Goal: Task Accomplishment & Management: Manage account settings

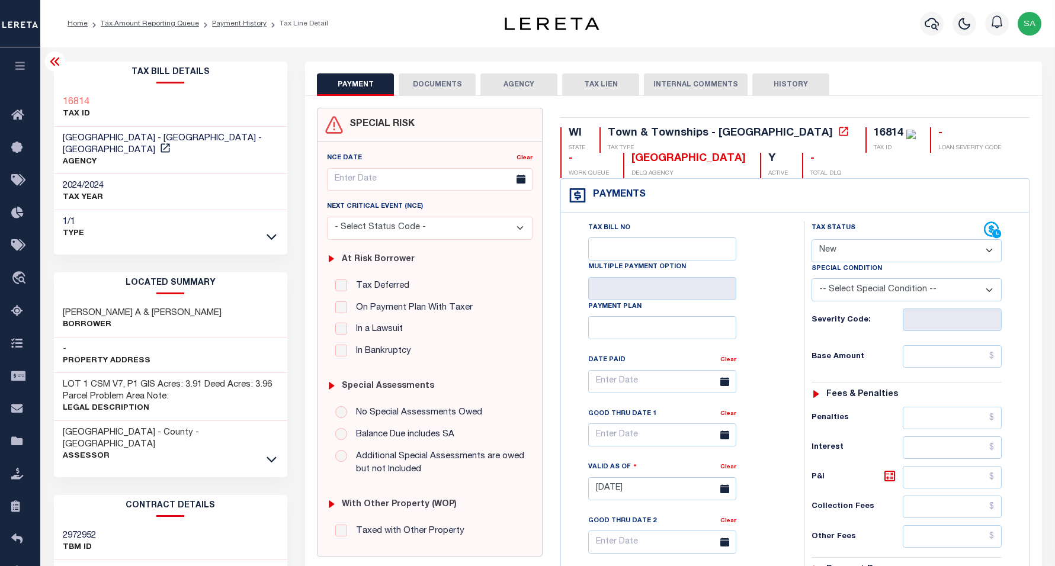
select select "NW2"
click at [228, 27] on li "Payment History" at bounding box center [233, 23] width 68 height 11
click at [228, 25] on link "Payment History" at bounding box center [239, 23] width 55 height 7
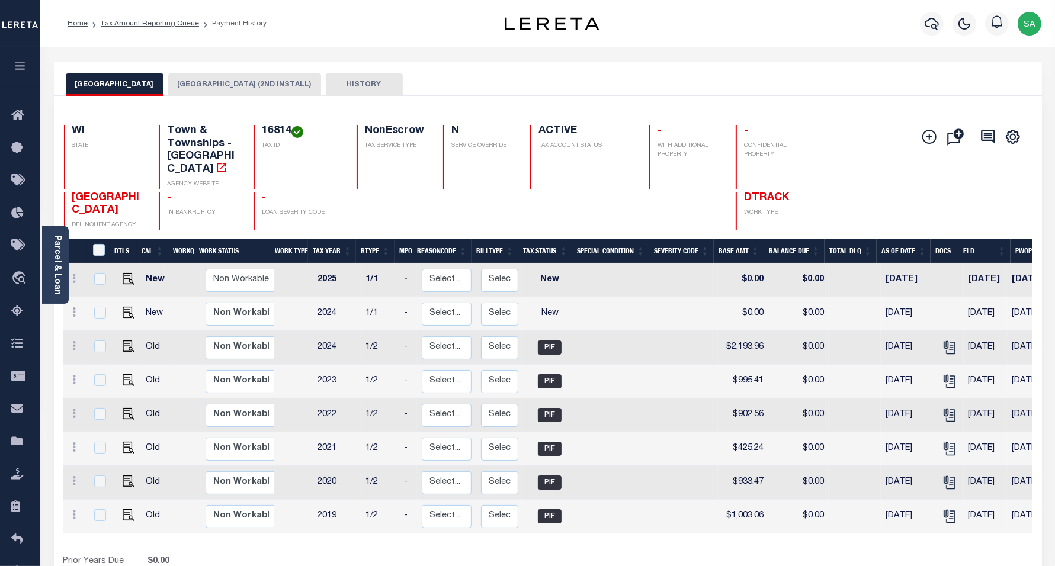
click at [204, 80] on button "BAYFIELD COUNTY (2ND INSTALL)" at bounding box center [244, 84] width 153 height 23
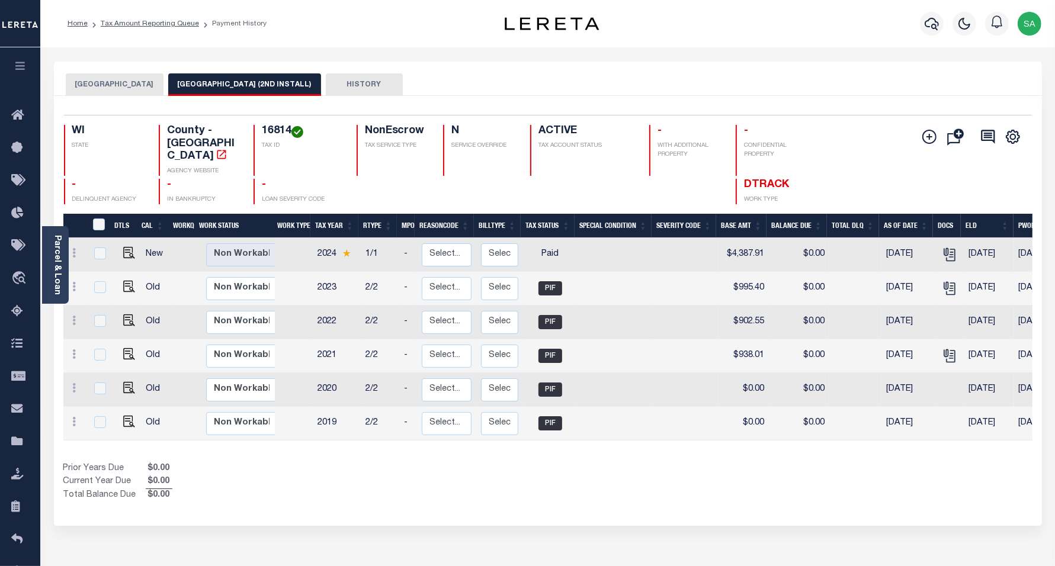
click at [114, 84] on button "GRAND VIEW TOWN" at bounding box center [115, 84] width 98 height 23
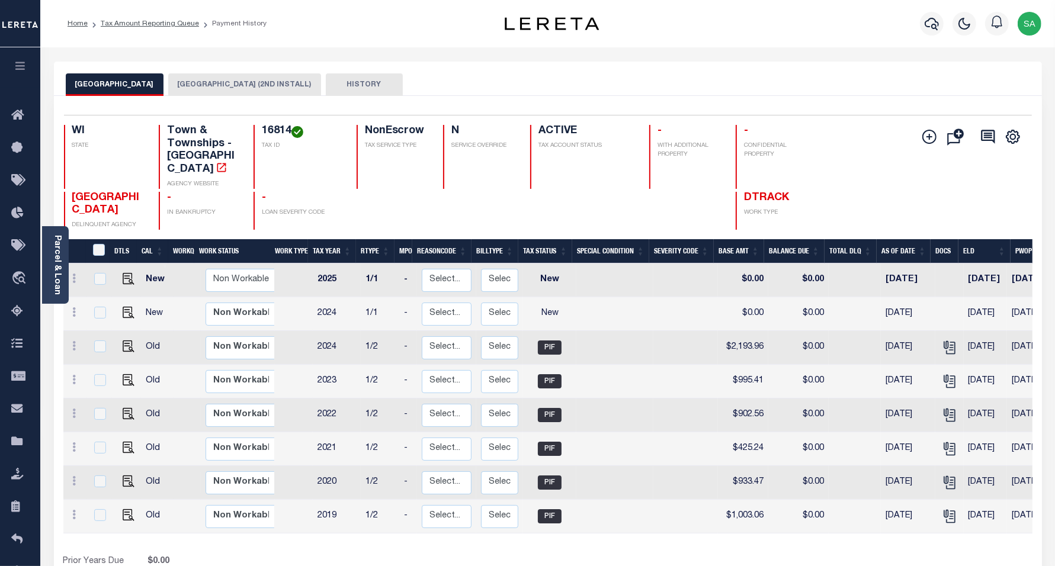
click at [126, 302] on div at bounding box center [127, 304] width 8 height 4
click at [126, 307] on img "" at bounding box center [129, 313] width 12 height 12
checkbox input "true"
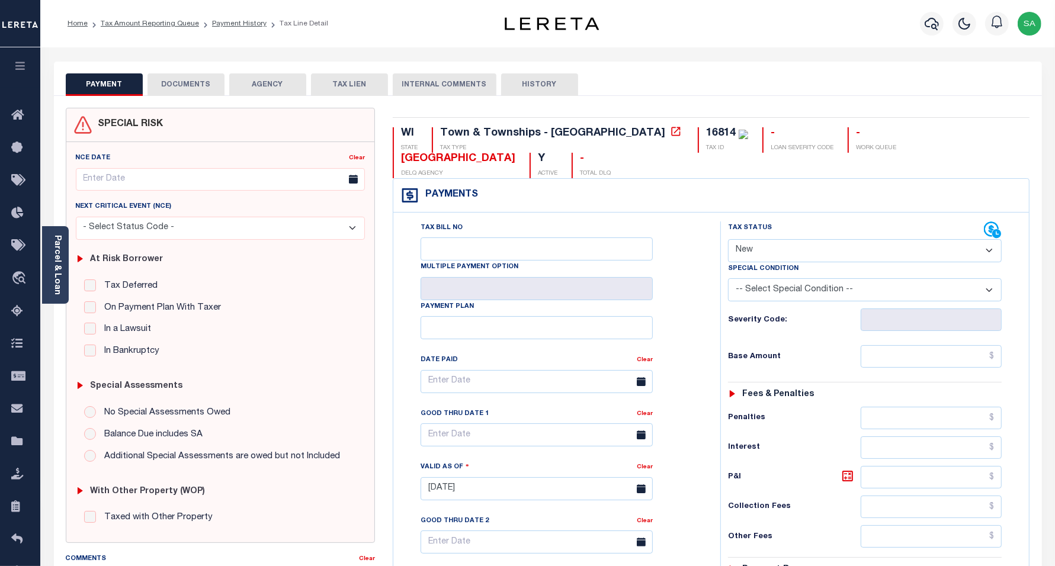
click at [768, 239] on select "- Select Status Code - Open Due/Unpaid Paid Incomplete No Tax Due Internal Refu…" at bounding box center [865, 250] width 274 height 23
select select "PYD"
click at [728, 239] on select "- Select Status Code - Open Due/Unpaid Paid Incomplete No Tax Due Internal Refu…" at bounding box center [865, 250] width 274 height 23
type input "09/03/2025"
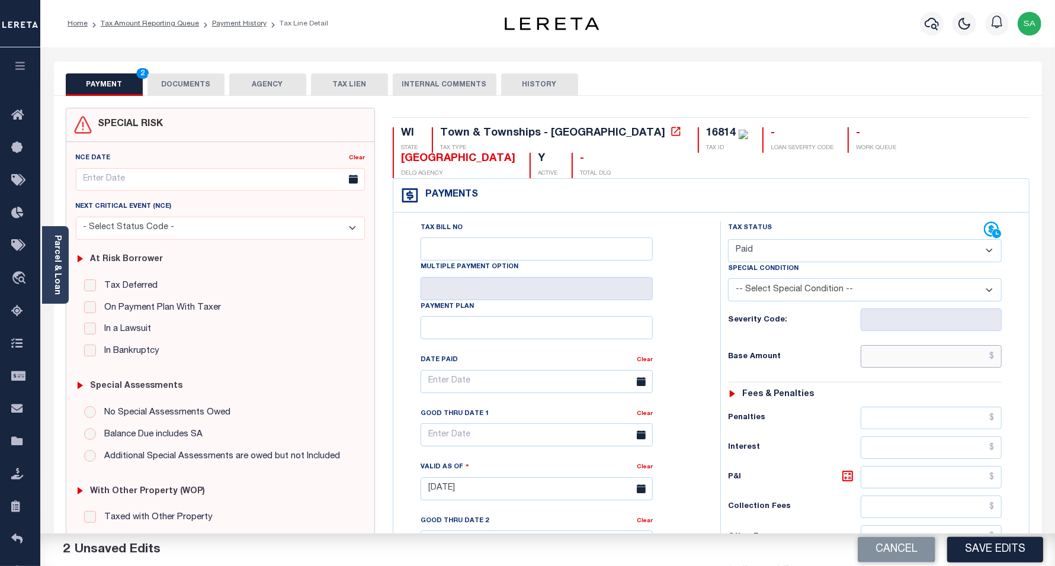
click at [898, 345] on input "text" at bounding box center [931, 356] width 141 height 23
type input "$0.00"
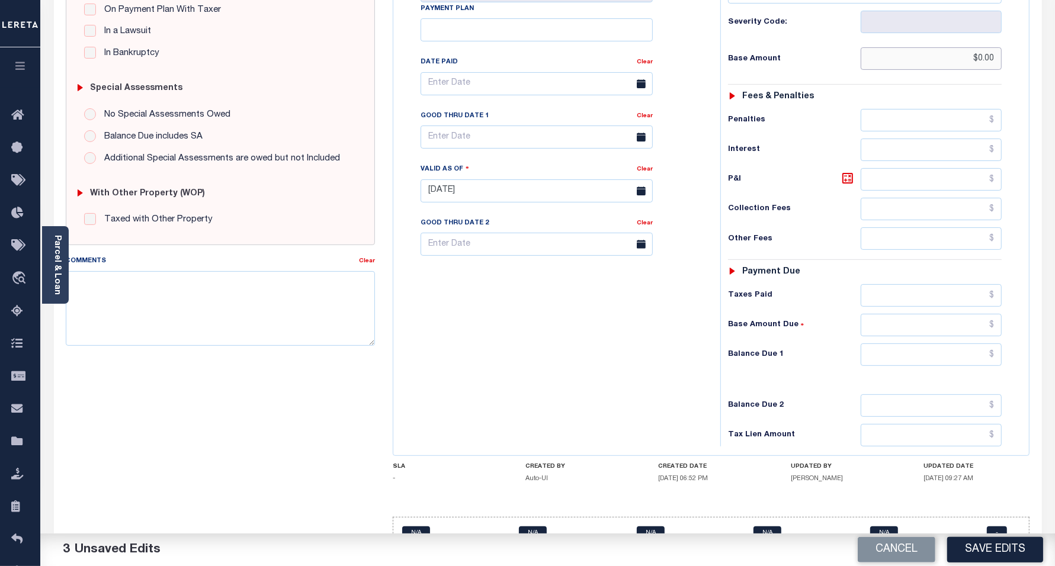
scroll to position [312, 0]
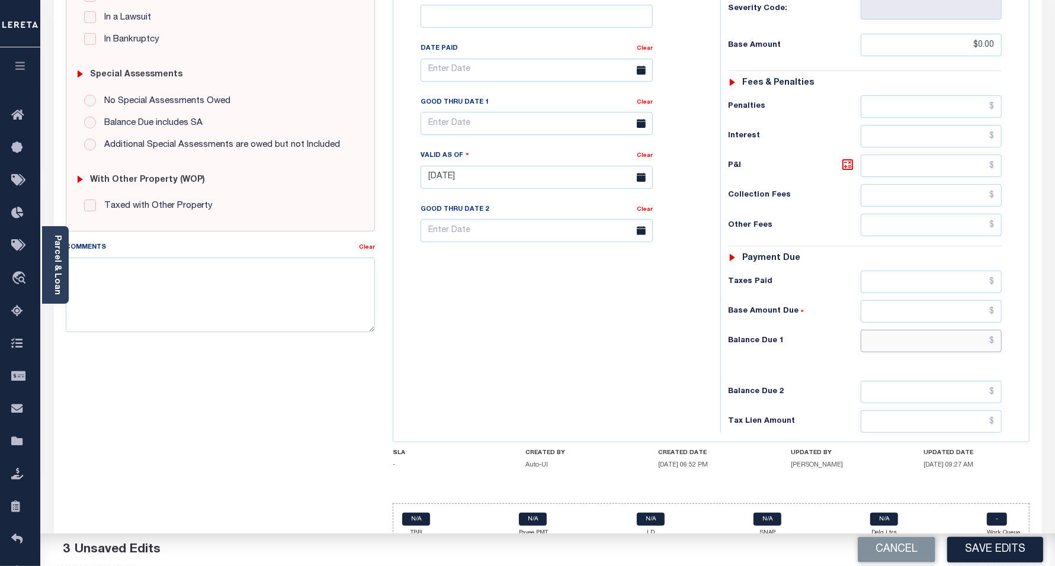
click at [904, 330] on input "text" at bounding box center [931, 341] width 141 height 23
type input "$0.00"
click at [552, 356] on div "Tax Bill No Multiple Payment Option Payment Plan Clear" at bounding box center [553, 171] width 315 height 523
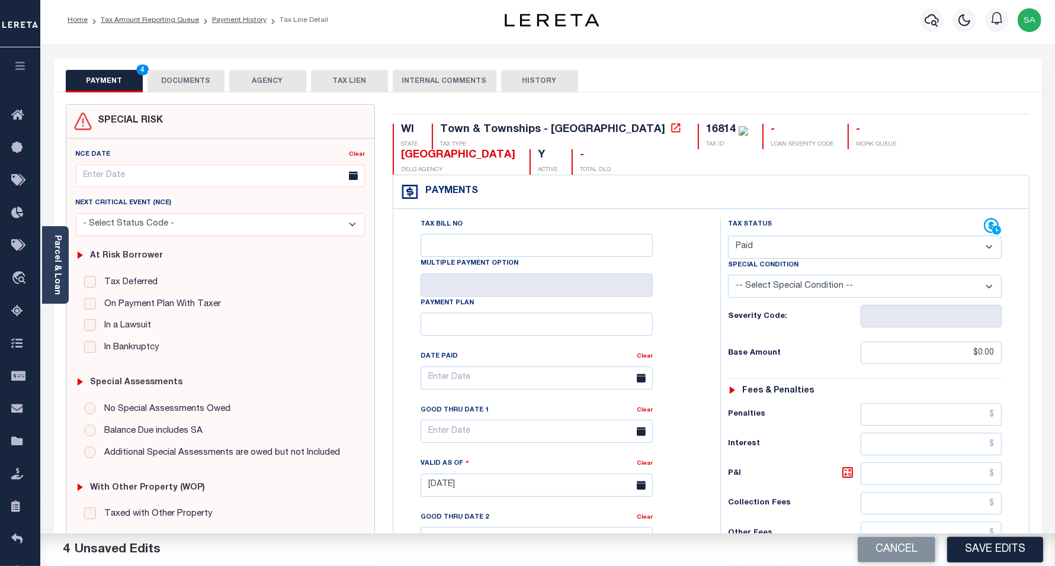
scroll to position [0, 0]
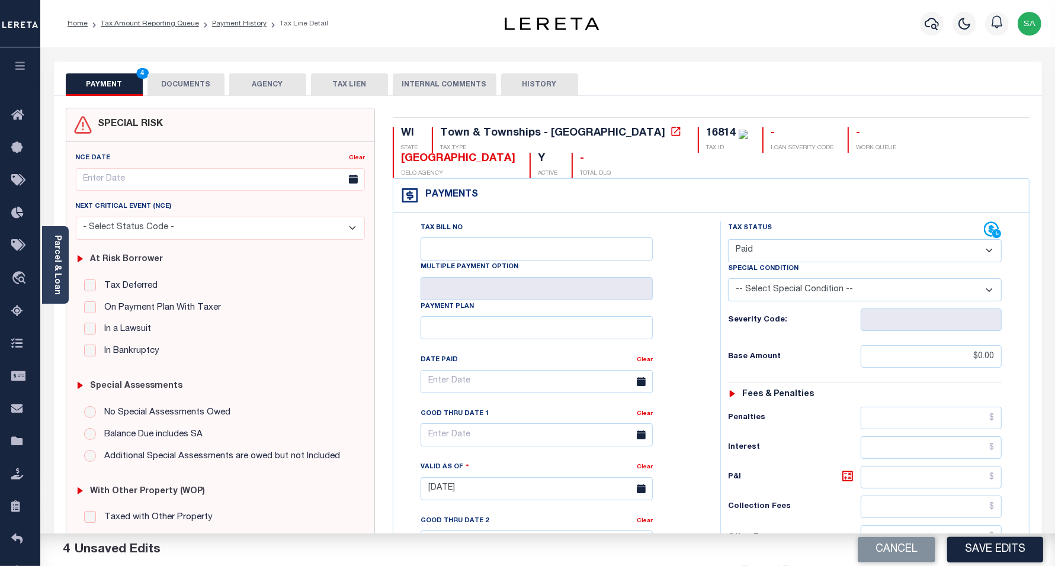
click at [194, 89] on button "DOCUMENTS" at bounding box center [186, 84] width 77 height 23
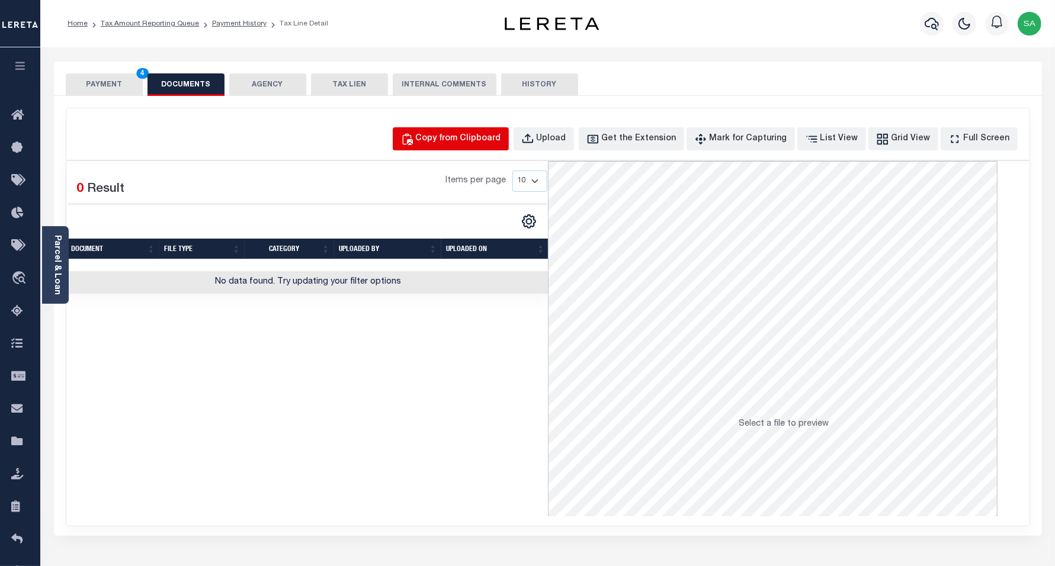
click at [496, 138] on div "Copy from Clipboard" at bounding box center [458, 139] width 85 height 13
select select "POP"
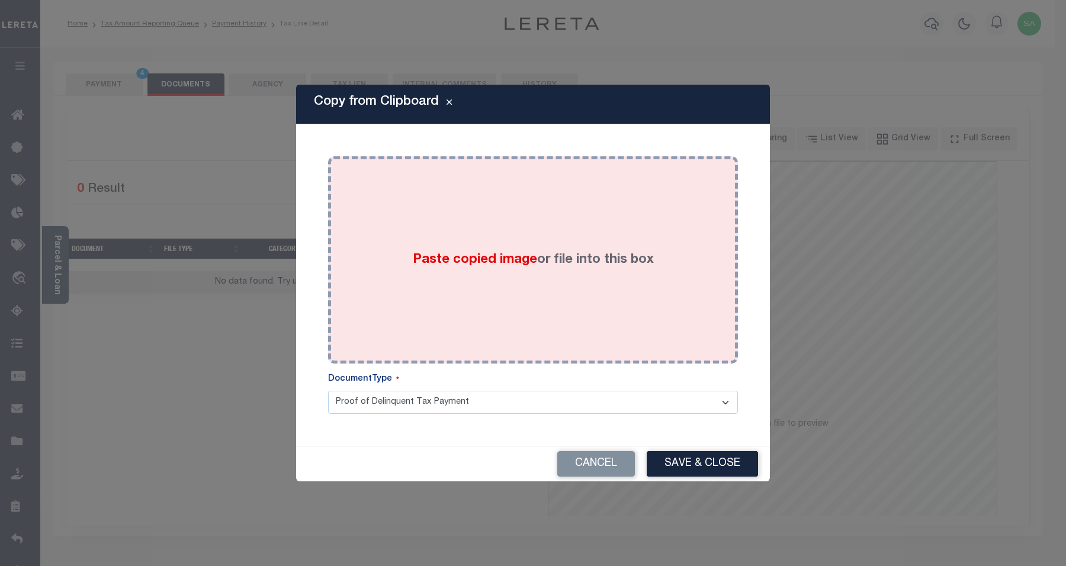
click at [556, 332] on div "Paste copied image or file into this box" at bounding box center [533, 260] width 392 height 190
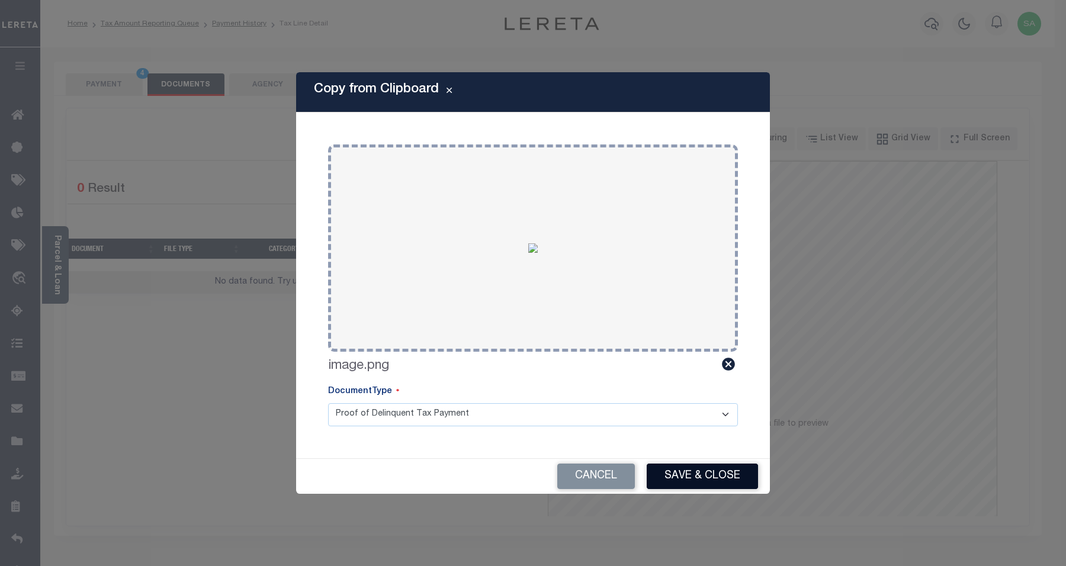
click at [688, 473] on button "Save & Close" at bounding box center [702, 476] width 111 height 25
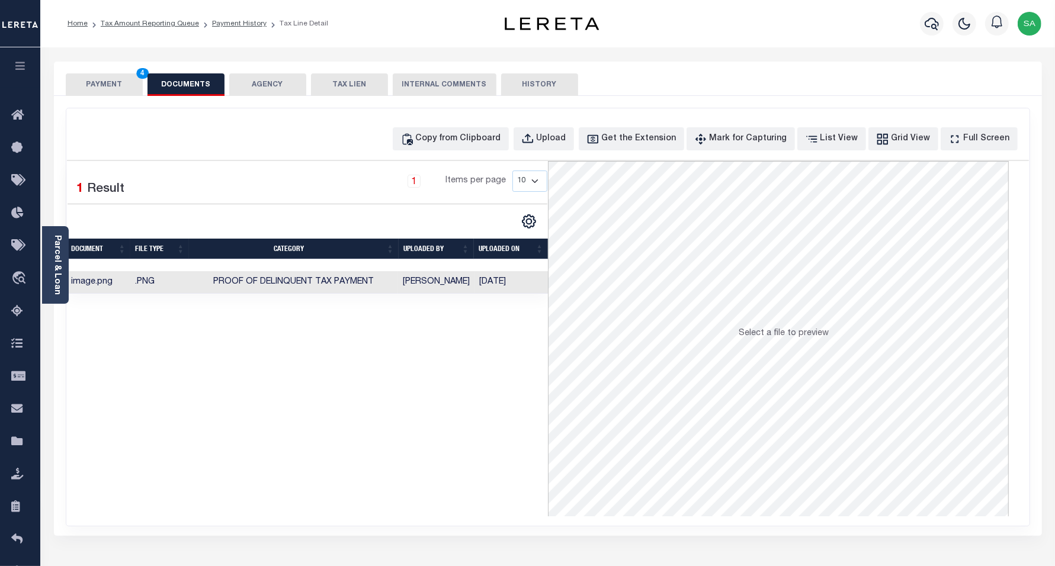
click at [104, 89] on button "PAYMENT 4" at bounding box center [104, 84] width 77 height 23
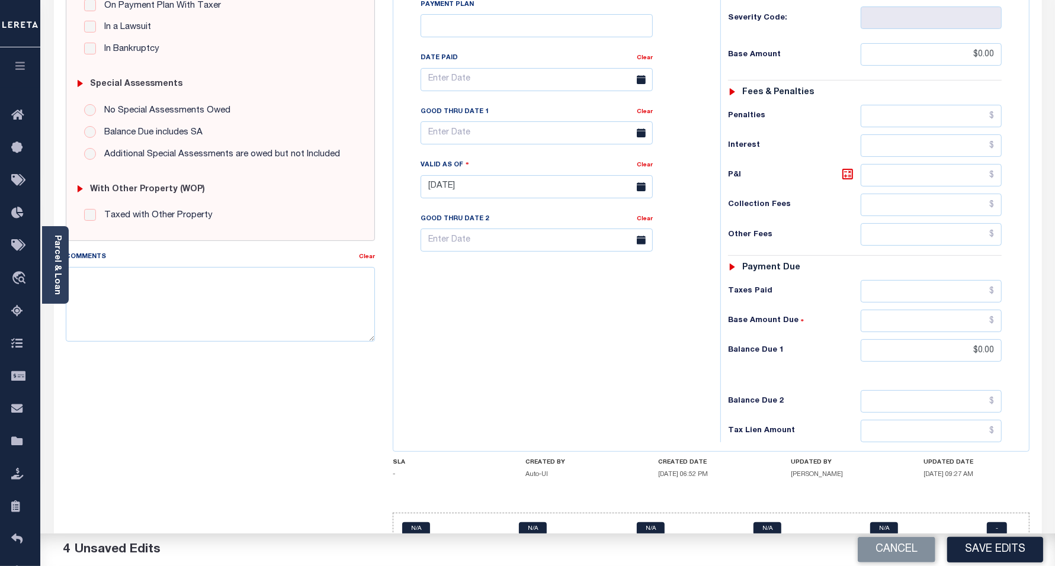
scroll to position [308, 0]
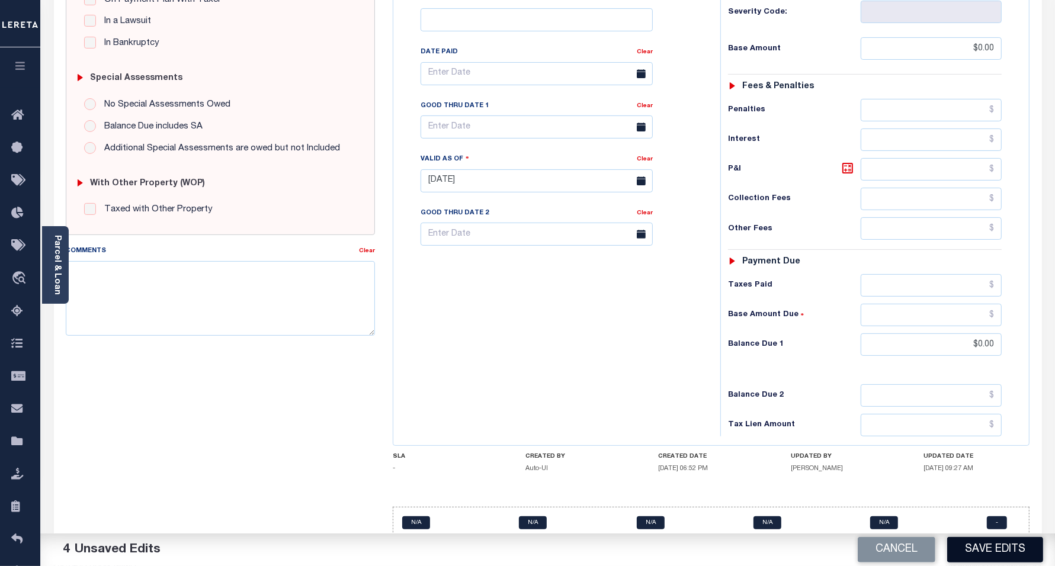
click at [994, 552] on button "Save Edits" at bounding box center [995, 549] width 96 height 25
checkbox input "false"
type input "$0"
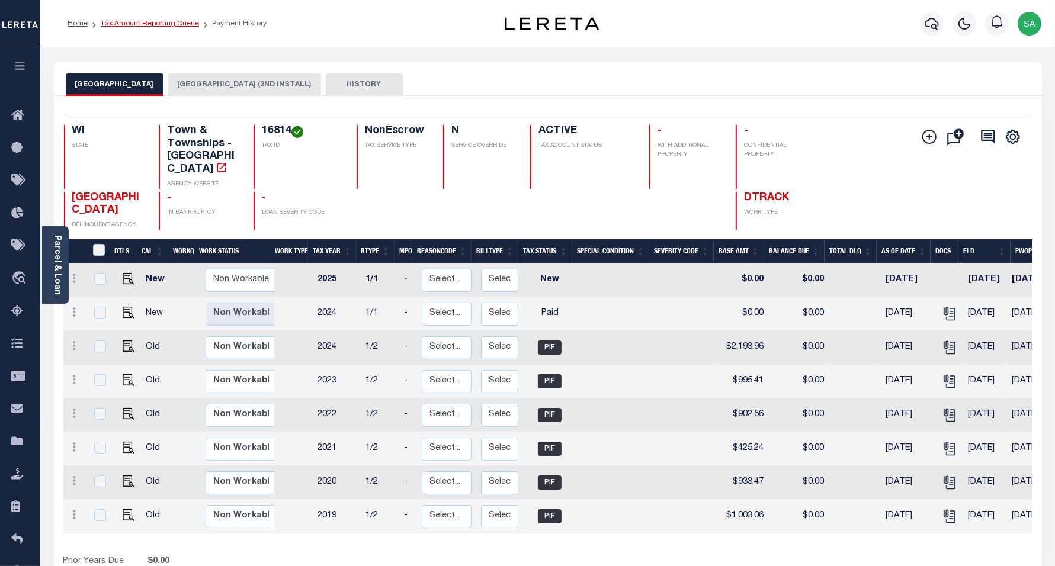
click at [141, 24] on link "Tax Amount Reporting Queue" at bounding box center [150, 23] width 98 height 7
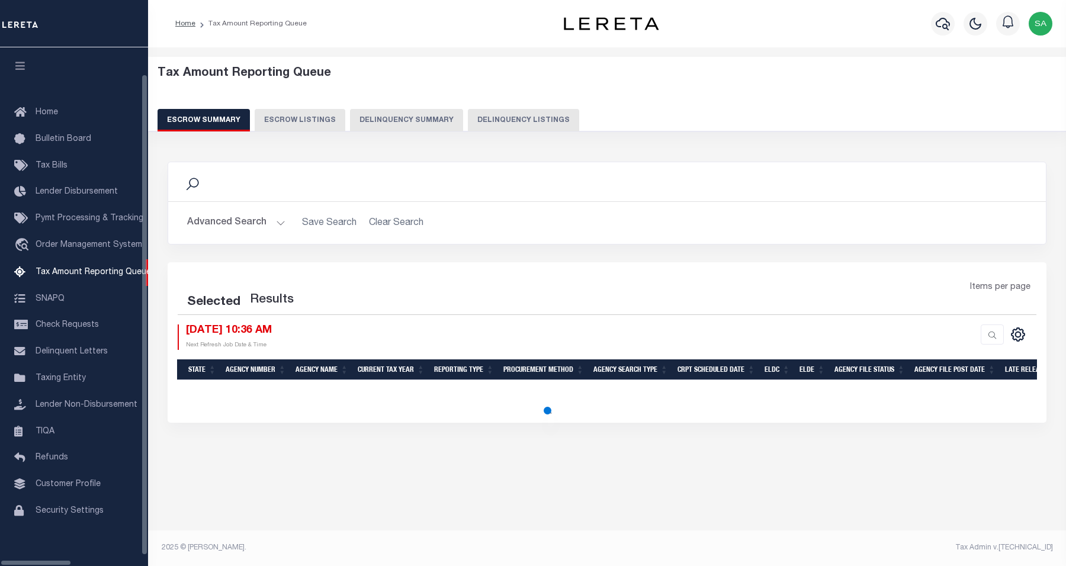
select select "100"
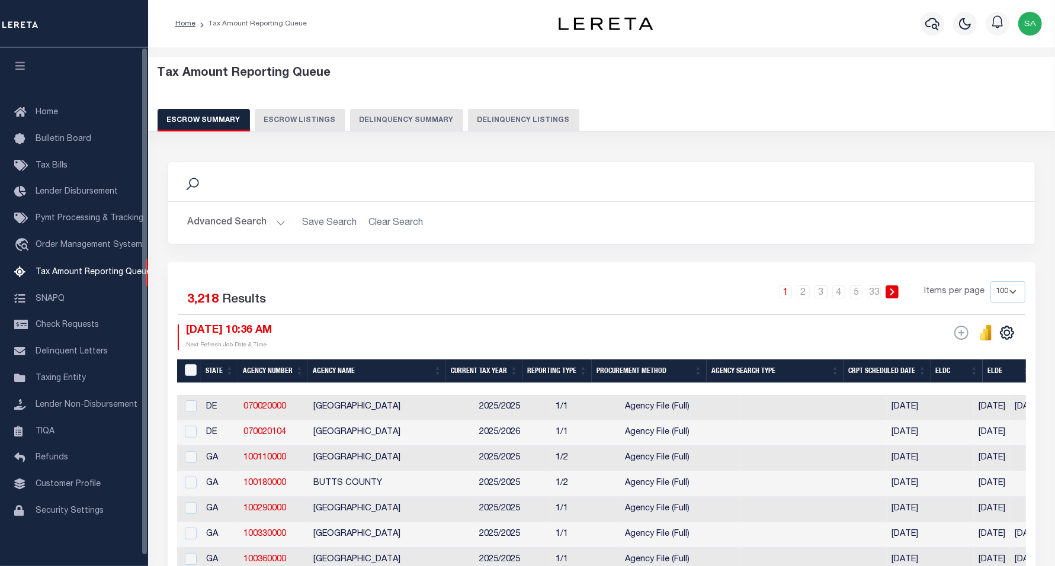
click at [468, 116] on button "Delinquency Listings" at bounding box center [523, 120] width 111 height 23
select select "100"
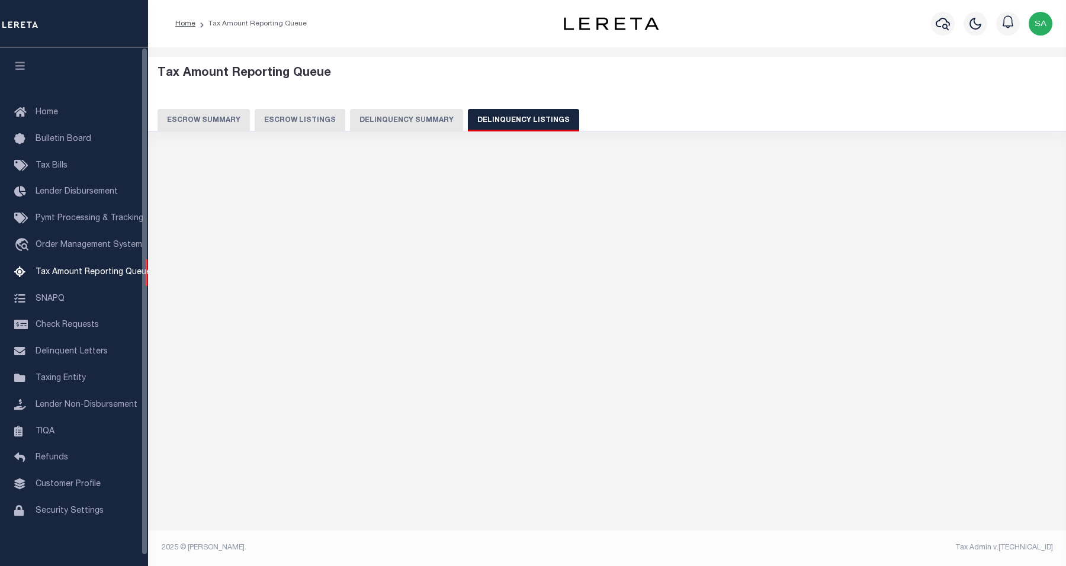
select select "100"
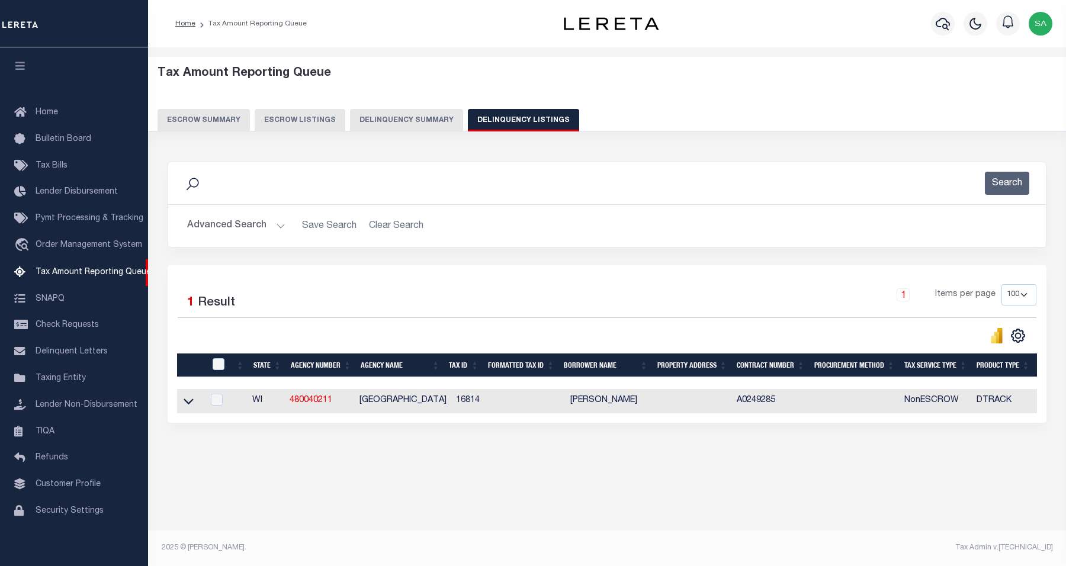
click at [222, 229] on button "Advanced Search" at bounding box center [236, 225] width 98 height 23
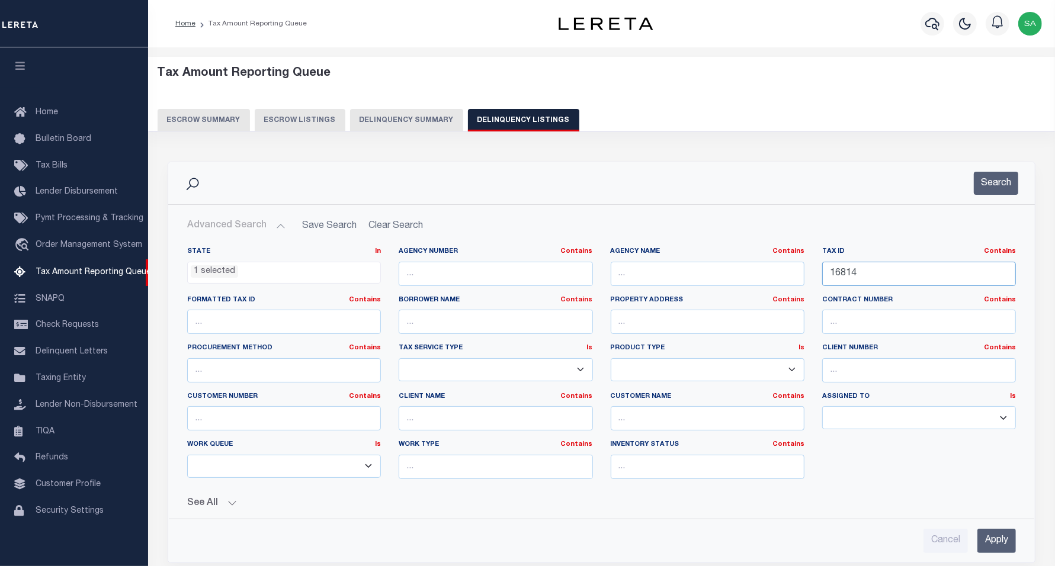
click at [880, 270] on input "16814" at bounding box center [919, 274] width 194 height 24
drag, startPoint x: 873, startPoint y: 273, endPoint x: 786, endPoint y: 274, distance: 87.1
click at [786, 274] on div "State In In AK AL AR AZ CA CO CT DC DE FL GA GU HI IA ID IL IN KS KY LA MA MD M…" at bounding box center [601, 368] width 847 height 242
paste input "7847"
type input "17847"
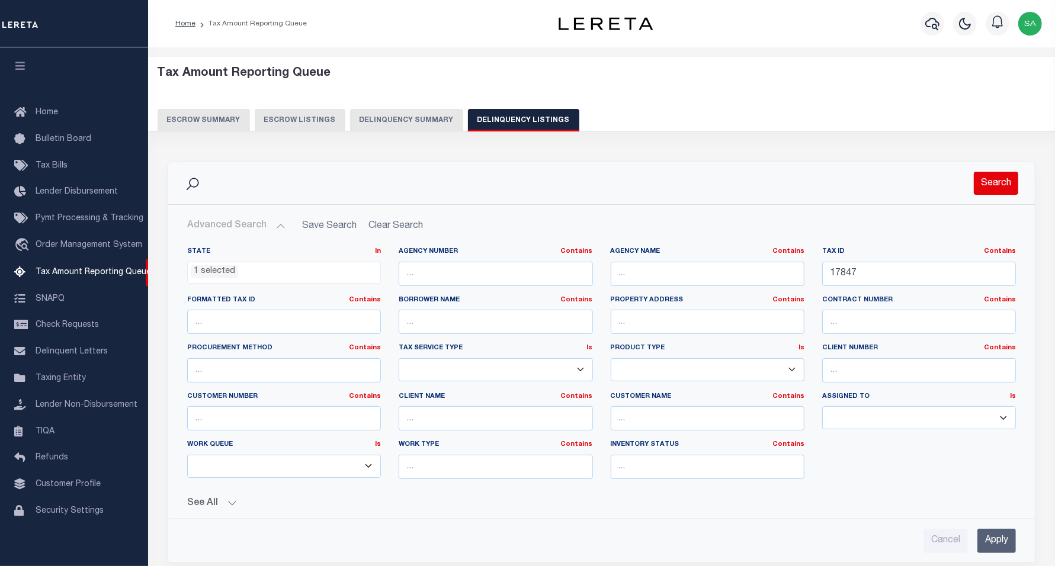
click at [997, 172] on button "Search" at bounding box center [996, 183] width 44 height 23
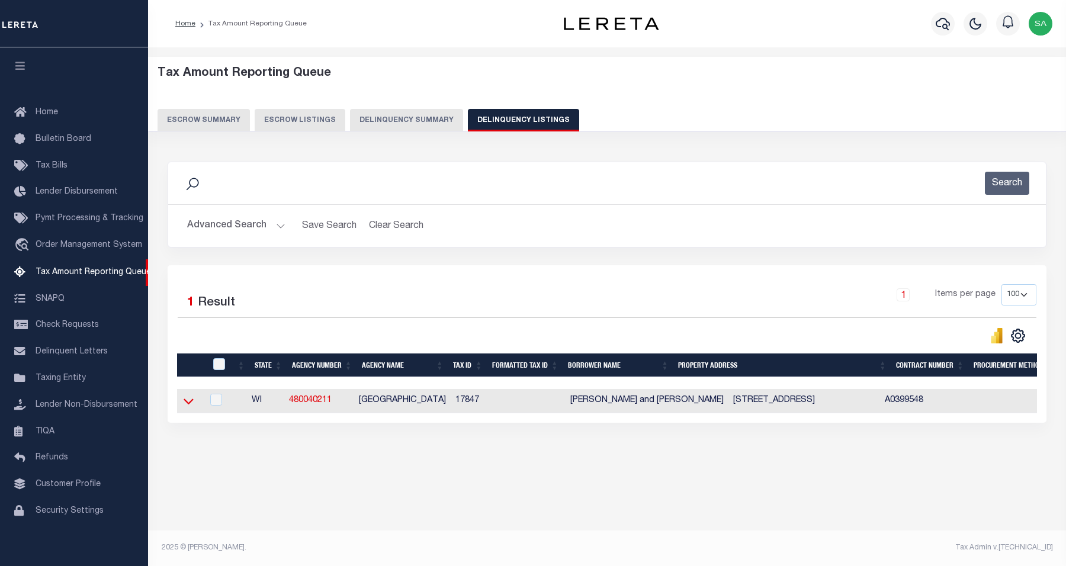
click at [190, 404] on icon at bounding box center [189, 401] width 10 height 12
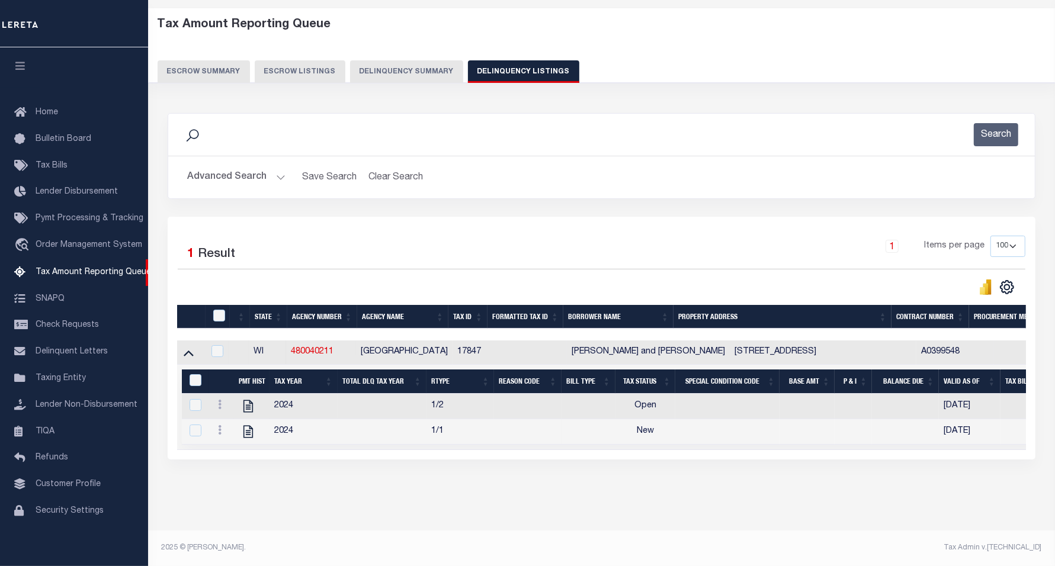
scroll to position [61, 0]
click at [247, 401] on icon "" at bounding box center [247, 407] width 9 height 12
checkbox input "true"
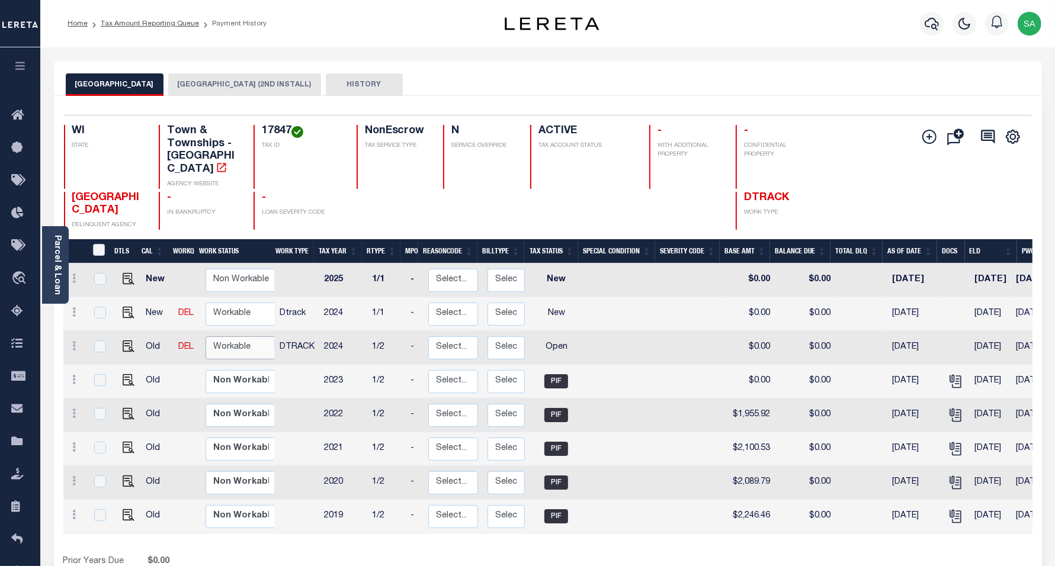
click at [246, 337] on select "Non Workable Workable" at bounding box center [241, 348] width 71 height 23
checkbox input "true"
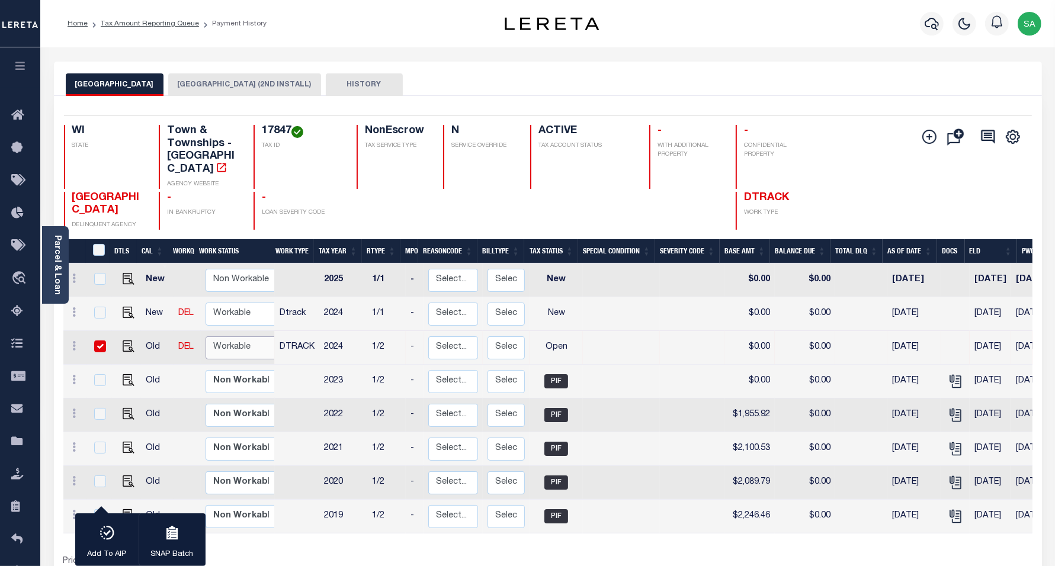
select select "true"
click at [206, 337] on select "Non Workable Workable" at bounding box center [241, 348] width 71 height 23
checkbox input "false"
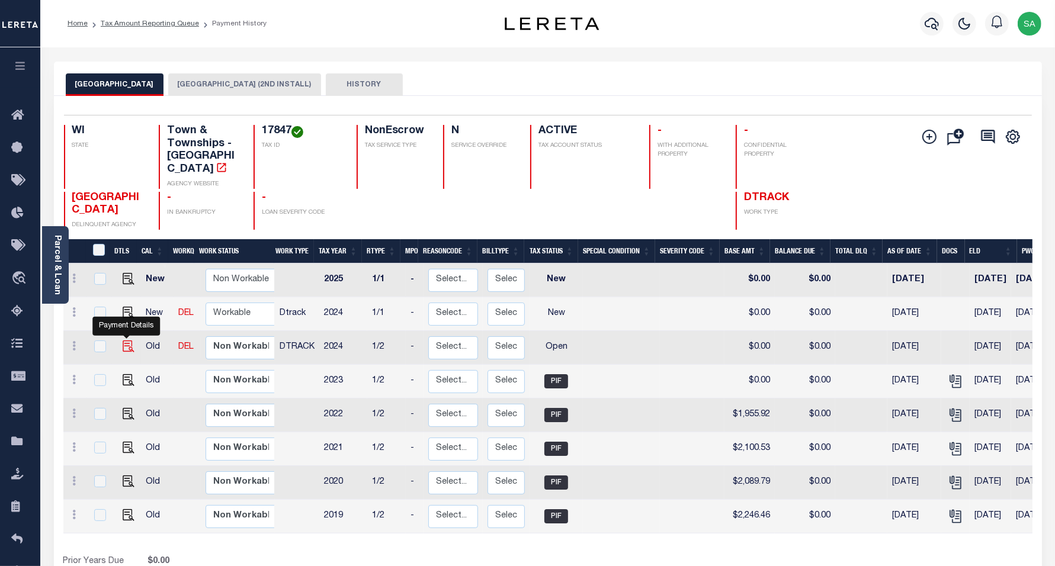
click at [123, 341] on img "" at bounding box center [129, 347] width 12 height 12
checkbox input "true"
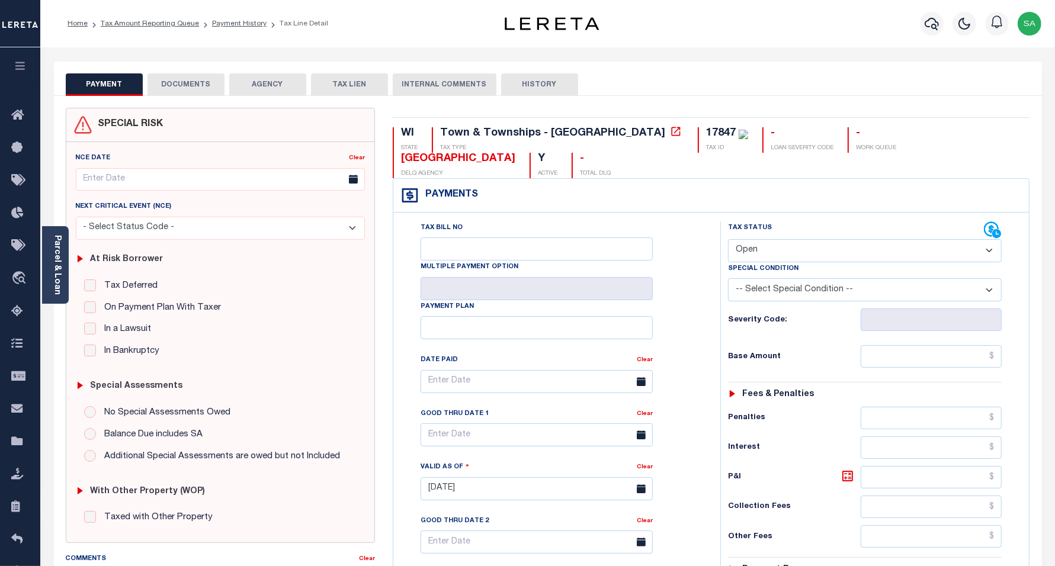
click at [800, 239] on select "- Select Status Code - Open Due/Unpaid Paid Incomplete No Tax Due Internal Refu…" at bounding box center [865, 250] width 274 height 23
select select "PYD"
click at [728, 239] on select "- Select Status Code - Open Due/Unpaid Paid Incomplete No Tax Due Internal Refu…" at bounding box center [865, 250] width 274 height 23
type input "[DATE]"
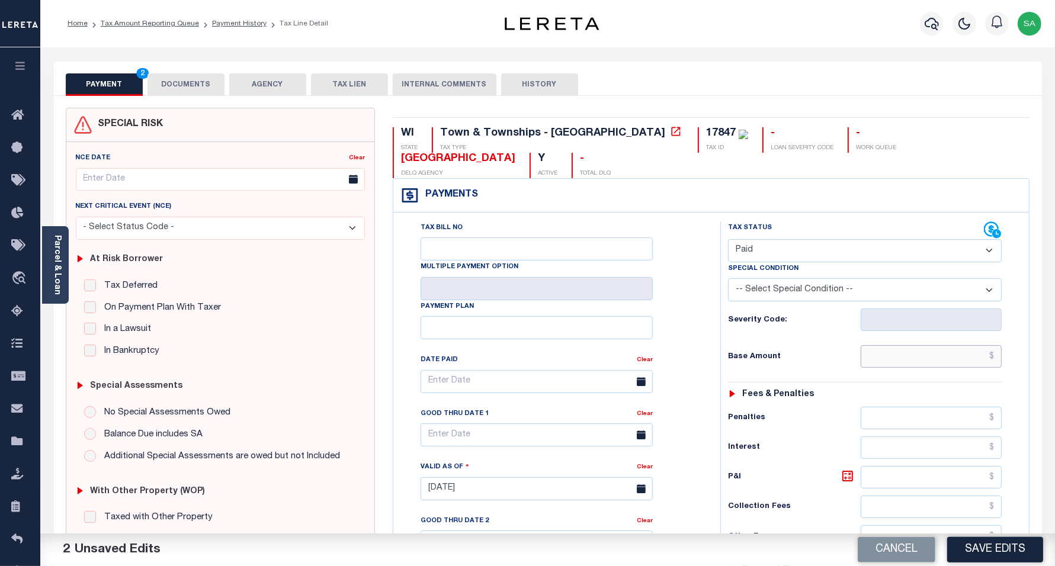
click at [901, 345] on input "text" at bounding box center [931, 356] width 141 height 23
type input "$0.00"
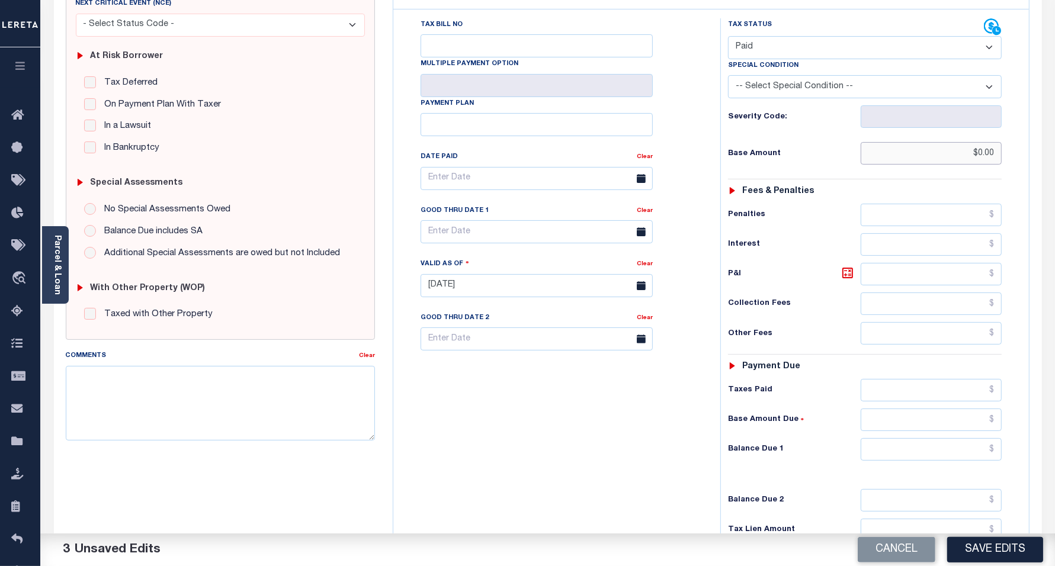
scroll to position [222, 0]
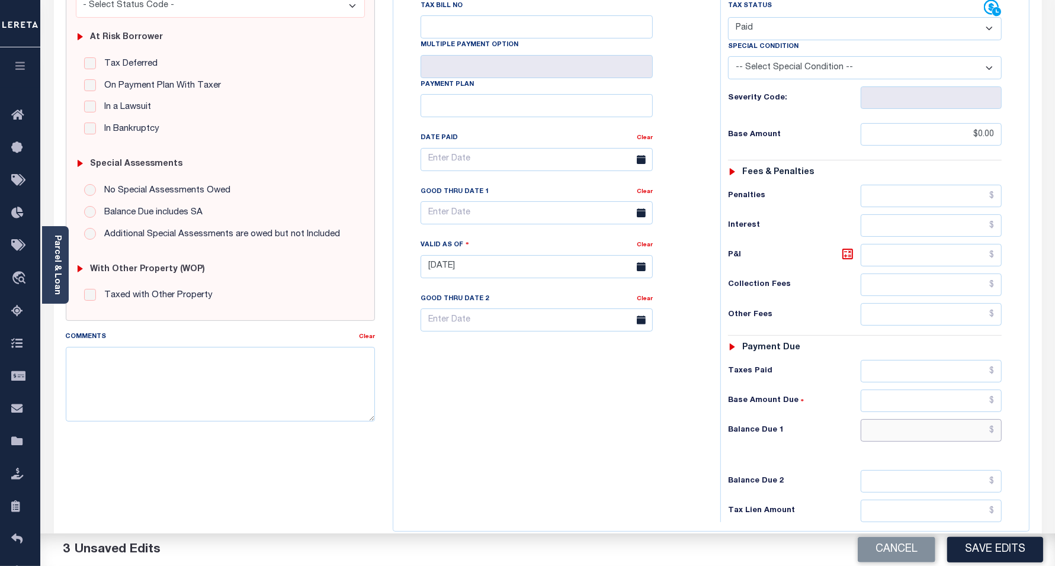
click at [893, 419] on input "text" at bounding box center [931, 430] width 141 height 23
type input "$0.00"
click at [457, 419] on div "Tax Bill No Multiple Payment Option Payment Plan Clear" at bounding box center [553, 260] width 315 height 523
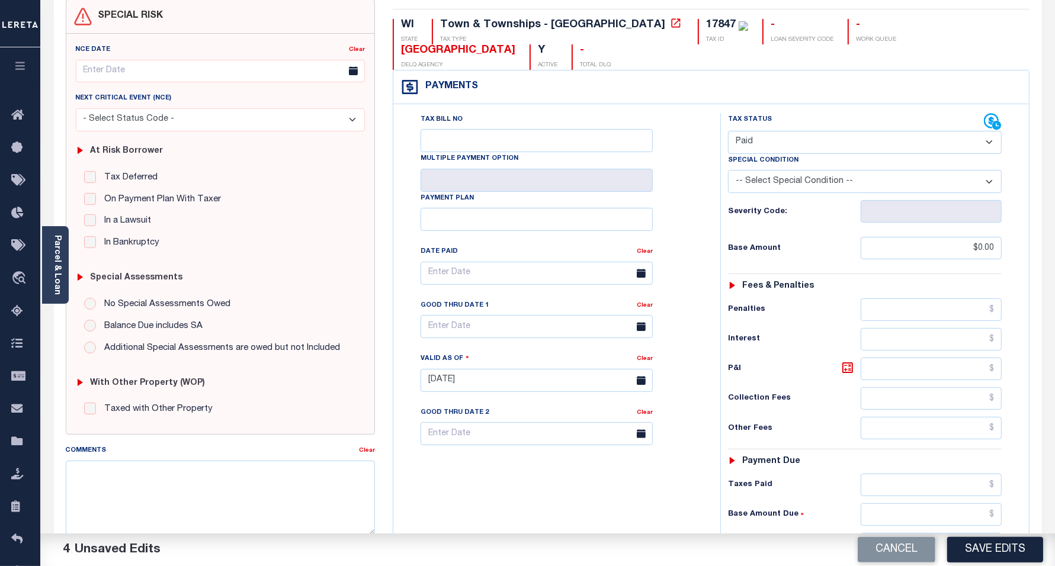
scroll to position [0, 0]
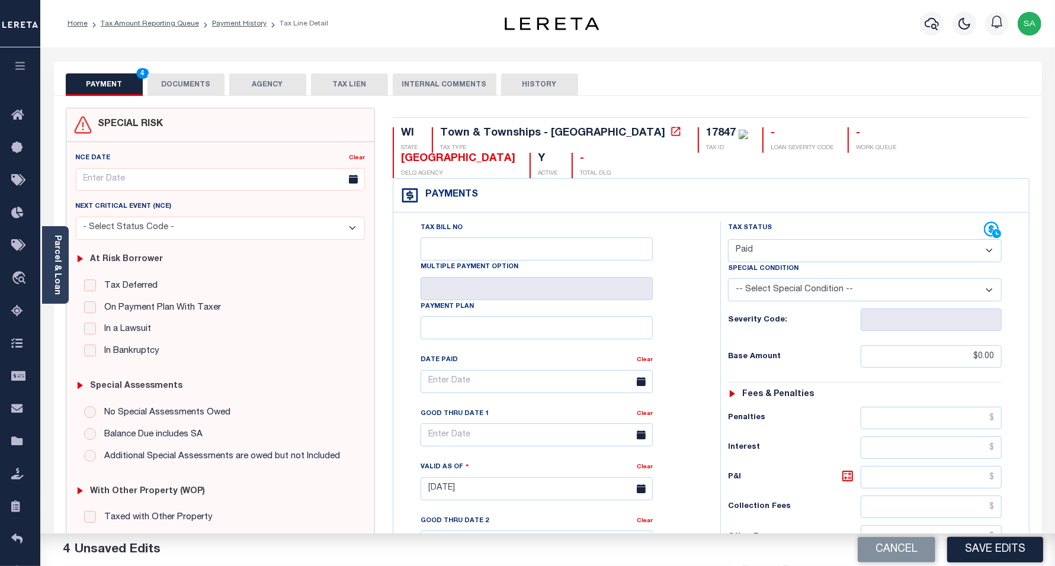
click at [193, 87] on button "DOCUMENTS" at bounding box center [186, 84] width 77 height 23
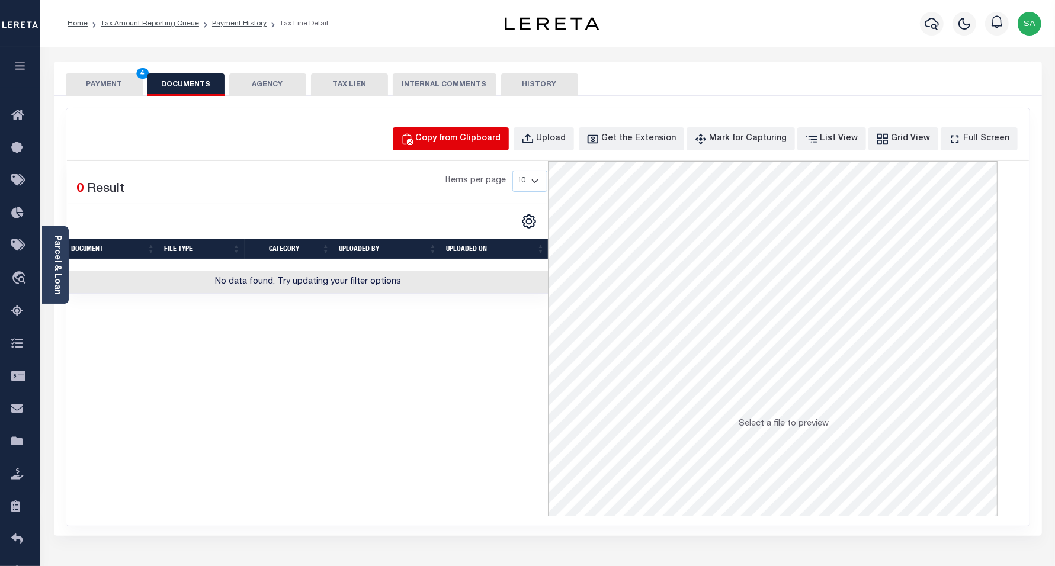
click at [469, 139] on div "Copy from Clipboard" at bounding box center [458, 139] width 85 height 13
select select "POP"
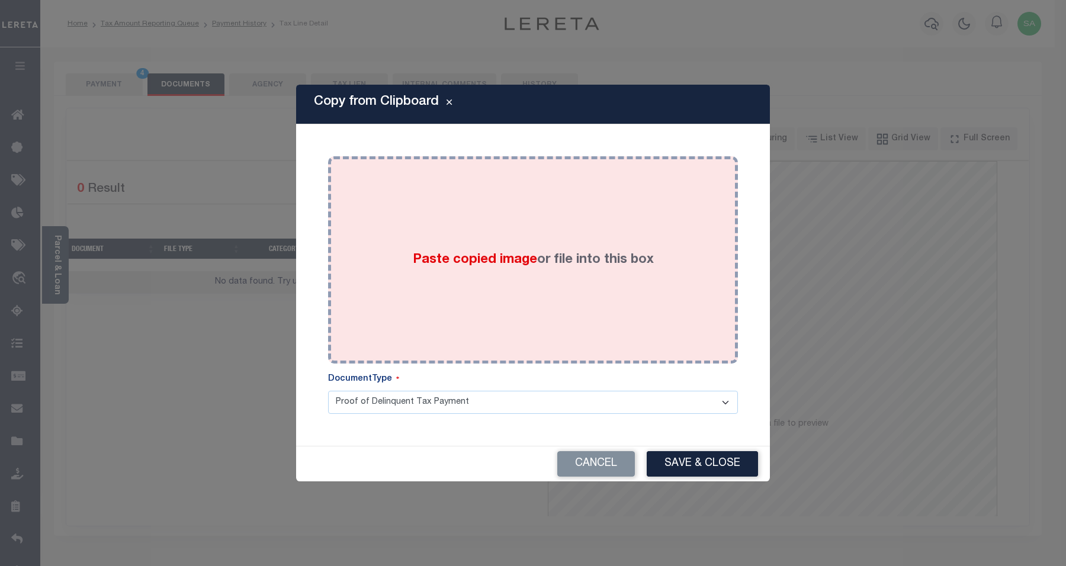
click at [502, 297] on div "Paste copied image or file into this box" at bounding box center [533, 260] width 392 height 190
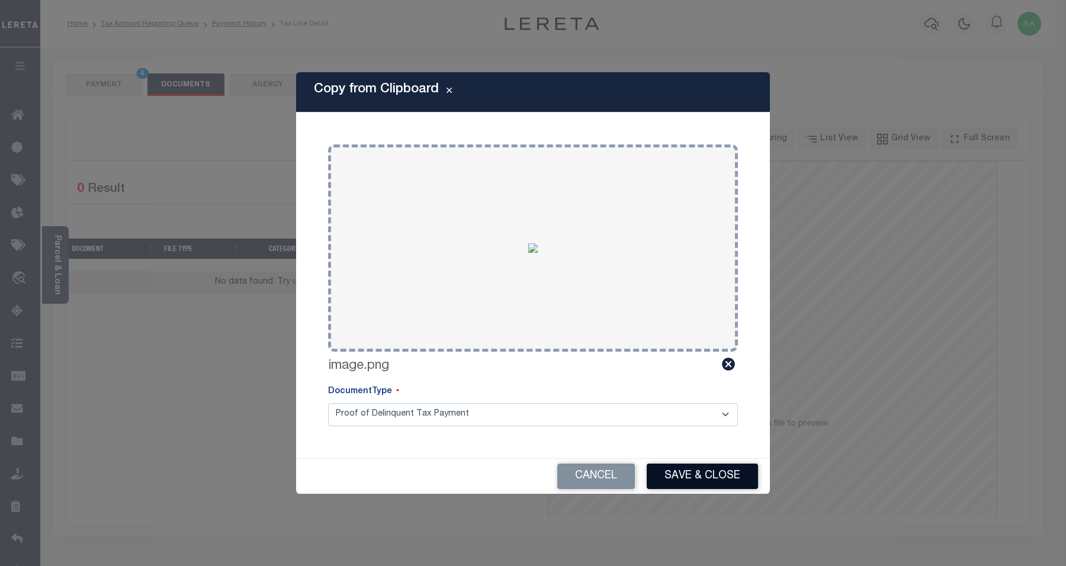
click at [703, 478] on button "Save & Close" at bounding box center [702, 476] width 111 height 25
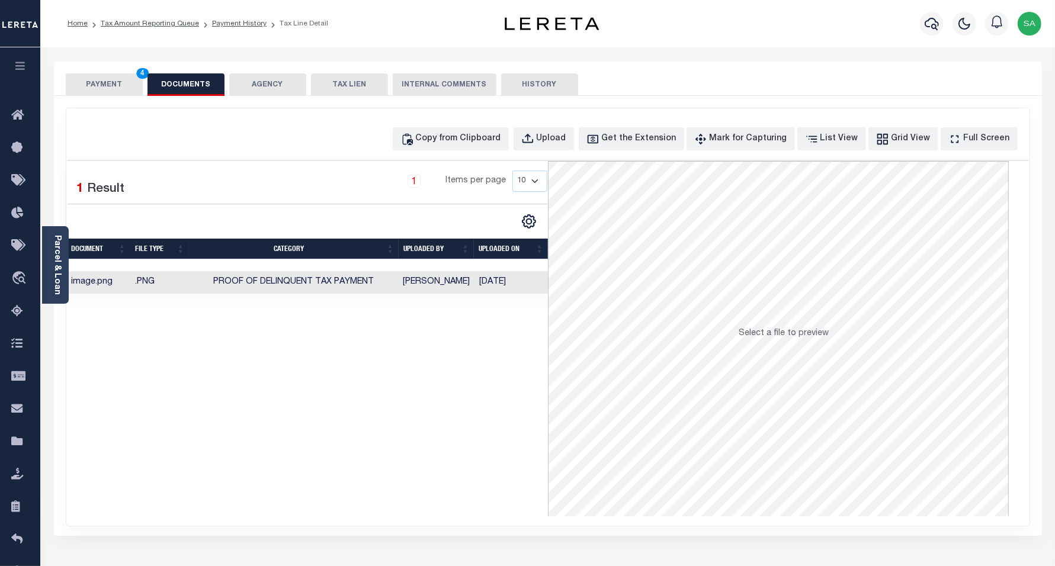
click at [104, 88] on button "PAYMENT 4" at bounding box center [104, 84] width 77 height 23
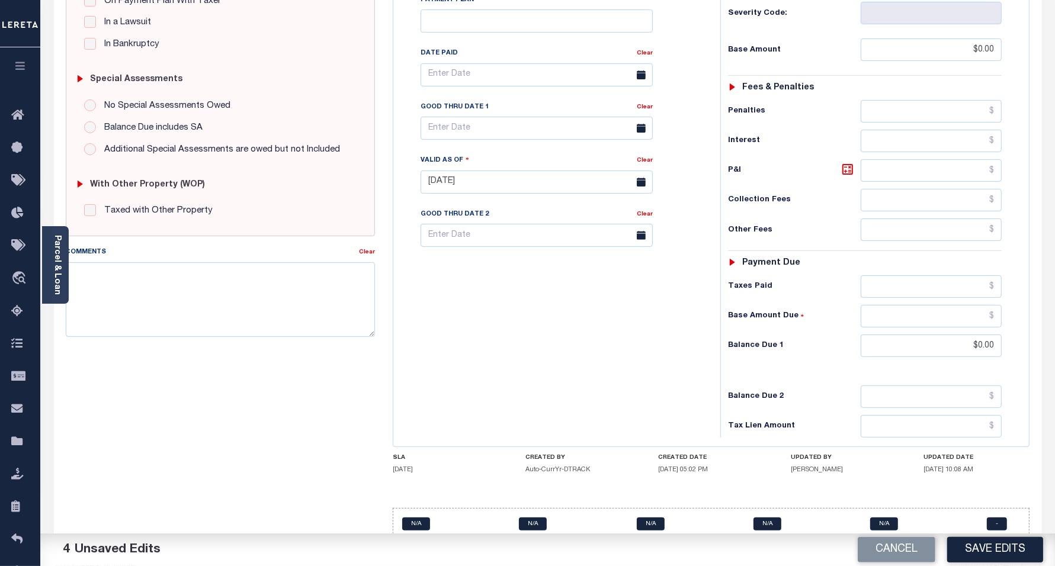
scroll to position [308, 0]
click at [1003, 550] on button "Save Edits" at bounding box center [995, 549] width 96 height 25
checkbox input "false"
type input "$0"
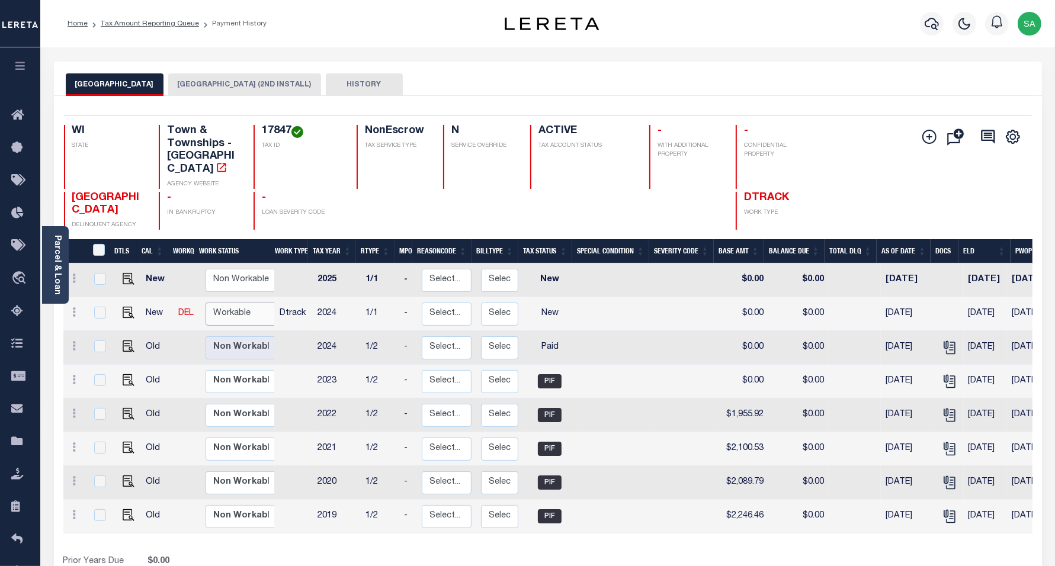
click at [244, 303] on select "Non Workable Workable" at bounding box center [241, 314] width 71 height 23
checkbox input "true"
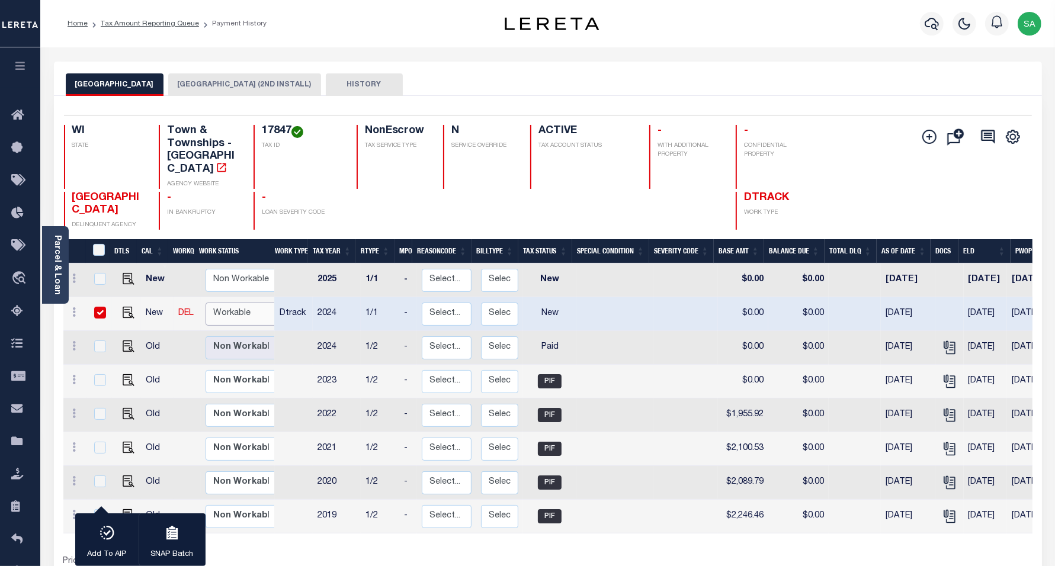
select select "true"
click at [206, 303] on select "Non Workable Workable" at bounding box center [241, 314] width 71 height 23
checkbox input "false"
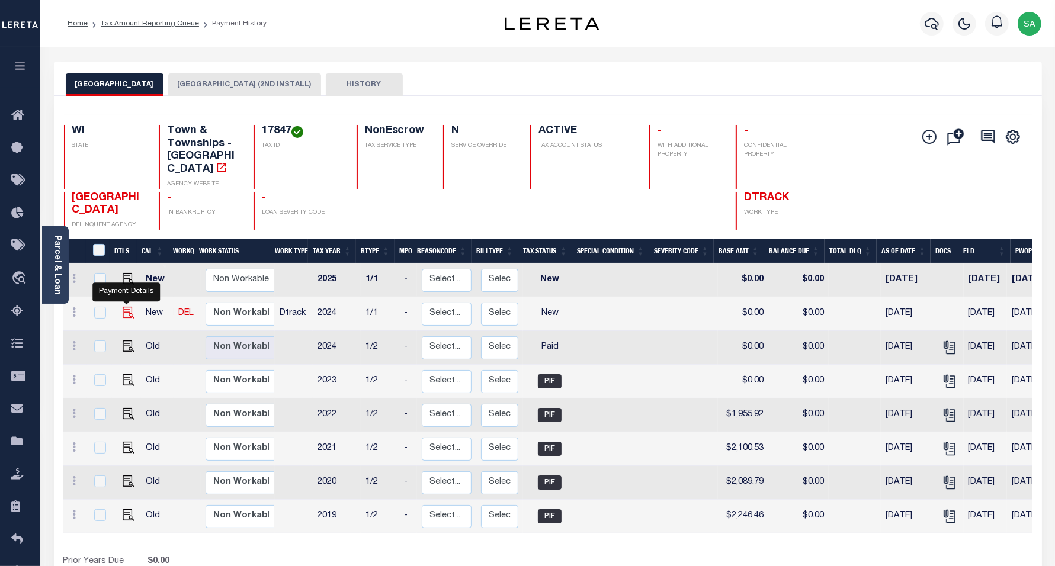
click at [126, 307] on img "" at bounding box center [129, 313] width 12 height 12
checkbox input "true"
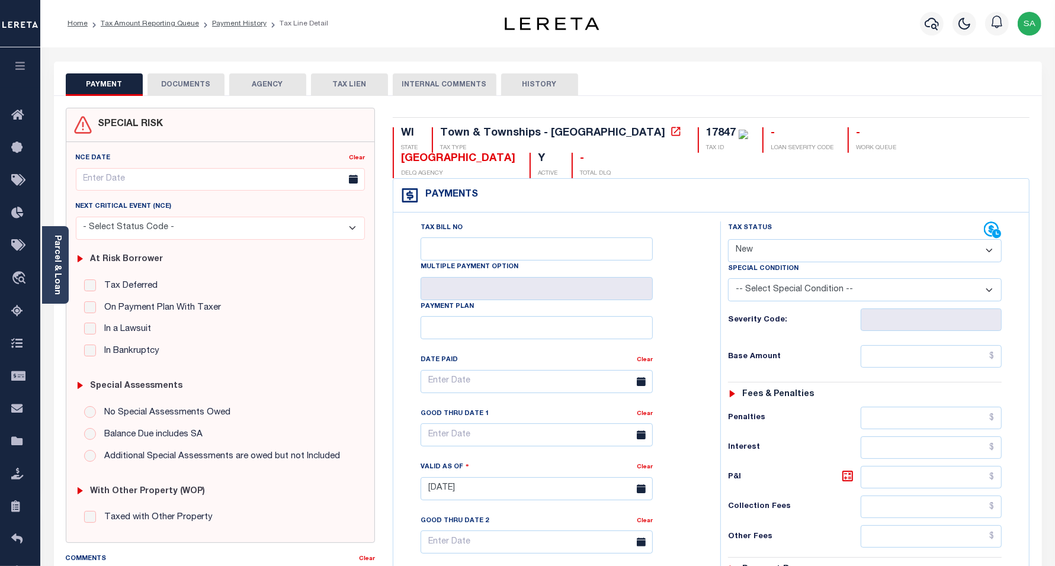
click at [751, 239] on select "- Select Status Code - Open Due/Unpaid Paid Incomplete No Tax Due Internal Refu…" at bounding box center [865, 250] width 274 height 23
select select "PYD"
click at [728, 239] on select "- Select Status Code - Open Due/Unpaid Paid Incomplete No Tax Due Internal Refu…" at bounding box center [865, 250] width 274 height 23
type input "[DATE]"
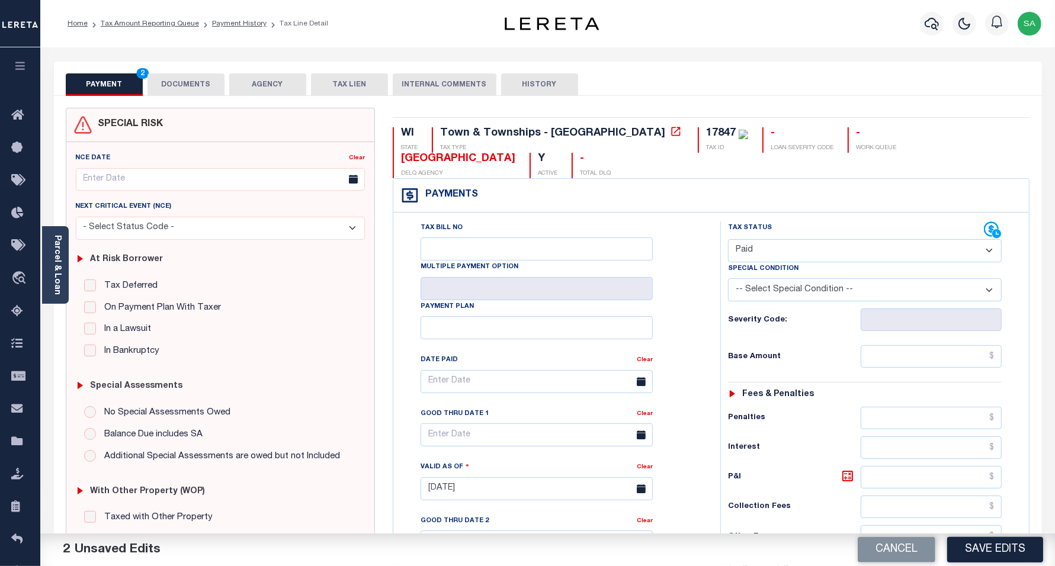
click at [908, 347] on div "Tax Status Status - Select Status Code -" at bounding box center [868, 483] width 297 height 523
click at [908, 345] on input "text" at bounding box center [931, 356] width 141 height 23
type input "$0.00"
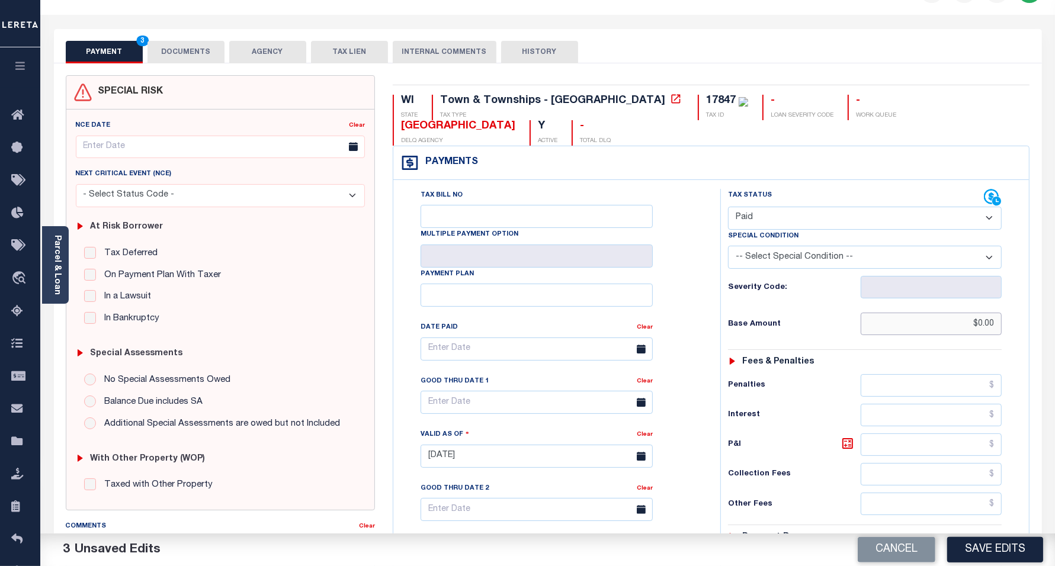
scroll to position [222, 0]
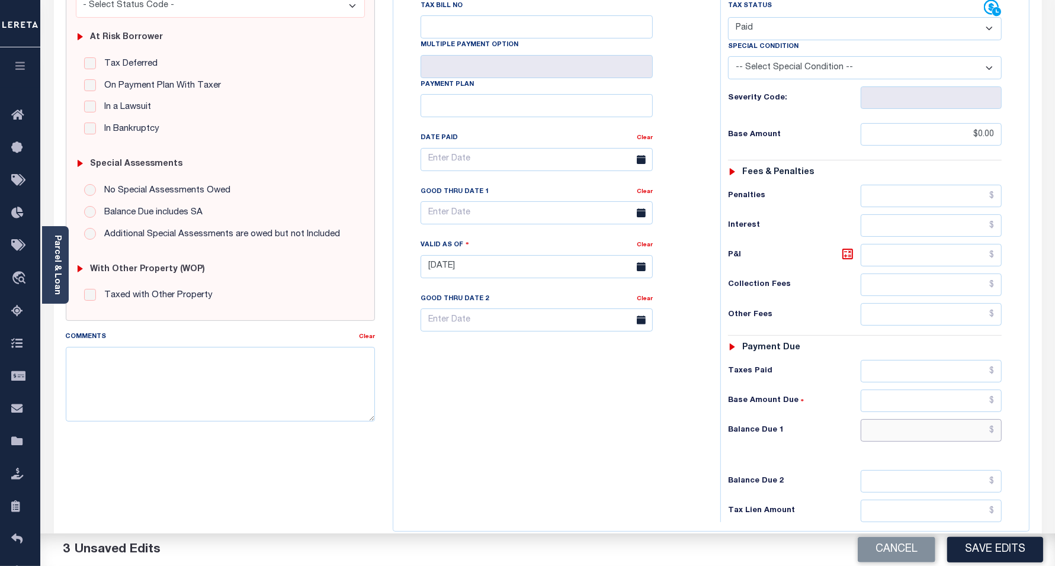
click at [883, 419] on input "text" at bounding box center [931, 430] width 141 height 23
type input "$0.00"
click at [559, 377] on div "Tax Bill No Multiple Payment Option Payment Plan Clear" at bounding box center [553, 260] width 315 height 523
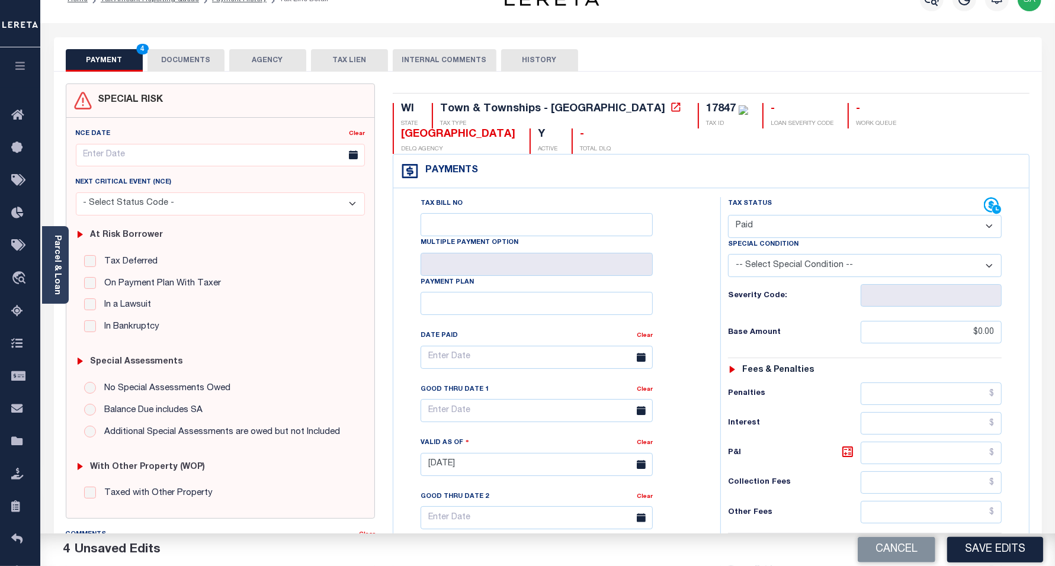
scroll to position [0, 0]
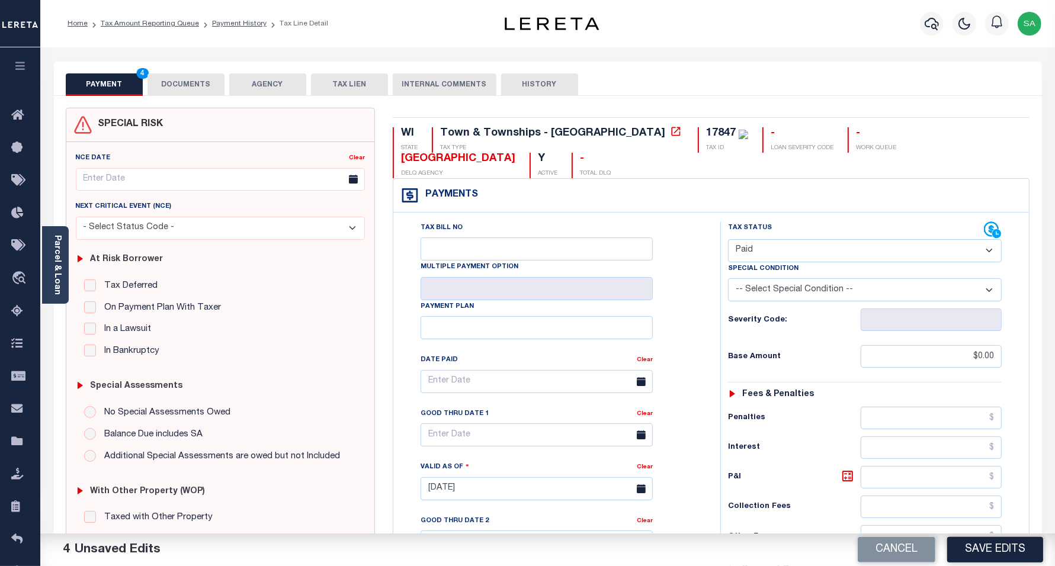
click at [199, 92] on button "DOCUMENTS" at bounding box center [186, 84] width 77 height 23
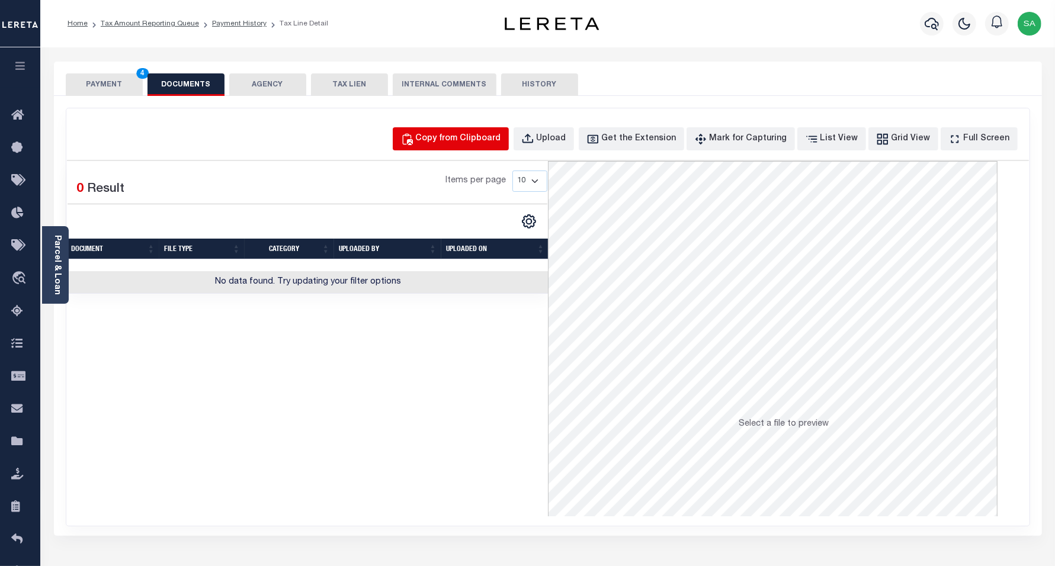
click at [481, 133] on div "Copy from Clipboard" at bounding box center [458, 139] width 85 height 13
select select "POP"
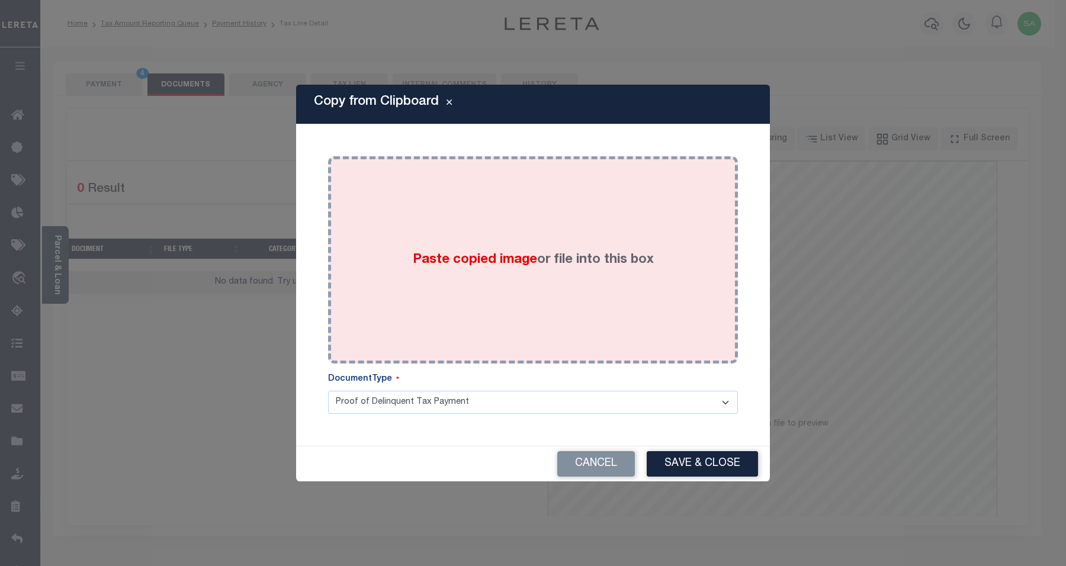
click at [531, 279] on div "Paste copied image or file into this box" at bounding box center [533, 260] width 392 height 190
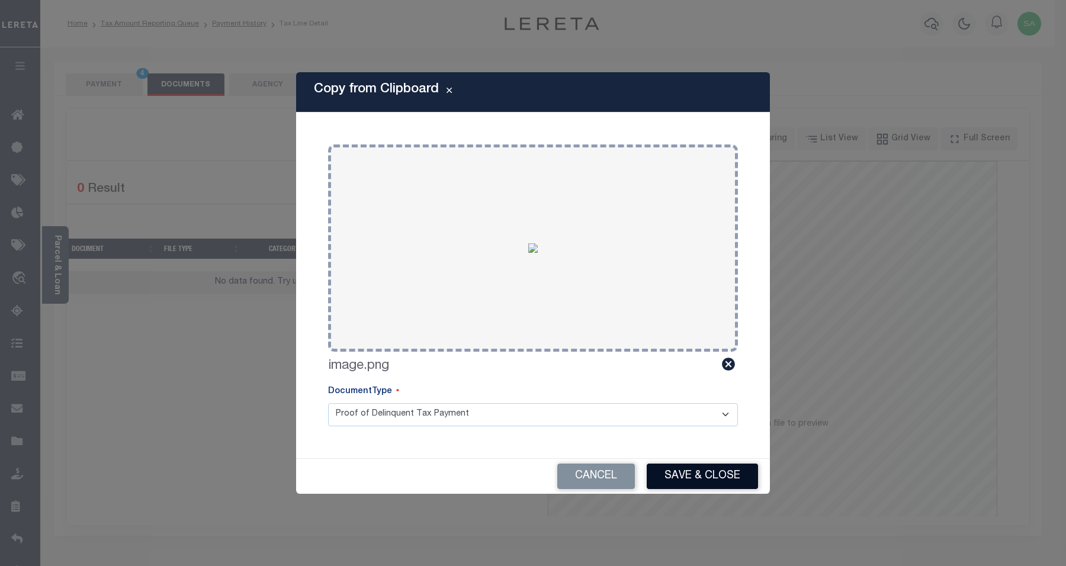
click at [694, 486] on button "Save & Close" at bounding box center [702, 476] width 111 height 25
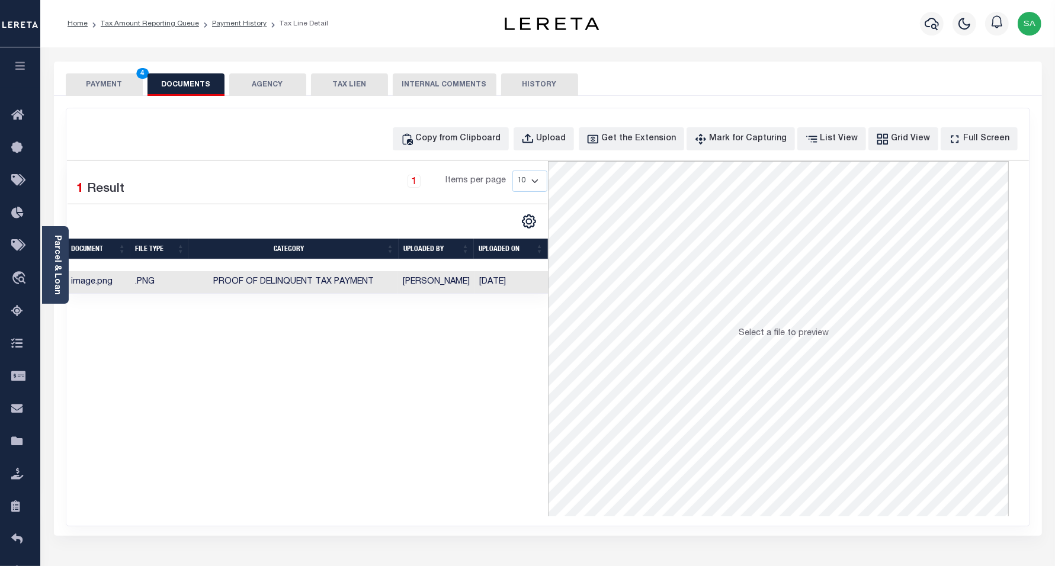
click at [113, 90] on button "PAYMENT 4" at bounding box center [104, 84] width 77 height 23
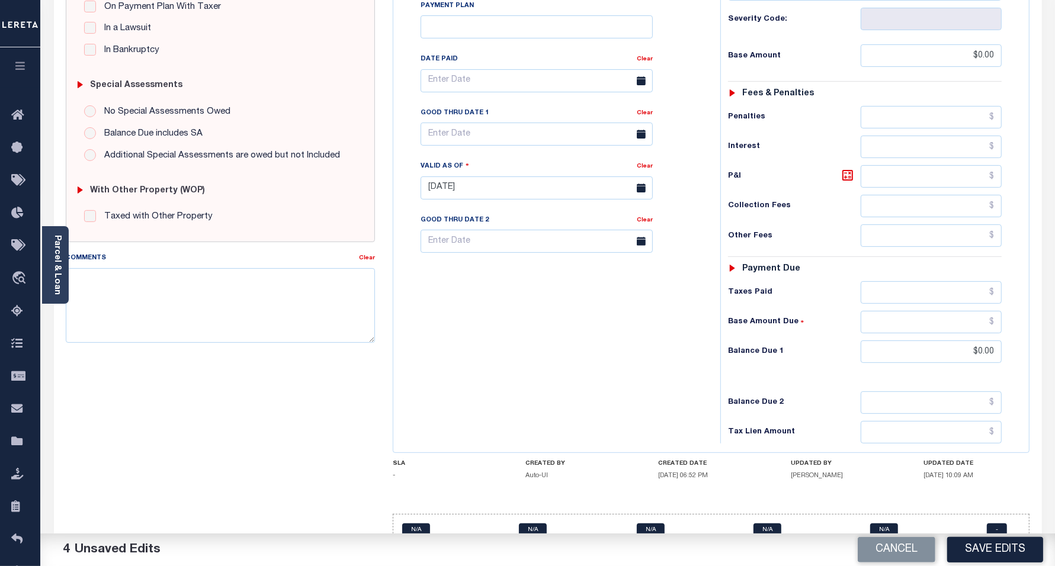
scroll to position [308, 0]
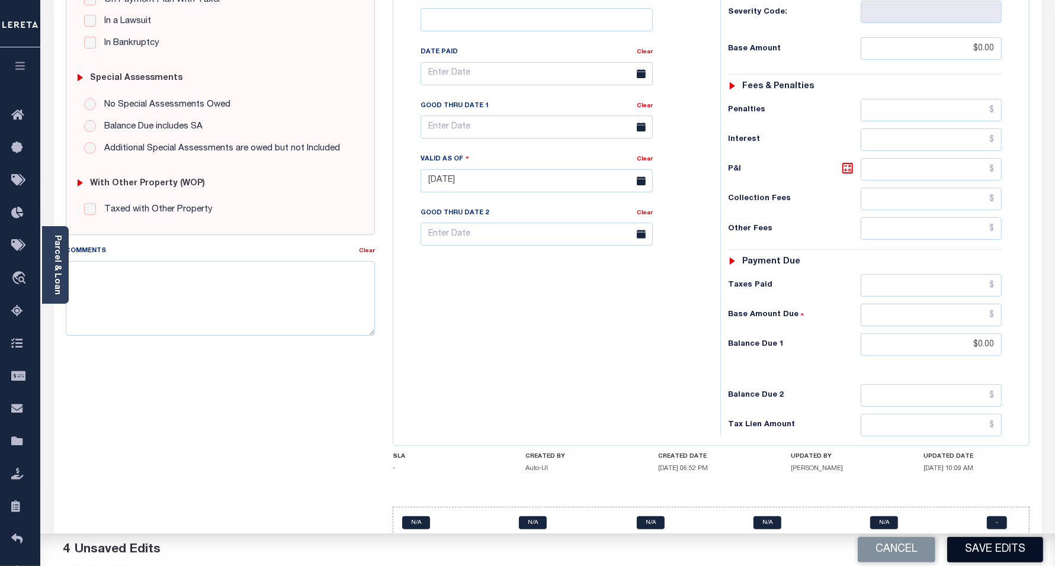
click at [991, 549] on button "Save Edits" at bounding box center [995, 549] width 96 height 25
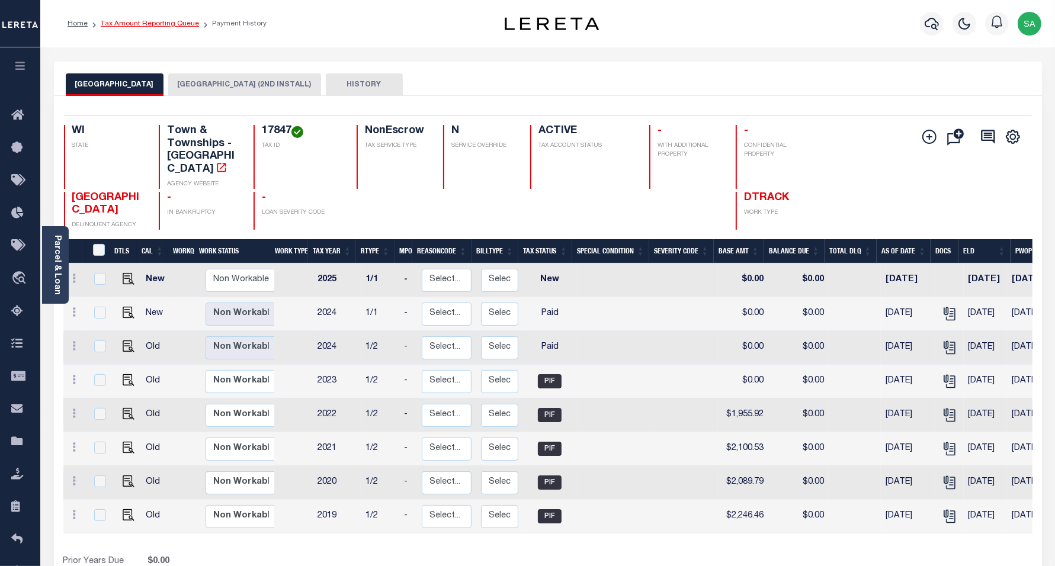
click at [158, 24] on link "Tax Amount Reporting Queue" at bounding box center [150, 23] width 98 height 7
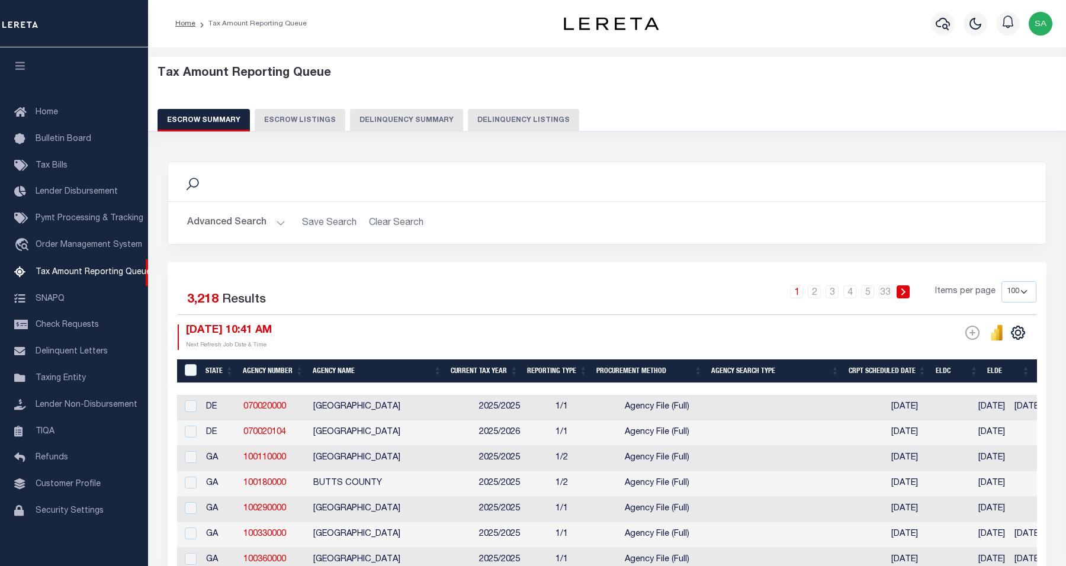
select select "100"
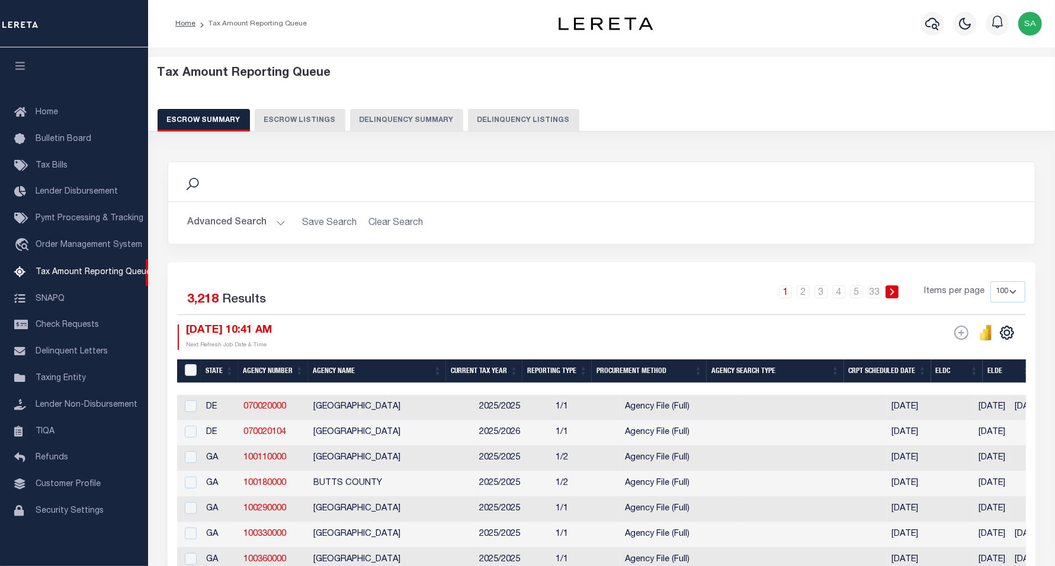
click at [534, 116] on button "Delinquency Listings" at bounding box center [523, 120] width 111 height 23
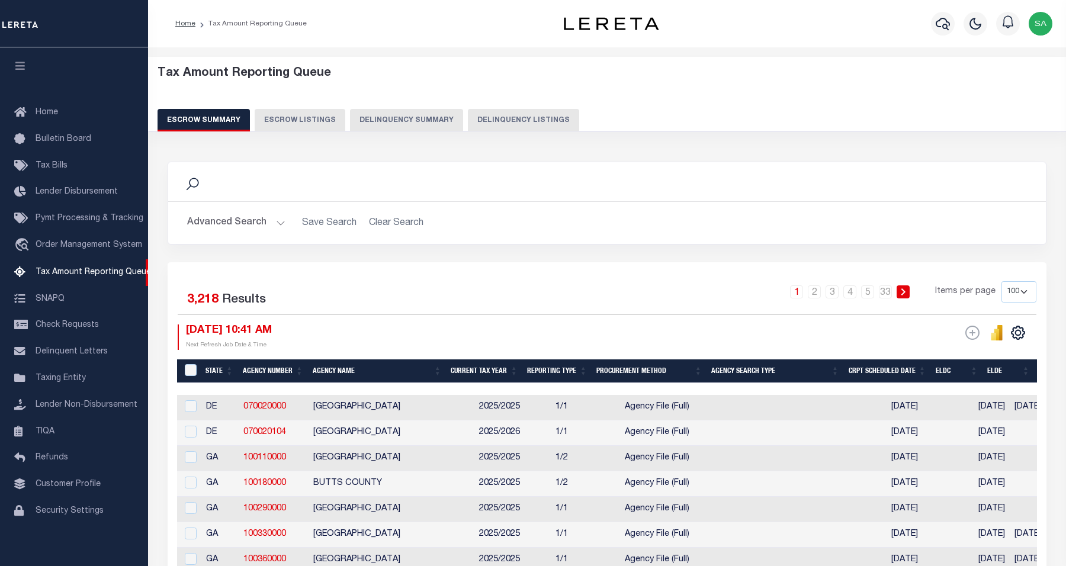
select select "WI"
select select "100"
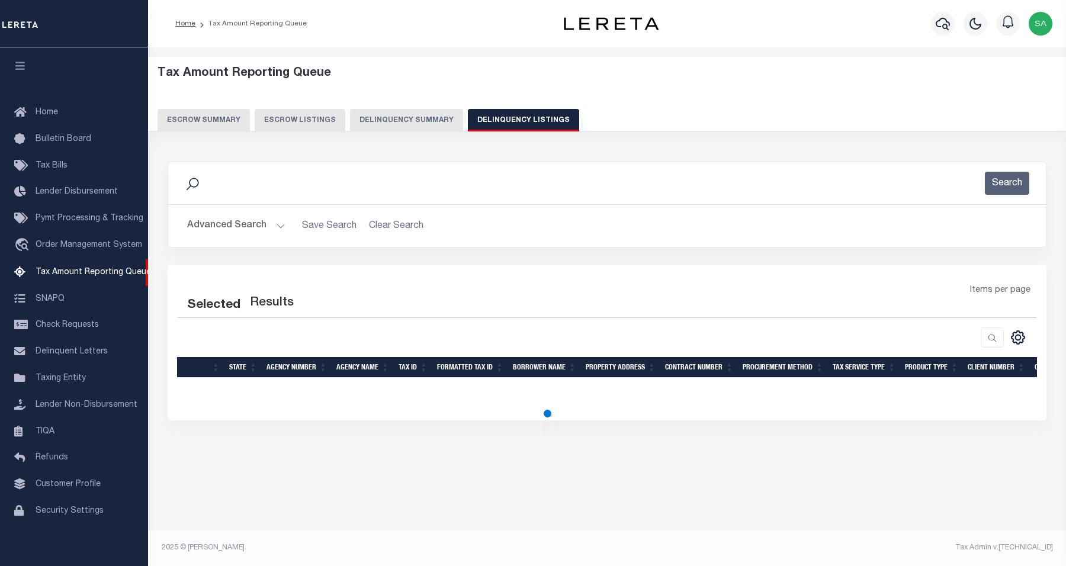
select select "100"
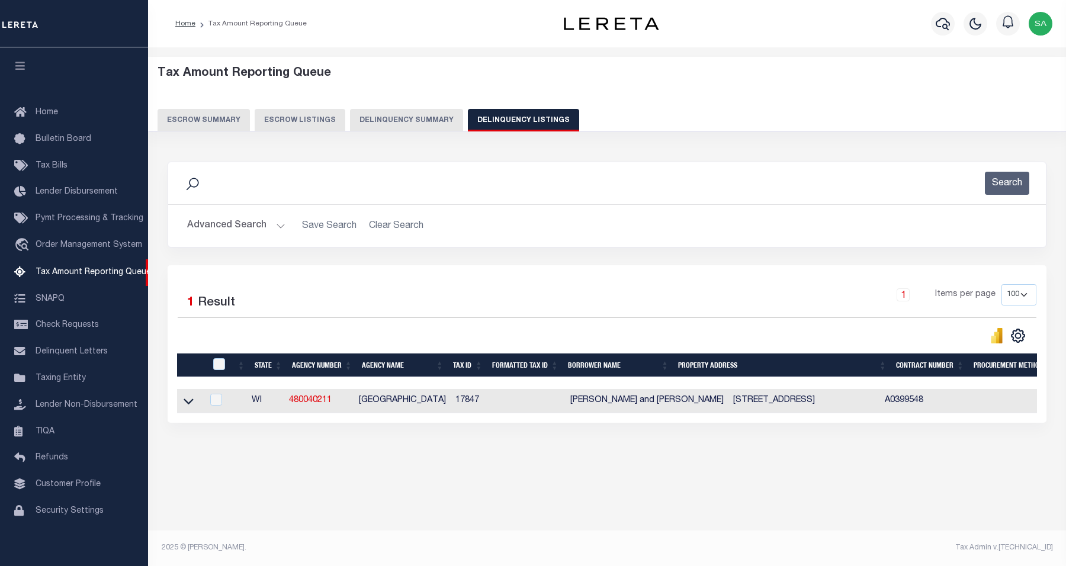
click at [240, 226] on button "Advanced Search" at bounding box center [236, 225] width 98 height 23
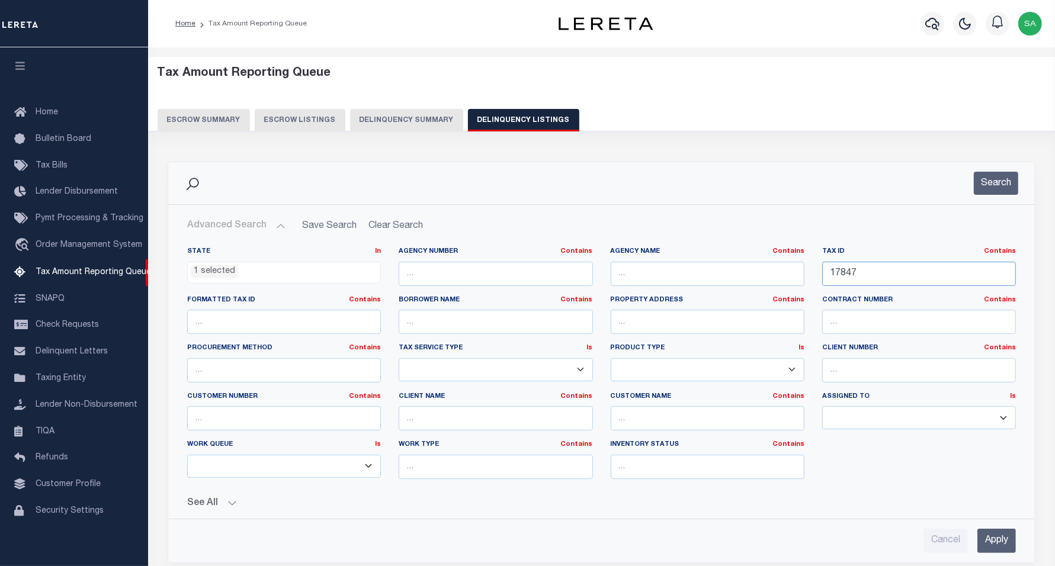
click at [873, 273] on input "17847" at bounding box center [919, 274] width 194 height 24
drag, startPoint x: 862, startPoint y: 270, endPoint x: 778, endPoint y: 268, distance: 84.2
click at [778, 268] on div "State In In AK AL AR AZ CA CO CT DC DE FL GA GU HI IA ID IL IN KS KY LA MA MD M…" at bounding box center [601, 368] width 847 height 242
paste input "23206 00320000"
type input "23206 00320000"
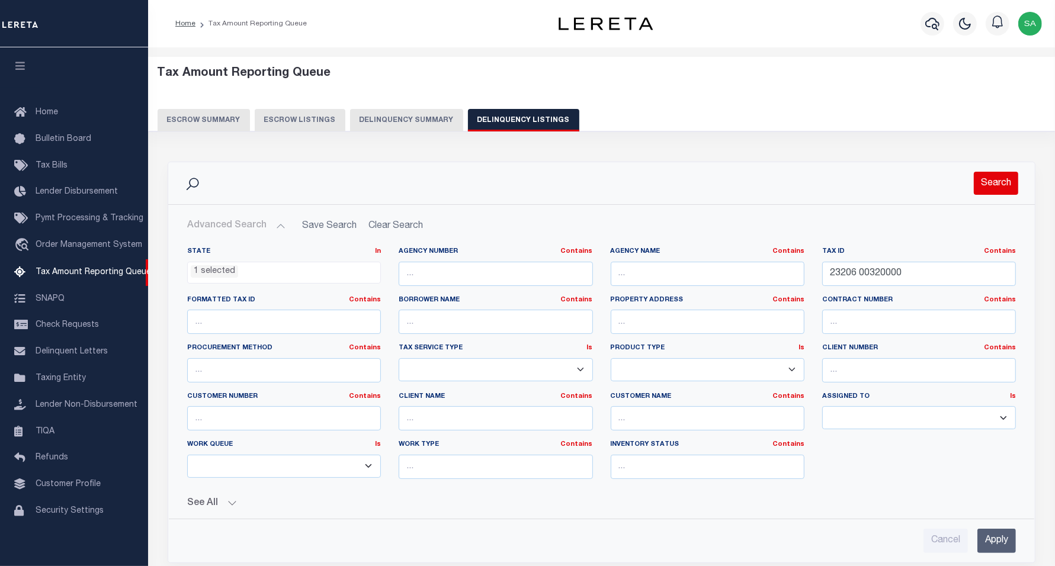
click at [991, 184] on button "Search" at bounding box center [996, 183] width 44 height 23
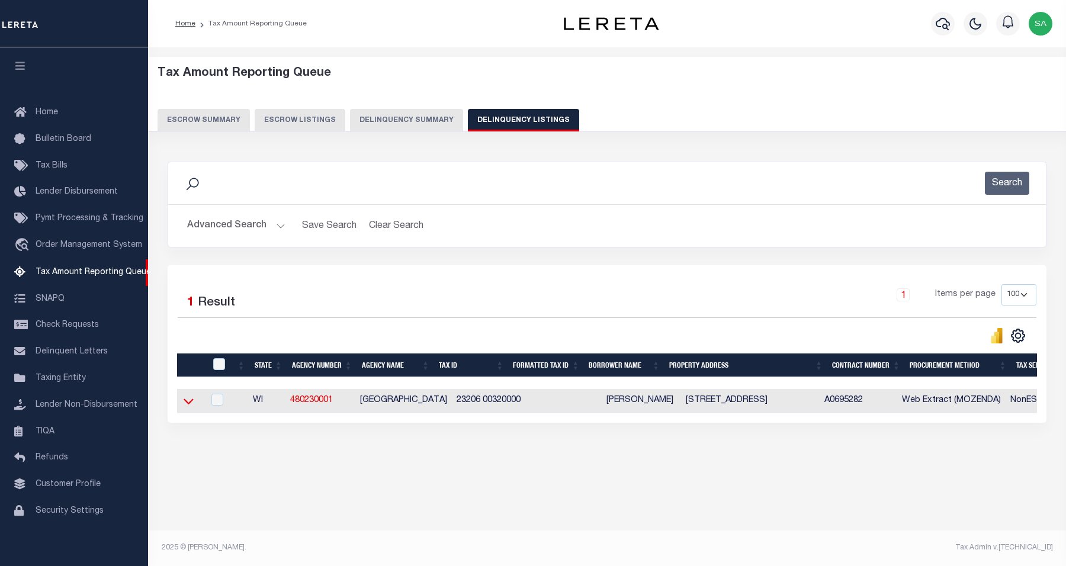
click at [191, 407] on icon at bounding box center [189, 401] width 10 height 12
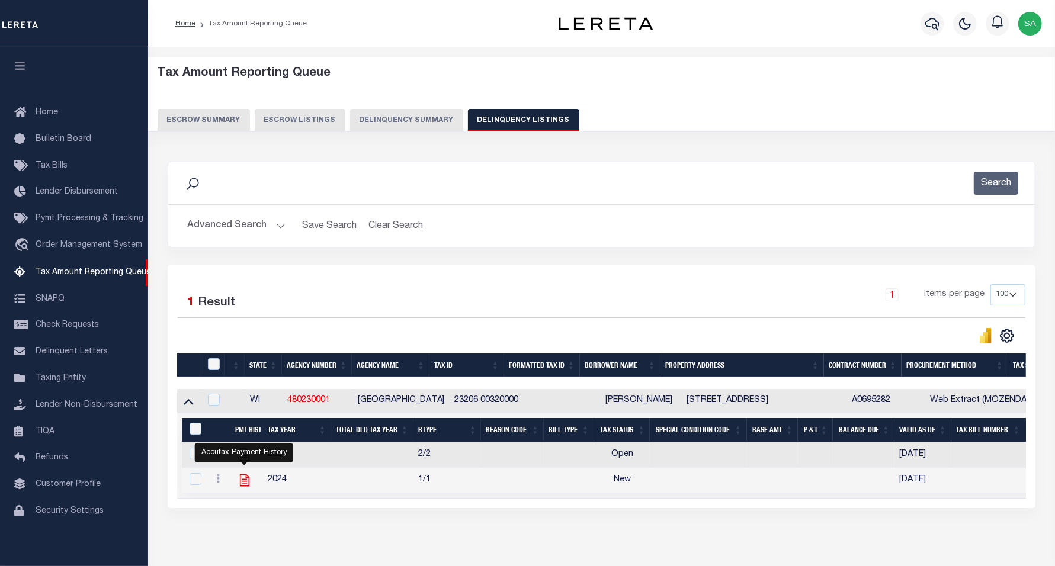
click at [244, 486] on icon "" at bounding box center [244, 480] width 15 height 15
checkbox input "true"
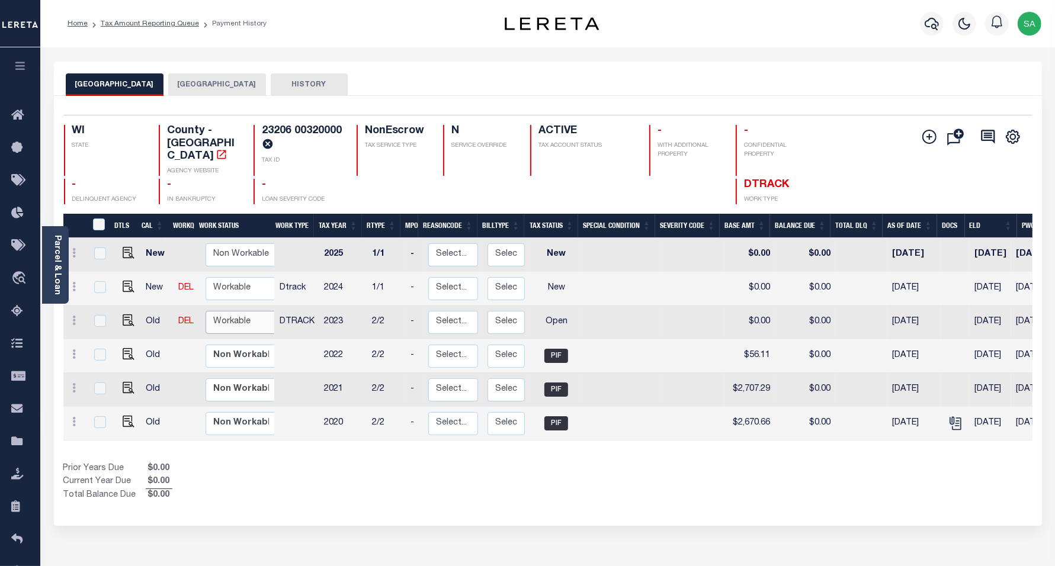
click at [229, 311] on select "Non Workable Workable" at bounding box center [241, 322] width 71 height 23
checkbox input "true"
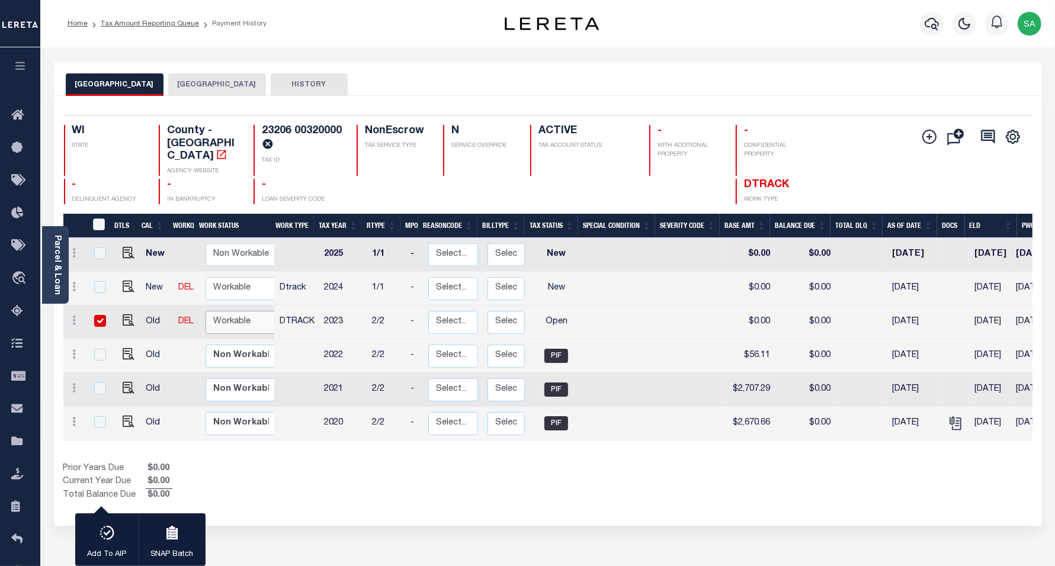
select select "true"
click at [206, 311] on select "Non Workable Workable" at bounding box center [241, 322] width 71 height 23
checkbox input "false"
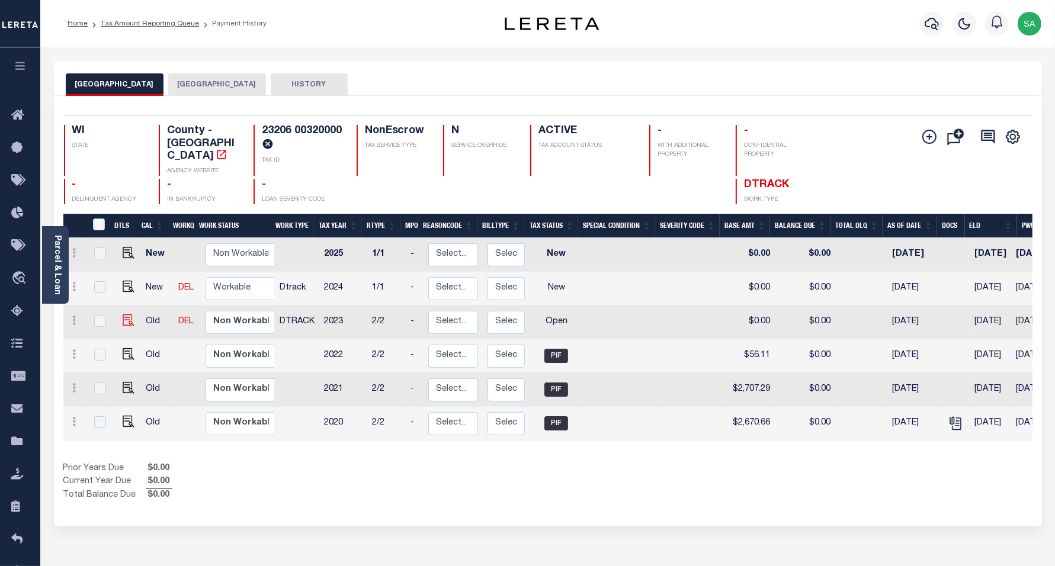
click at [124, 315] on img at bounding box center [129, 321] width 12 height 12
checkbox input "true"
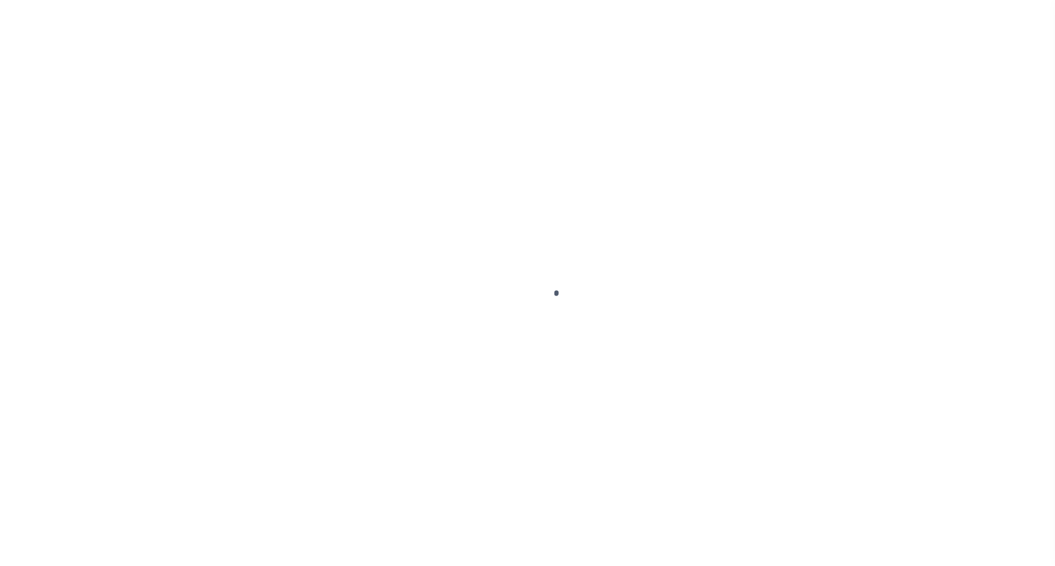
select select "OP2"
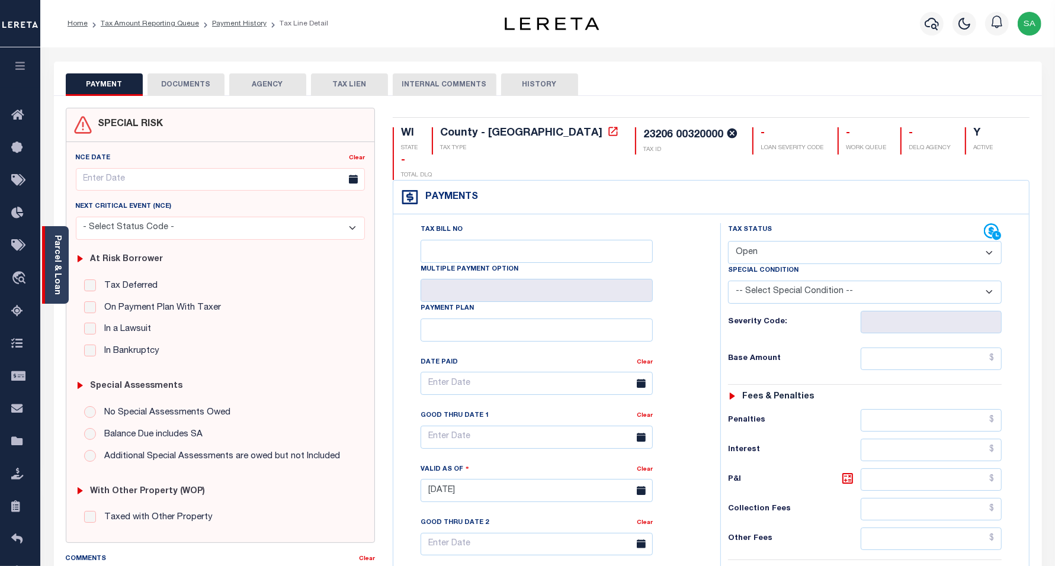
click at [56, 274] on link "Parcel & Loan" at bounding box center [57, 265] width 8 height 60
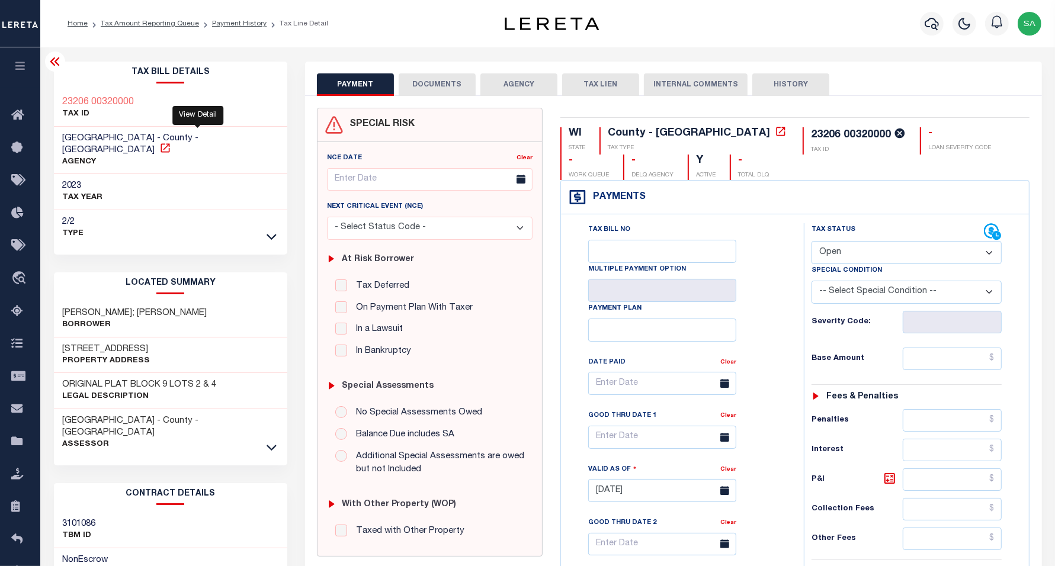
click at [171, 142] on icon at bounding box center [165, 148] width 12 height 12
click at [220, 22] on link "Payment History" at bounding box center [239, 23] width 55 height 7
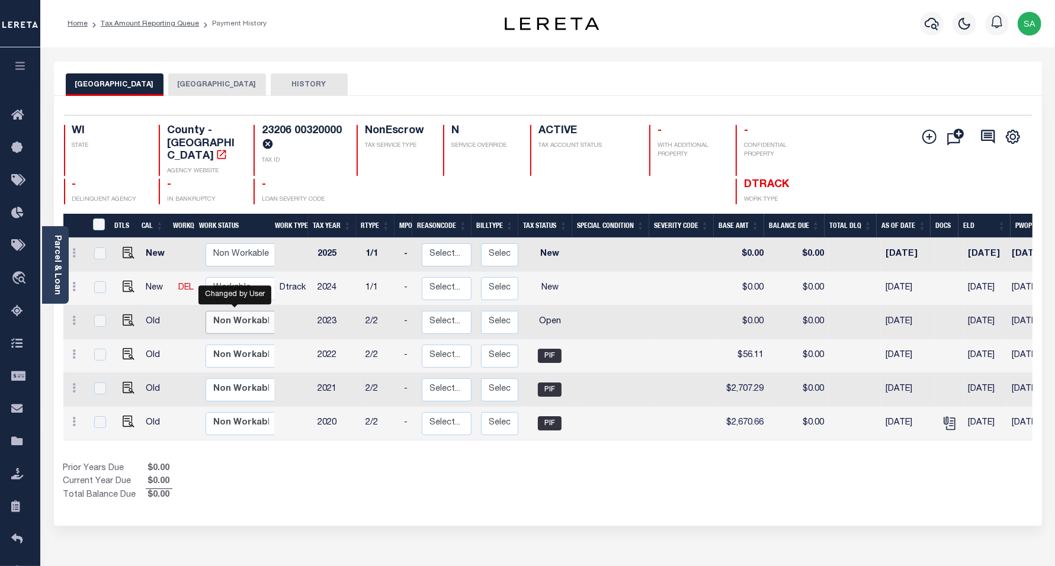
click at [231, 312] on select "Non Workable Workable" at bounding box center [241, 322] width 71 height 23
checkbox input "true"
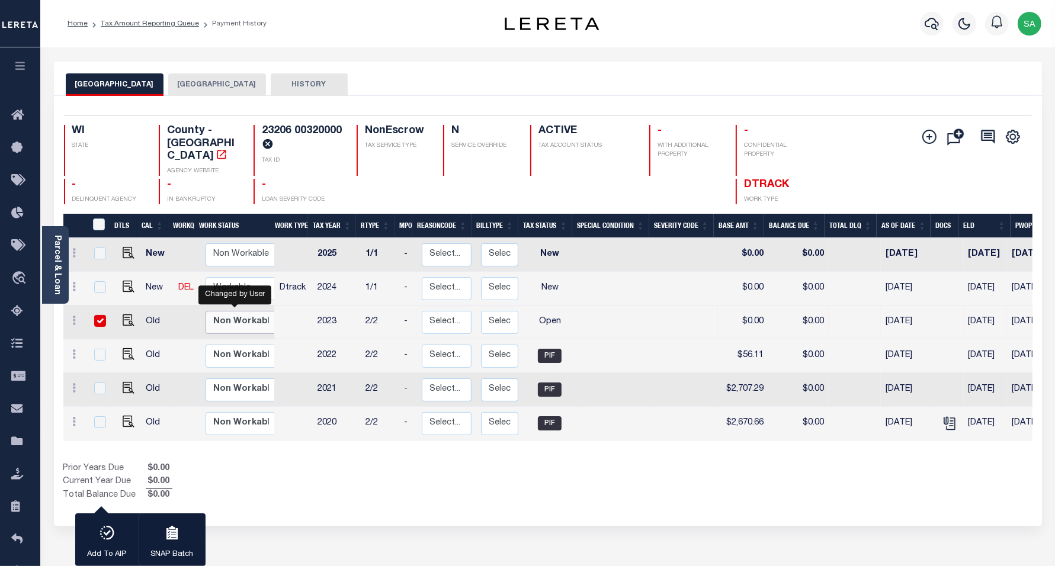
select select "false"
click at [206, 311] on select "Non Workable Workable" at bounding box center [241, 322] width 71 height 23
checkbox input "false"
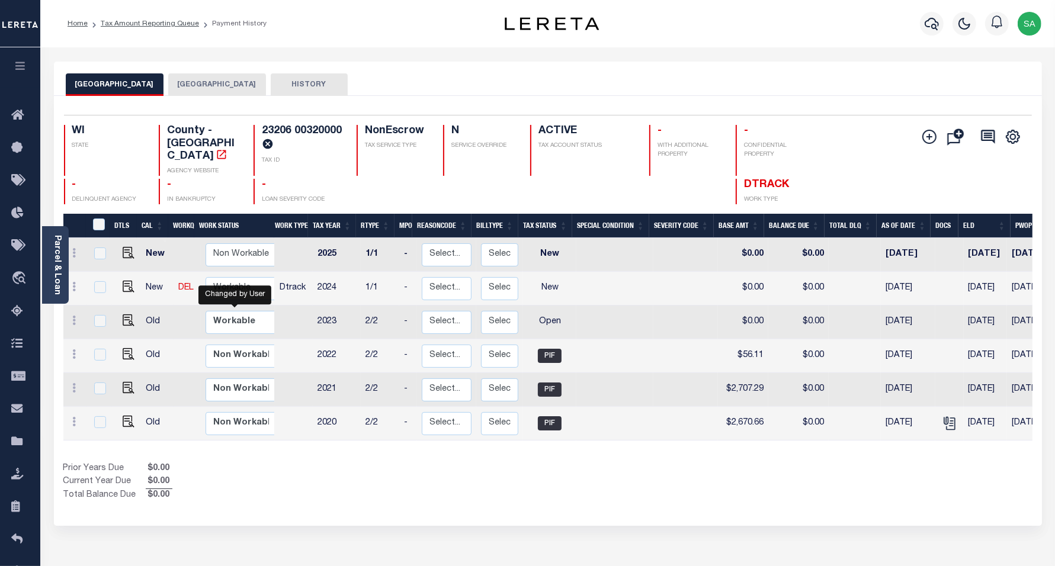
click at [188, 87] on button "[GEOGRAPHIC_DATA]" at bounding box center [217, 84] width 98 height 23
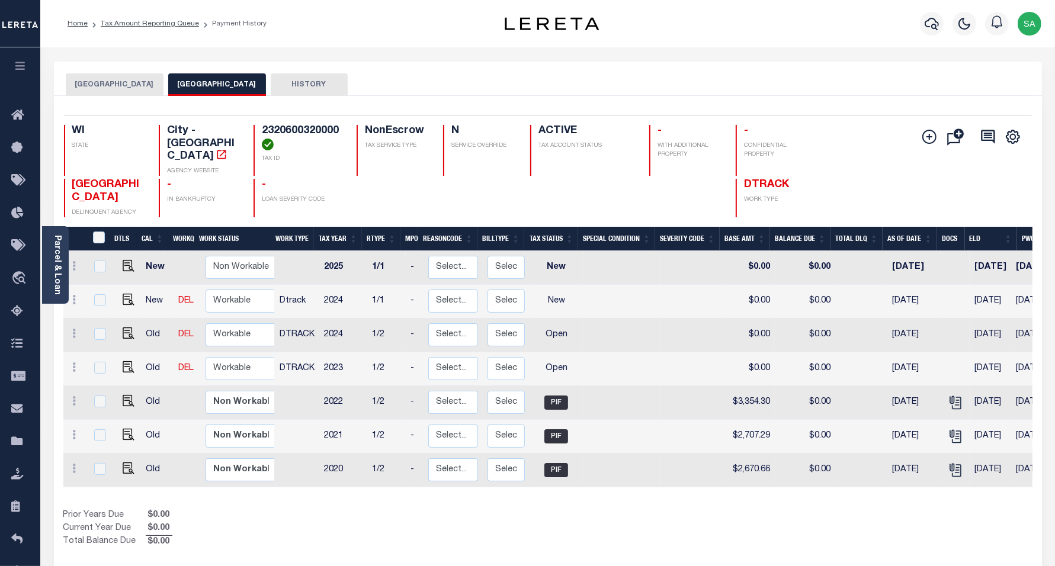
click at [95, 83] on button "[GEOGRAPHIC_DATA]" at bounding box center [115, 84] width 98 height 23
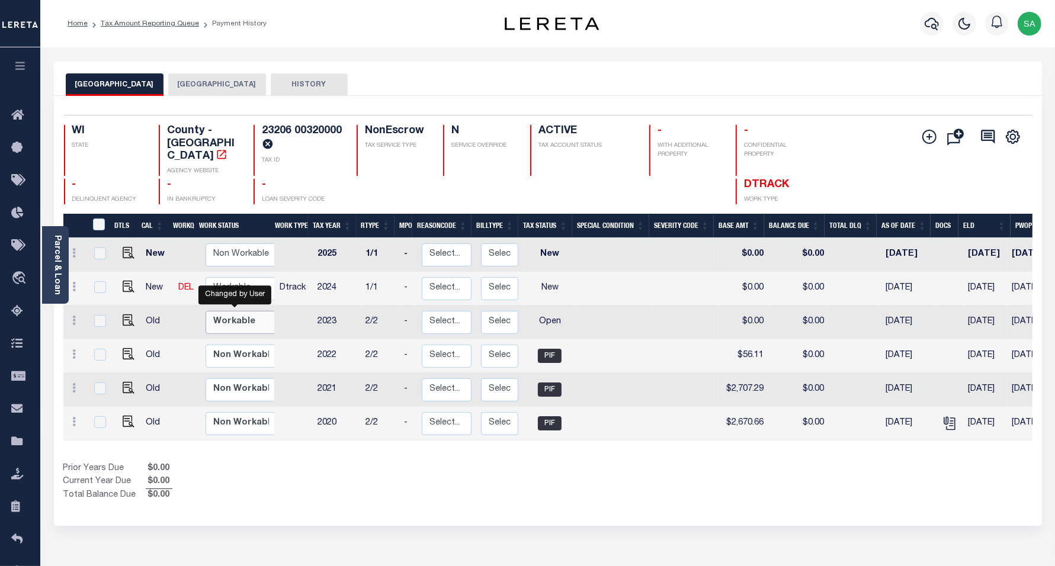
click at [237, 311] on select "Non Workable Workable" at bounding box center [241, 322] width 71 height 23
checkbox input "true"
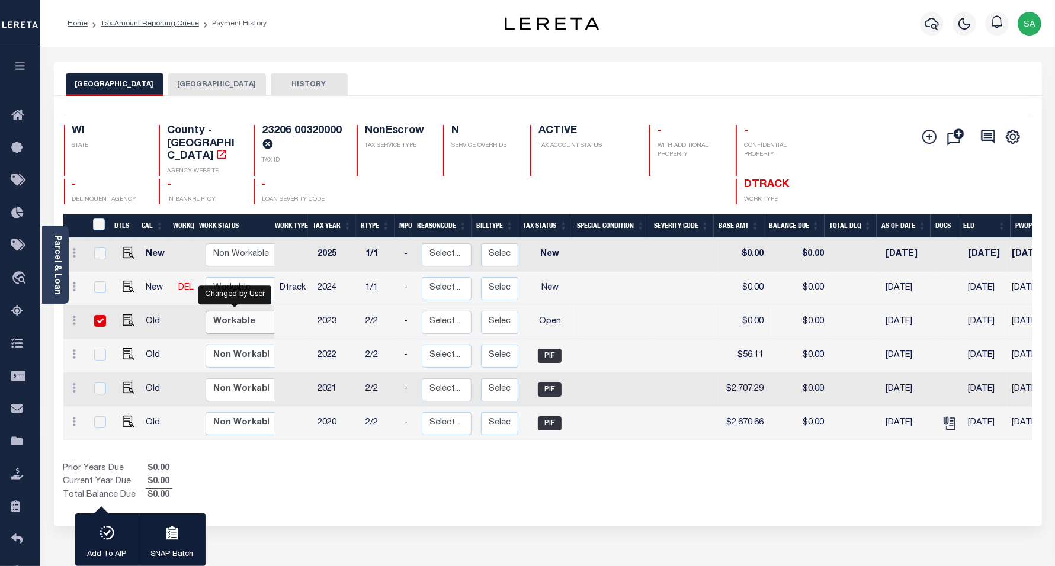
select select "true"
click at [206, 311] on select "Non Workable Workable" at bounding box center [241, 322] width 71 height 23
checkbox input "false"
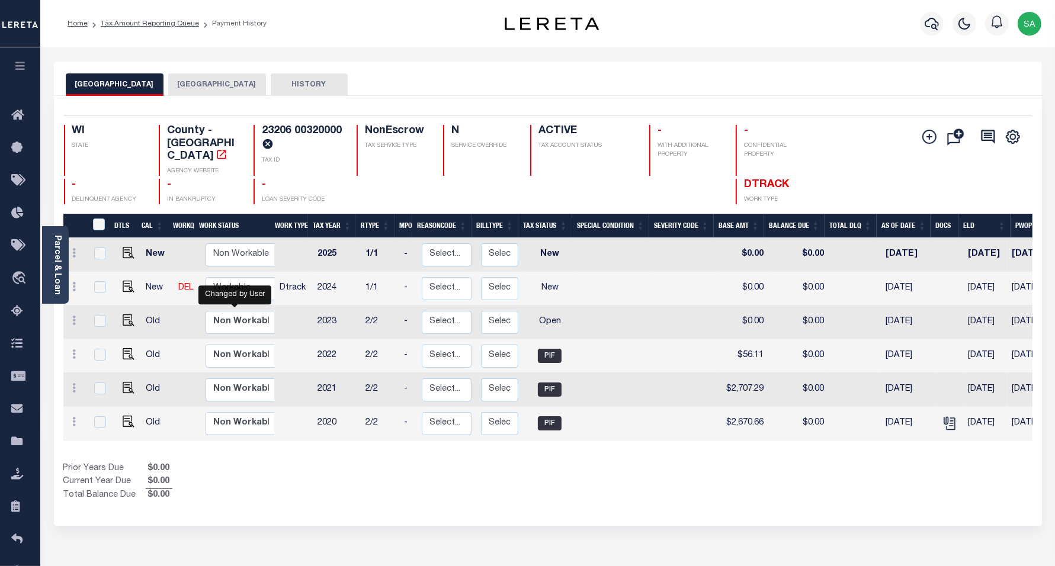
click at [292, 311] on td at bounding box center [294, 323] width 38 height 34
checkbox input "true"
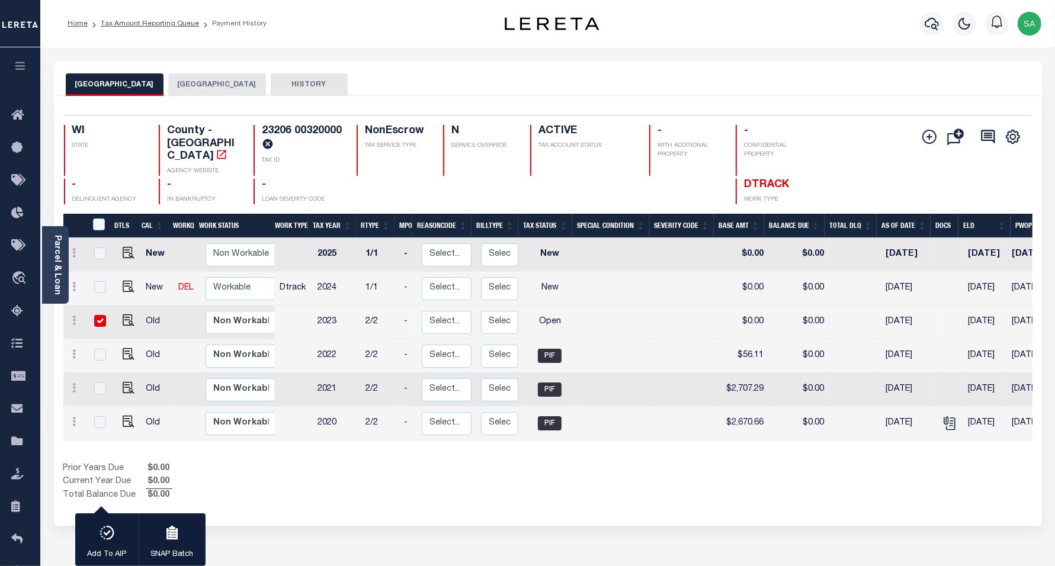
click at [100, 315] on input "checkbox" at bounding box center [100, 321] width 12 height 12
checkbox input "false"
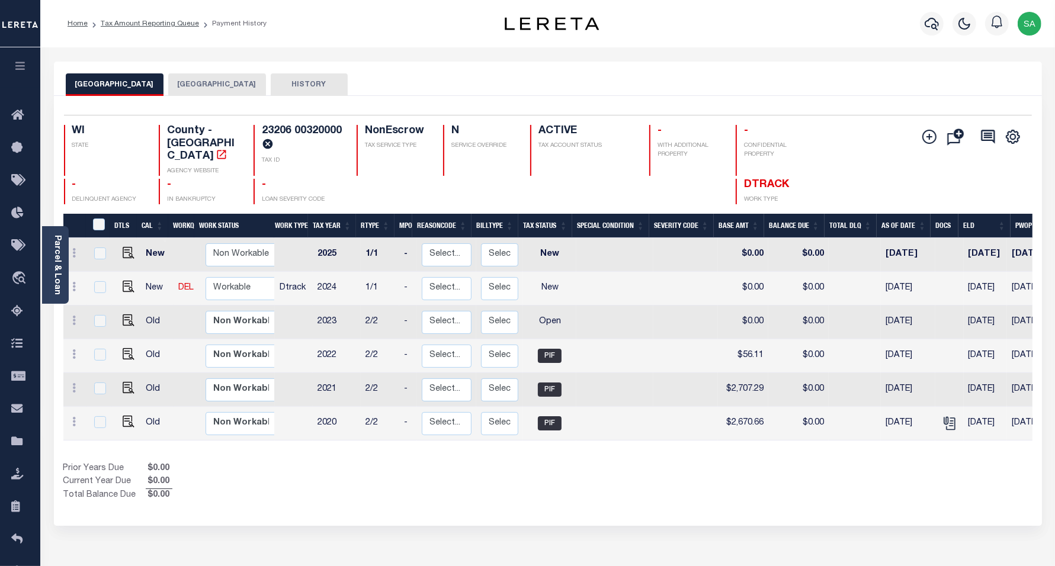
click at [249, 319] on div "Changed by System" at bounding box center [234, 328] width 82 height 19
click at [238, 319] on div "Changed by System" at bounding box center [234, 328] width 82 height 19
click at [265, 311] on select "Non Workable Workable" at bounding box center [241, 322] width 71 height 23
checkbox input "true"
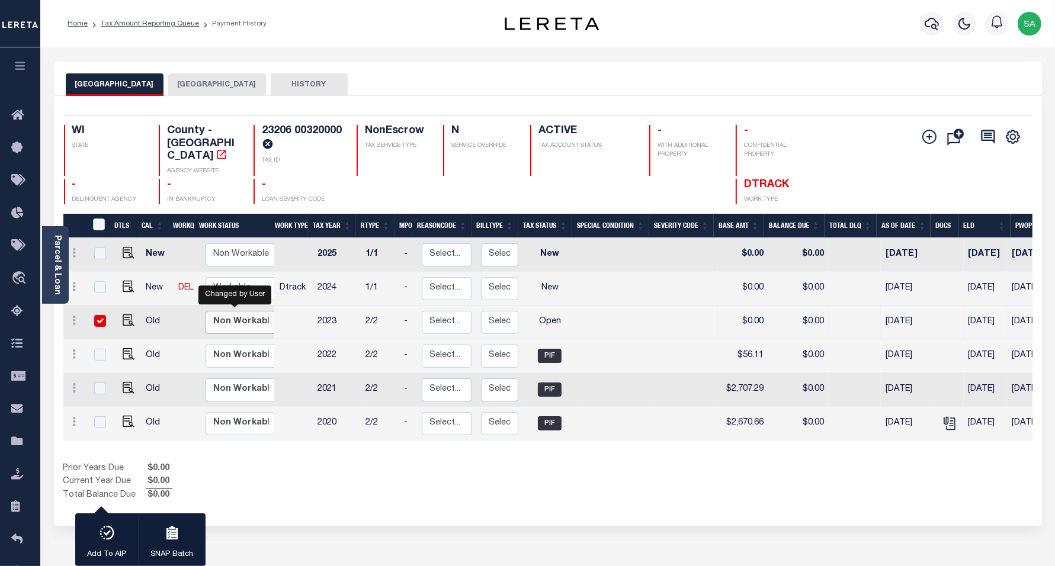
select select "false"
click at [206, 311] on select "Non Workable Workable" at bounding box center [241, 322] width 71 height 23
checkbox input "false"
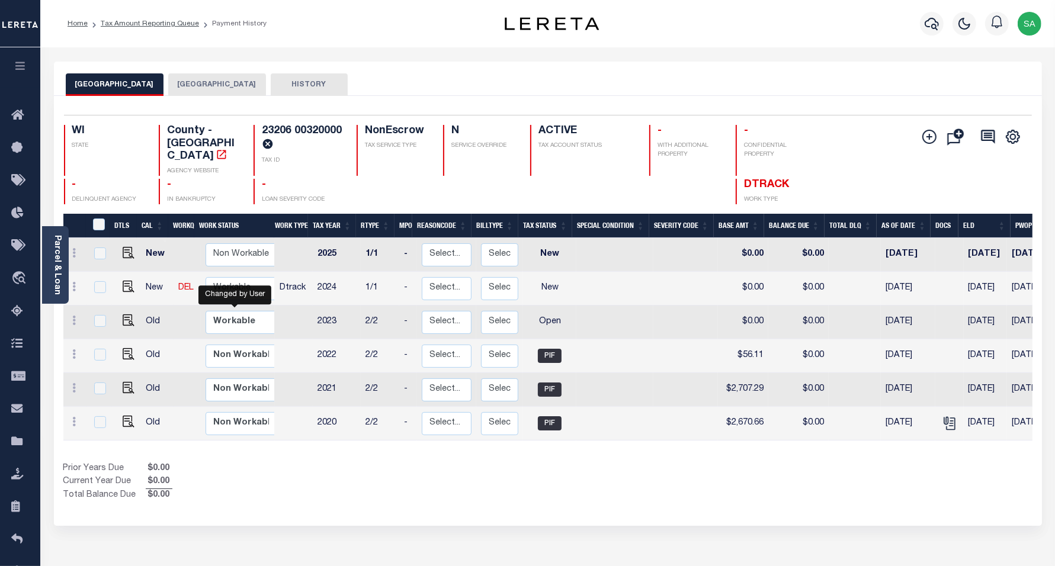
click at [301, 463] on div "Prior Years Due $0.00 Current Year Due $0.00 Total Balance Due $0.00" at bounding box center [305, 483] width 485 height 40
click at [235, 311] on select "Non Workable Workable" at bounding box center [241, 322] width 71 height 23
checkbox input "true"
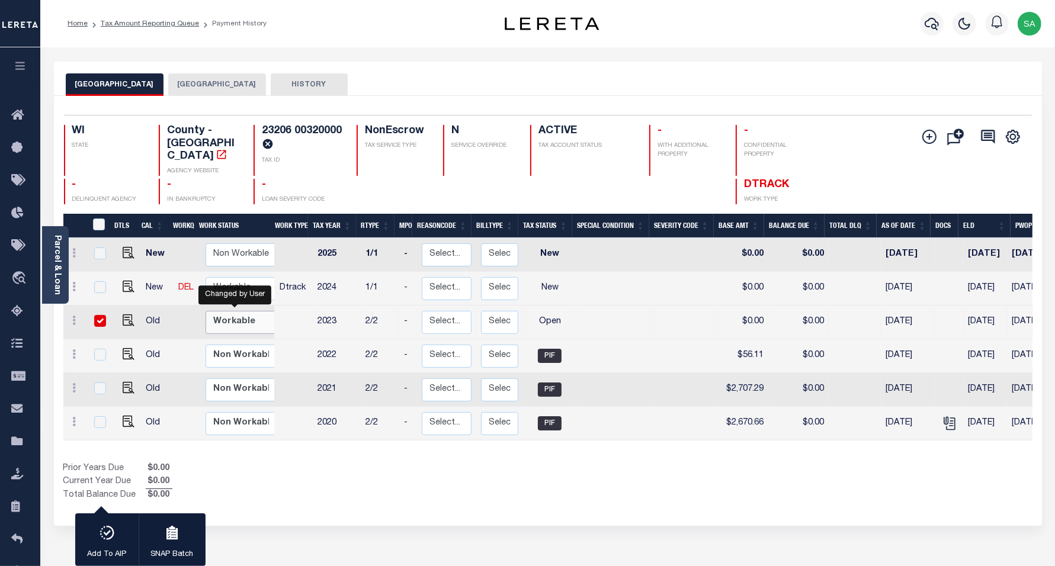
select select "true"
click at [206, 311] on select "Non Workable Workable" at bounding box center [241, 322] width 71 height 23
checkbox input "false"
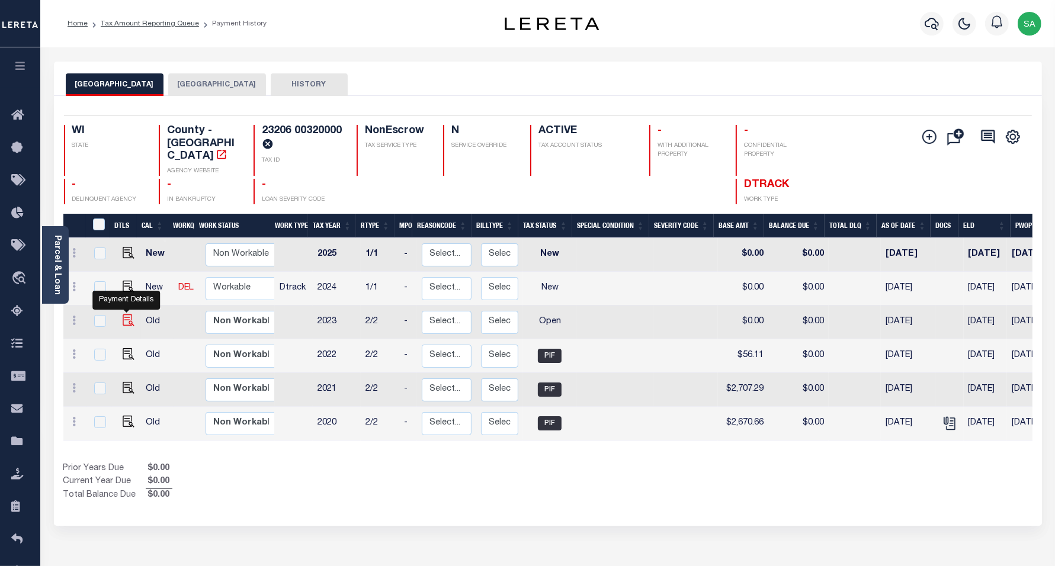
click at [123, 315] on img "" at bounding box center [129, 321] width 12 height 12
checkbox input "true"
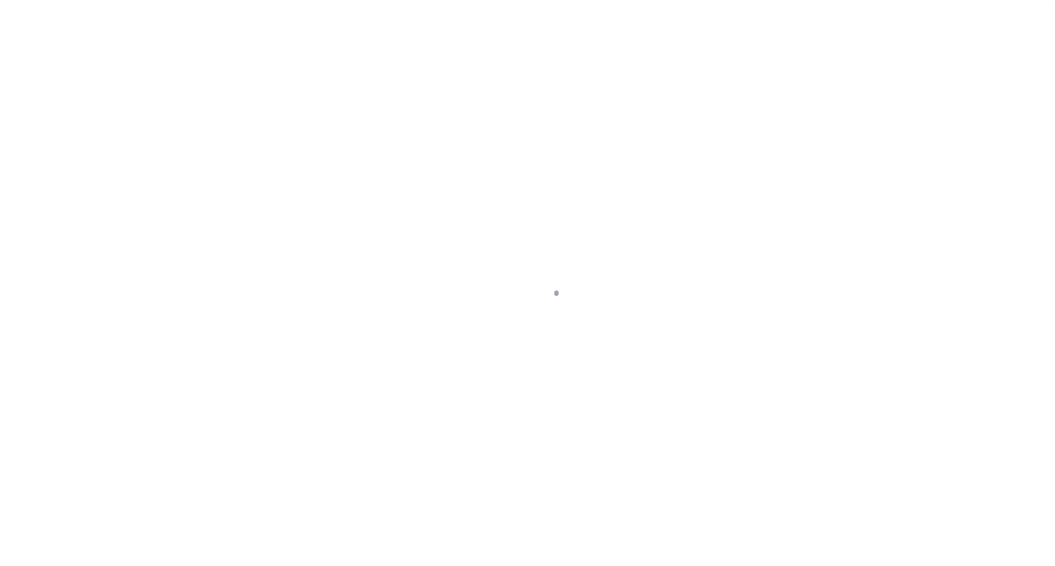
select select "OP2"
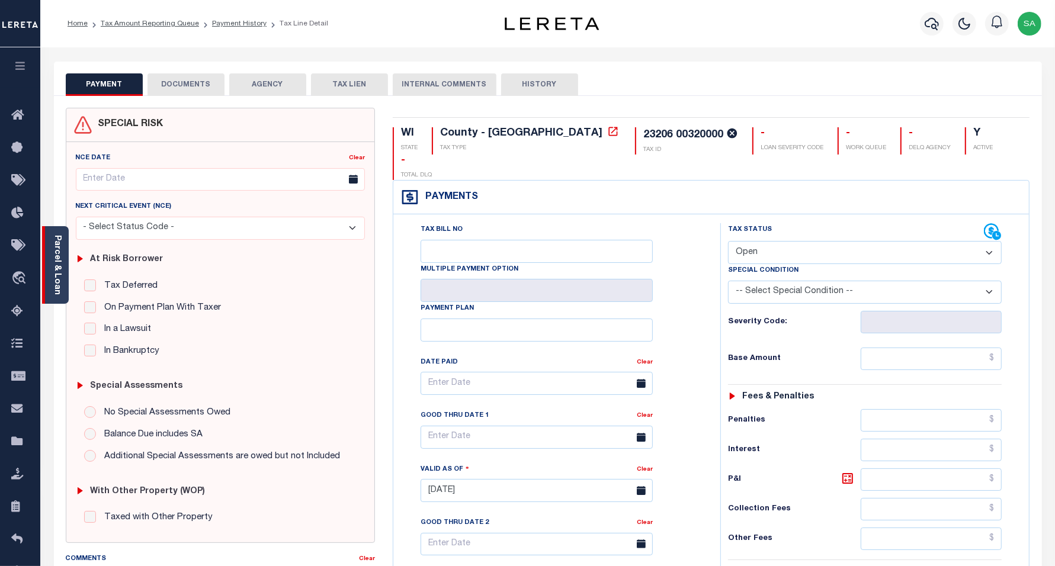
click at [66, 274] on div "Parcel & Loan" at bounding box center [55, 265] width 27 height 78
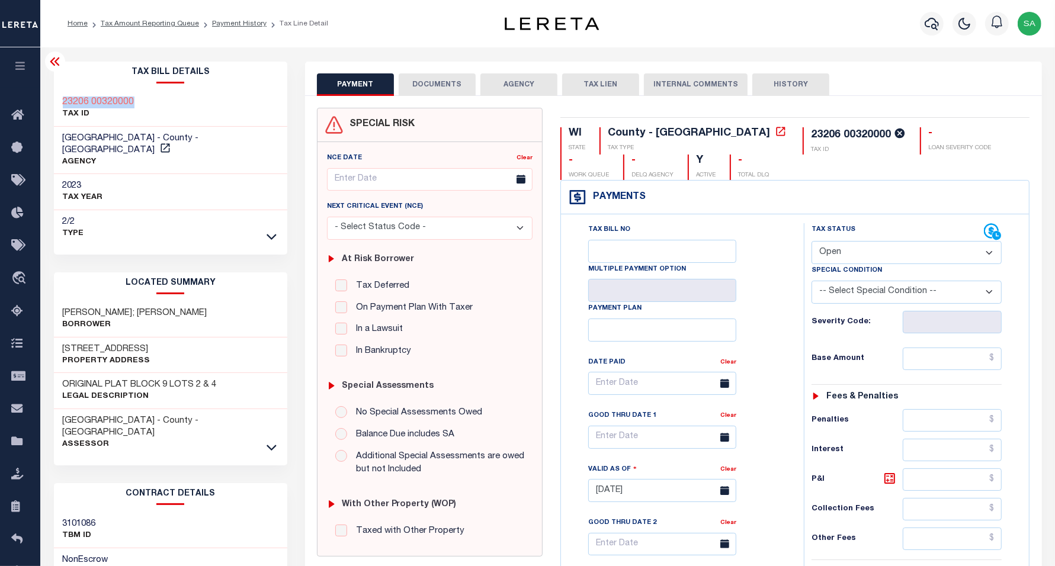
drag, startPoint x: 149, startPoint y: 98, endPoint x: 56, endPoint y: 95, distance: 92.5
click at [56, 95] on div "23206 00320000 TAX ID" at bounding box center [171, 109] width 234 height 36
copy h3 "23206 00320000"
click at [273, 441] on icon at bounding box center [272, 447] width 10 height 12
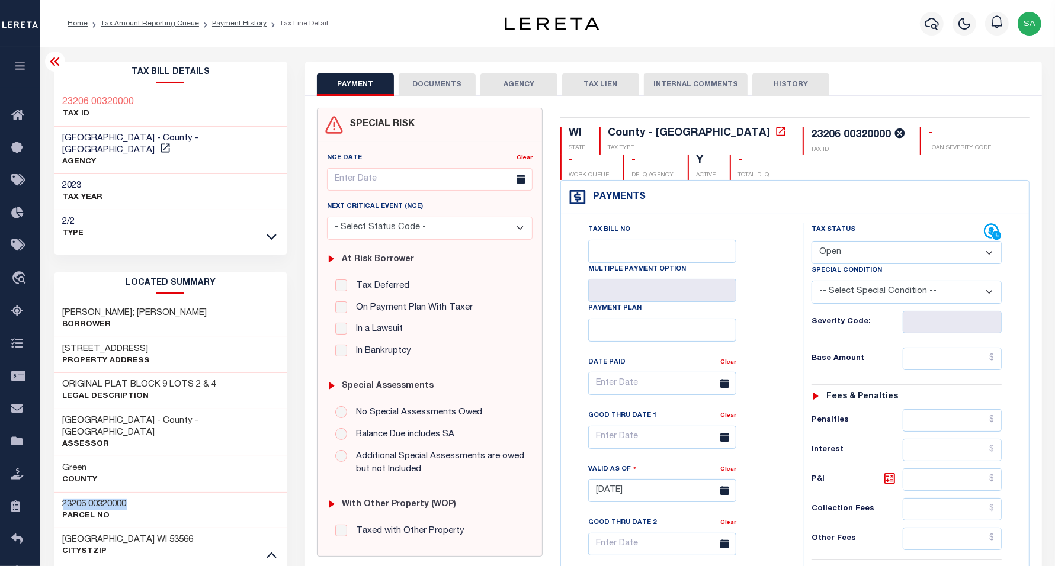
drag, startPoint x: 133, startPoint y: 480, endPoint x: 55, endPoint y: 480, distance: 78.2
click at [55, 492] on div "23206 00320000 Parcel No" at bounding box center [171, 510] width 234 height 36
copy h3 "23206 00320000"
drag, startPoint x: 63, startPoint y: 335, endPoint x: 126, endPoint y: 335, distance: 62.2
click at [126, 338] on div "906 4TH ST Property Address" at bounding box center [171, 356] width 234 height 36
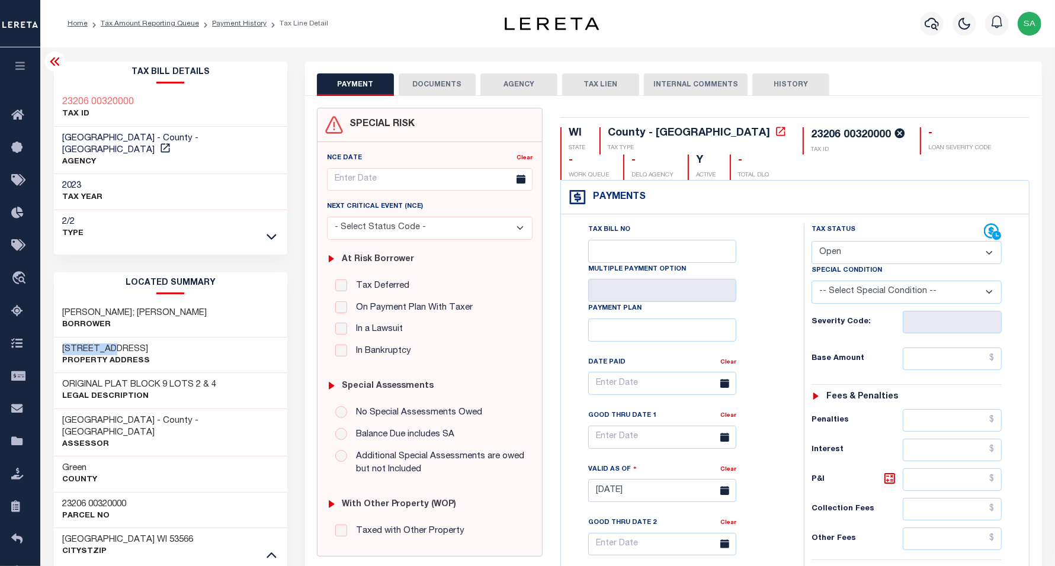
copy h3 "906 4TH ST"
click at [220, 27] on link "Payment History" at bounding box center [239, 23] width 55 height 7
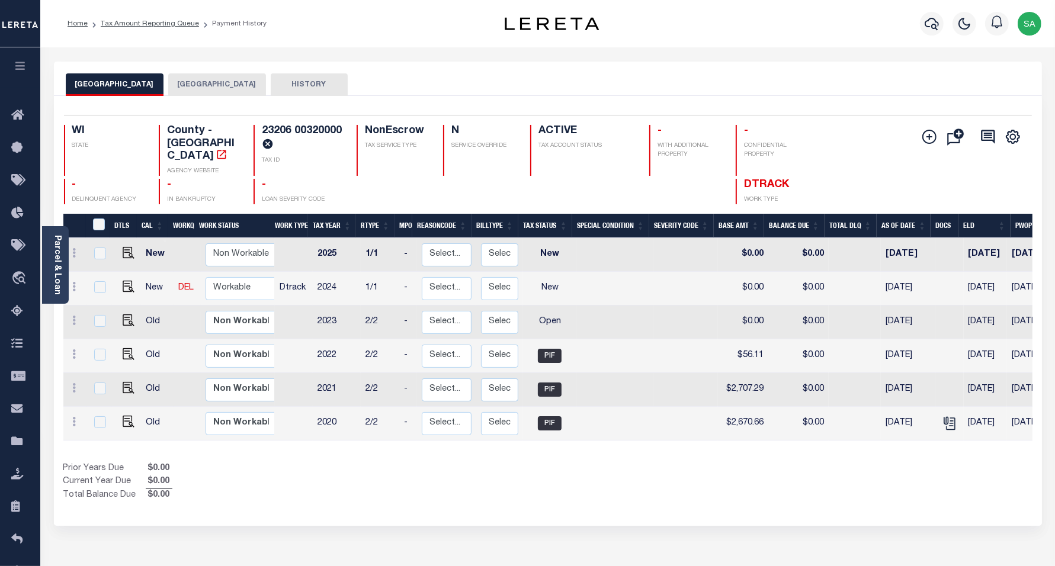
click at [203, 88] on button "[GEOGRAPHIC_DATA]" at bounding box center [217, 84] width 98 height 23
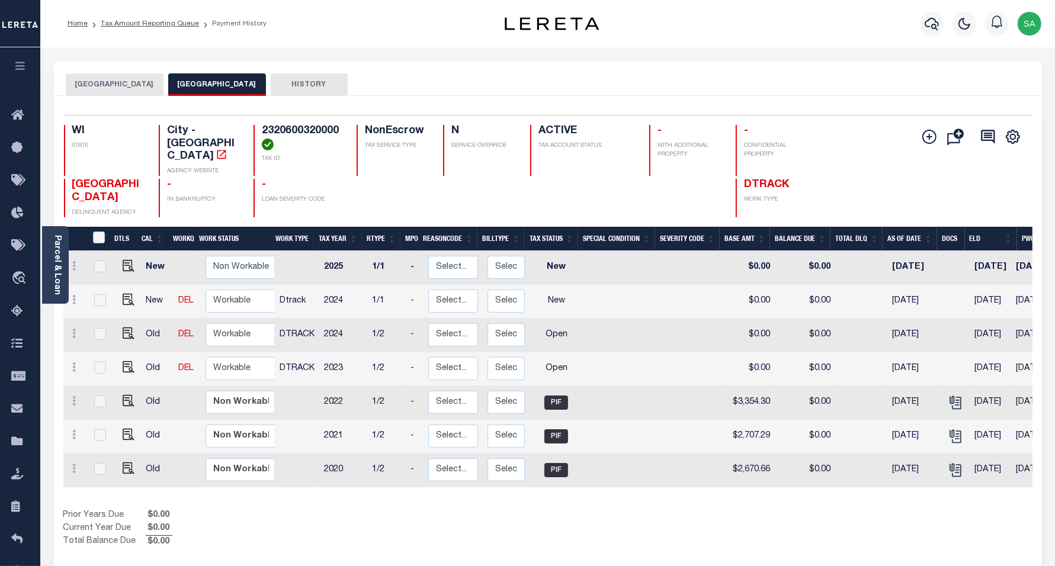
click at [99, 84] on button "[GEOGRAPHIC_DATA]" at bounding box center [115, 84] width 98 height 23
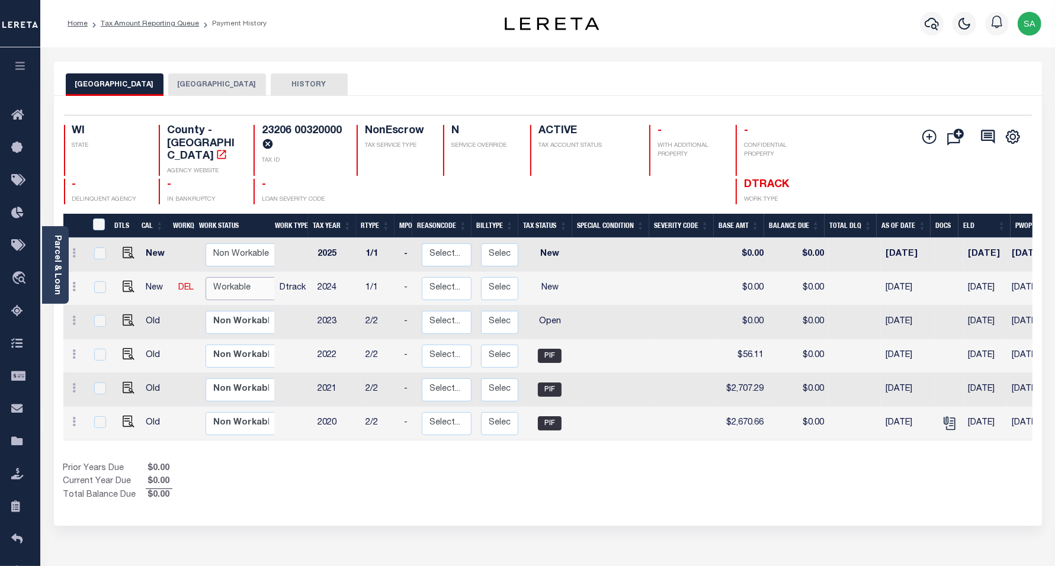
click at [244, 280] on select "Non Workable Workable" at bounding box center [241, 288] width 71 height 23
checkbox input "true"
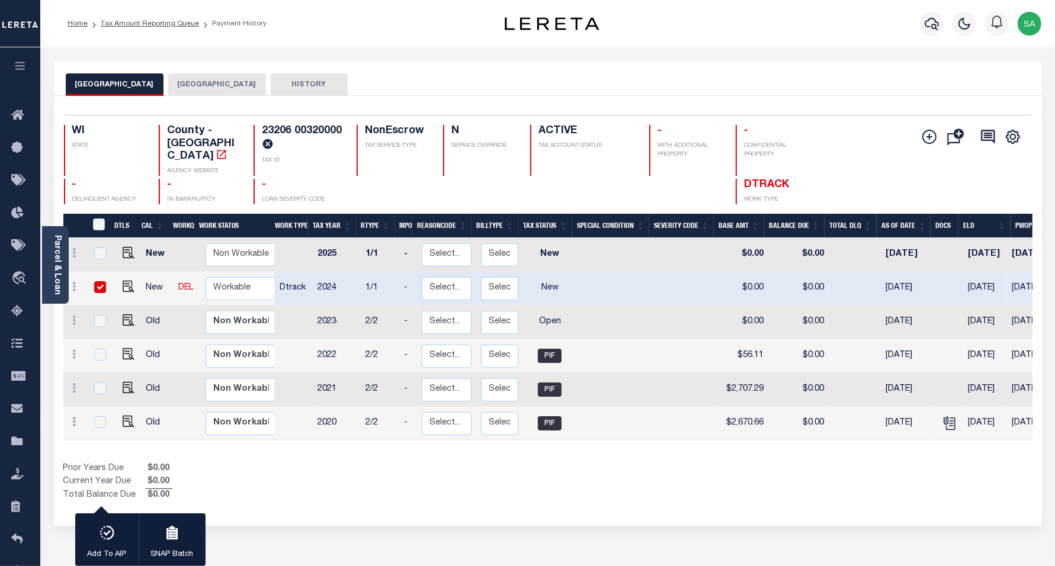
click at [520, 514] on div "GREEN COUNTY BRODHEAD CITY HISTORY 1 Selected 6" at bounding box center [548, 402] width 1006 height 681
click at [244, 312] on select "Non Workable Workable" at bounding box center [241, 322] width 71 height 23
checkbox input "true"
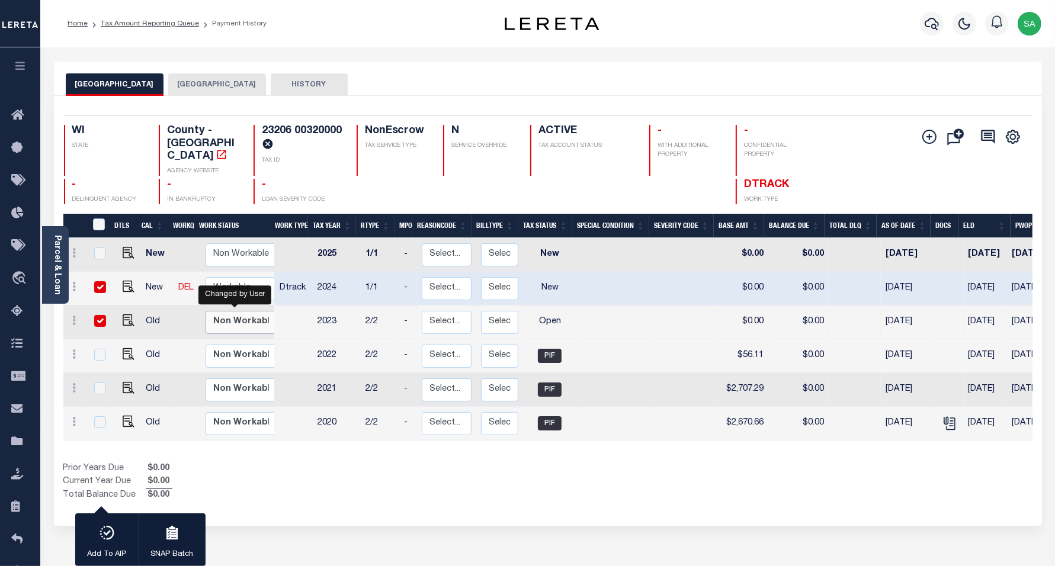
select select "false"
click at [206, 311] on select "Non Workable Workable" at bounding box center [241, 322] width 71 height 23
checkbox input "false"
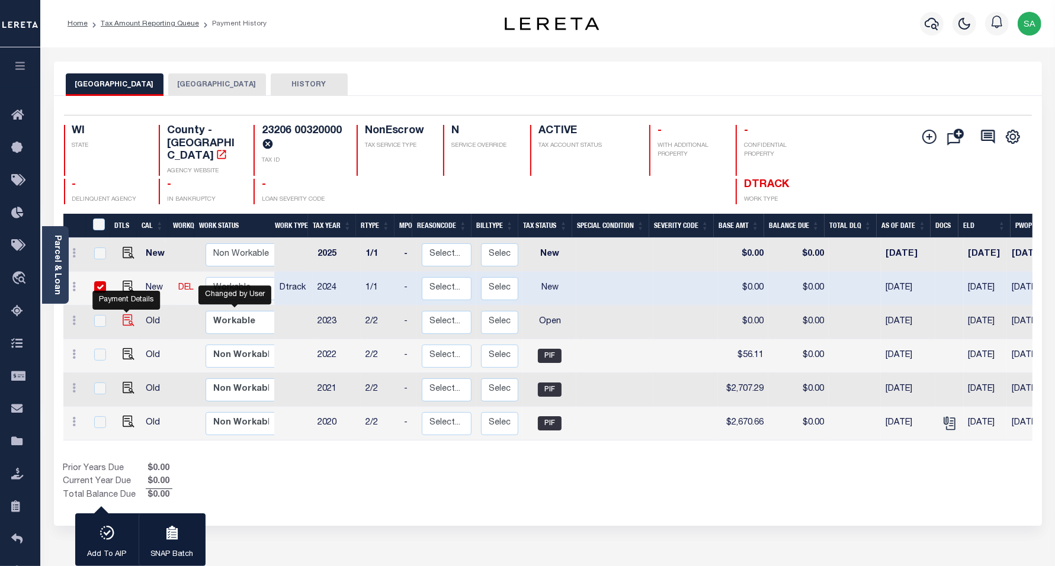
click at [126, 315] on img "" at bounding box center [129, 321] width 12 height 12
checkbox input "true"
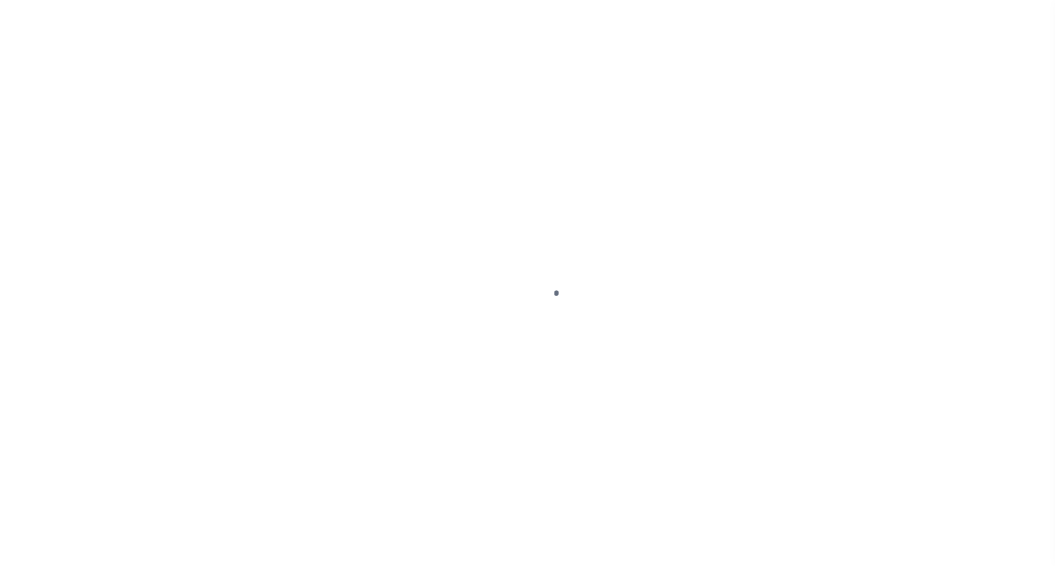
select select "OP2"
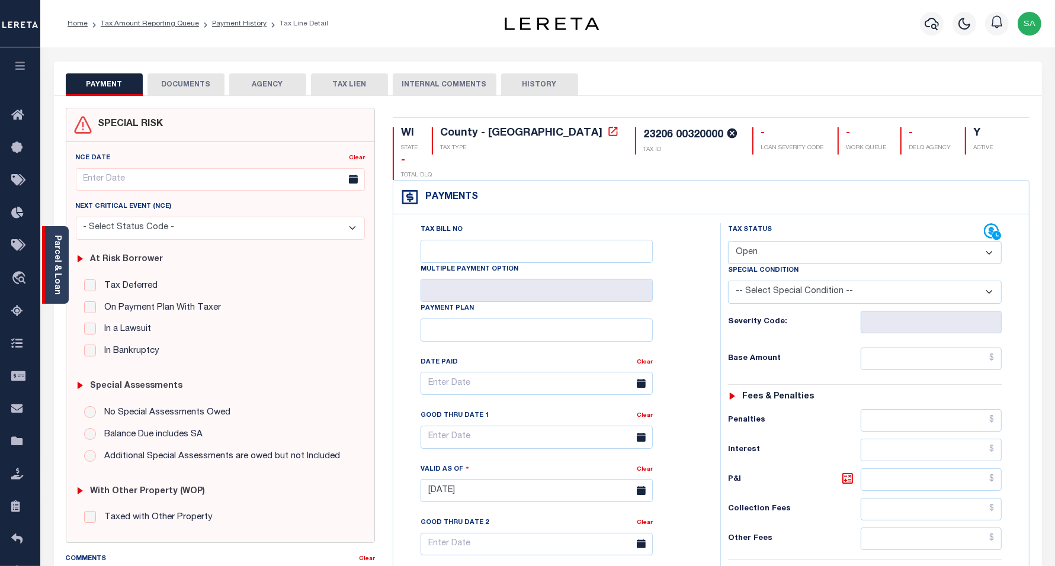
click at [60, 274] on link "Parcel & Loan" at bounding box center [57, 265] width 8 height 60
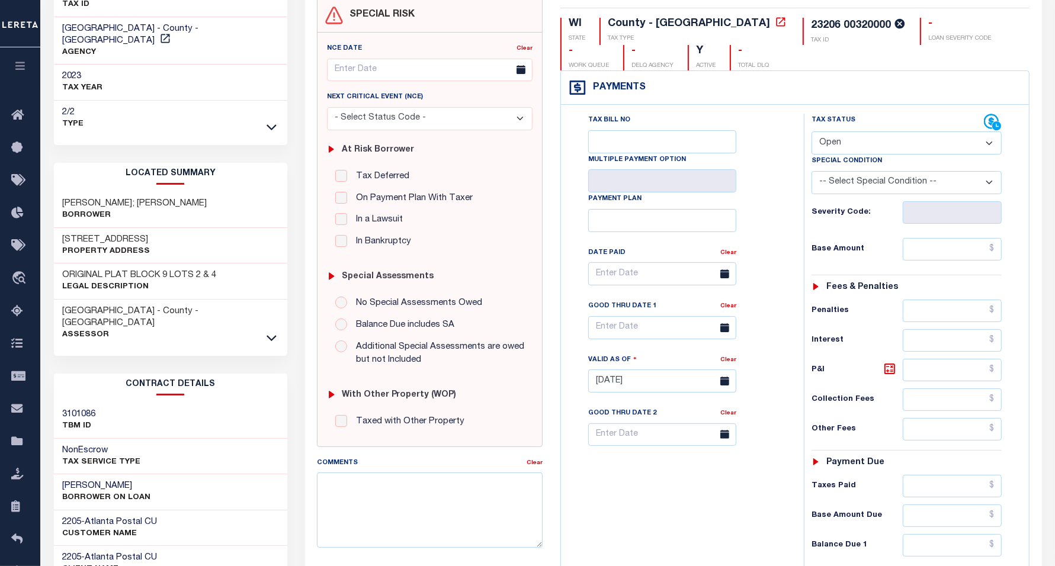
scroll to position [148, 0]
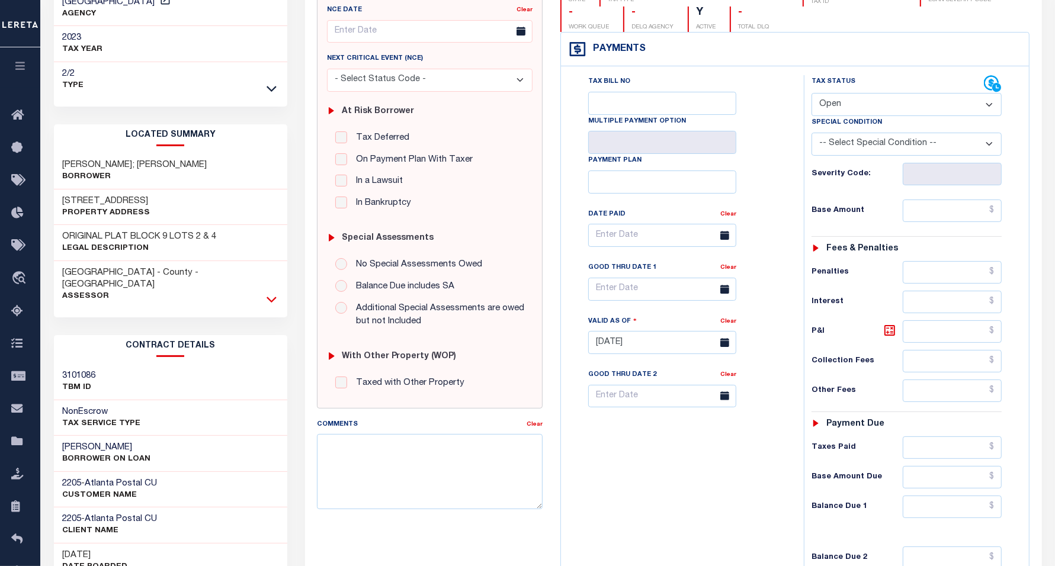
click at [268, 293] on icon at bounding box center [272, 299] width 10 height 12
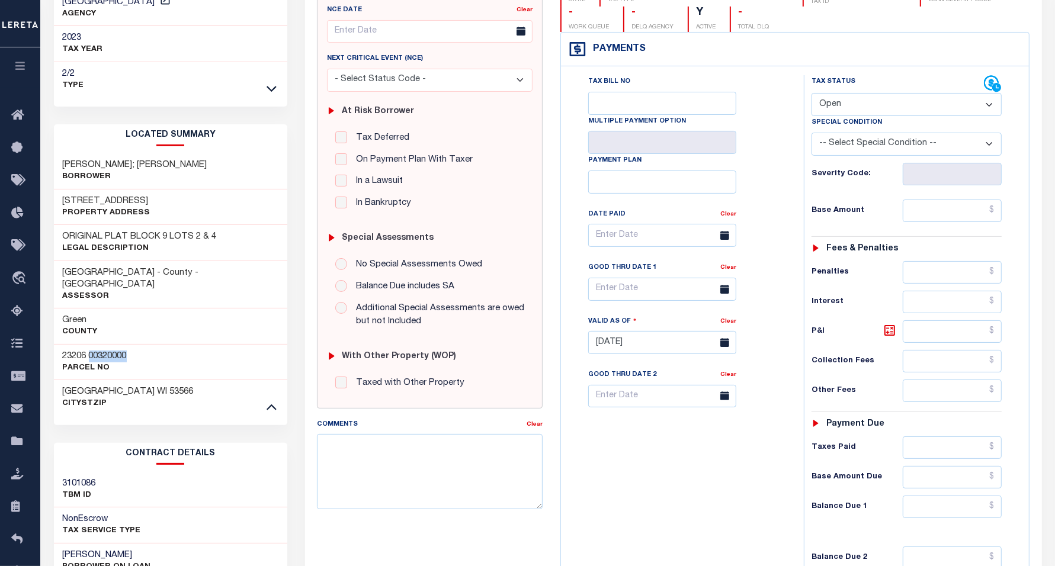
drag, startPoint x: 91, startPoint y: 334, endPoint x: 144, endPoint y: 333, distance: 53.3
click at [144, 344] on div "23206 00320000 Parcel No" at bounding box center [171, 362] width 234 height 36
copy h3 "00320000"
click at [76, 351] on h3 "23206 00320000" at bounding box center [95, 357] width 64 height 12
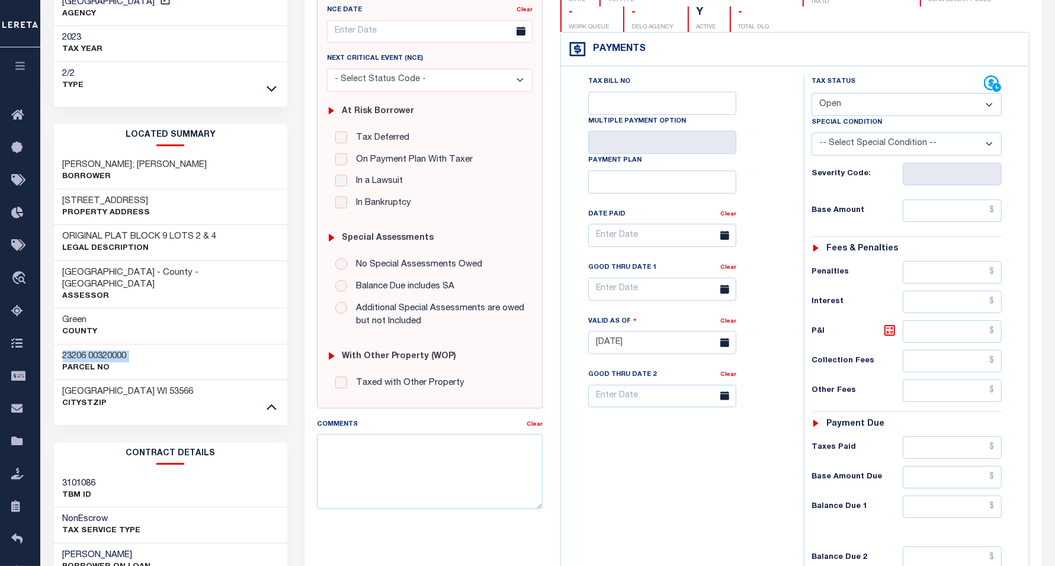
click at [76, 351] on h3 "23206 00320000" at bounding box center [95, 357] width 64 height 12
click at [92, 350] on div "23206 00320000 Parcel No" at bounding box center [171, 362] width 234 height 36
drag, startPoint x: 60, startPoint y: 332, endPoint x: 131, endPoint y: 329, distance: 70.5
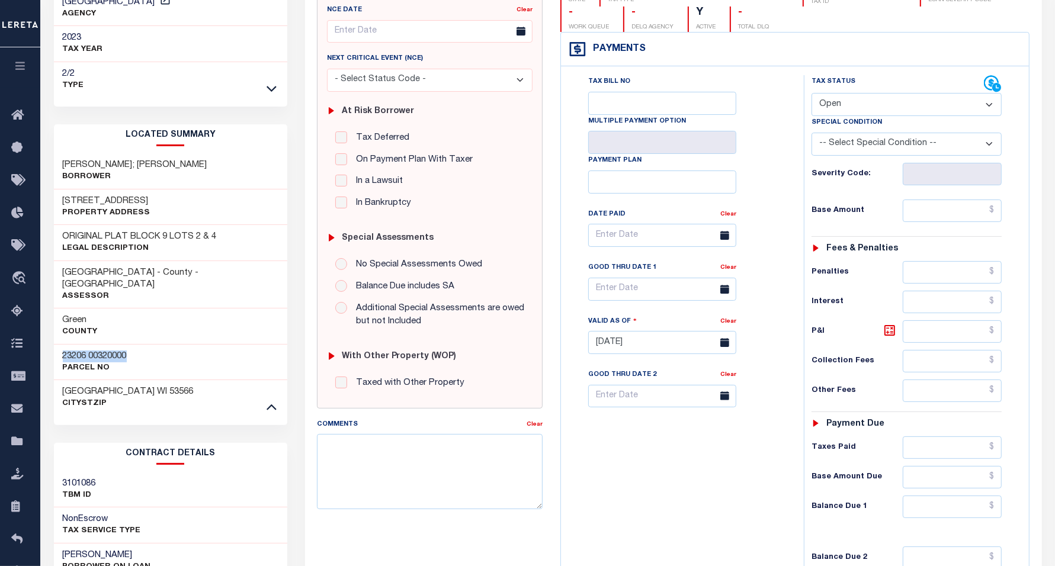
click at [138, 344] on div "23206 00320000 Parcel No" at bounding box center [171, 362] width 234 height 36
copy h3 "23206 00320000"
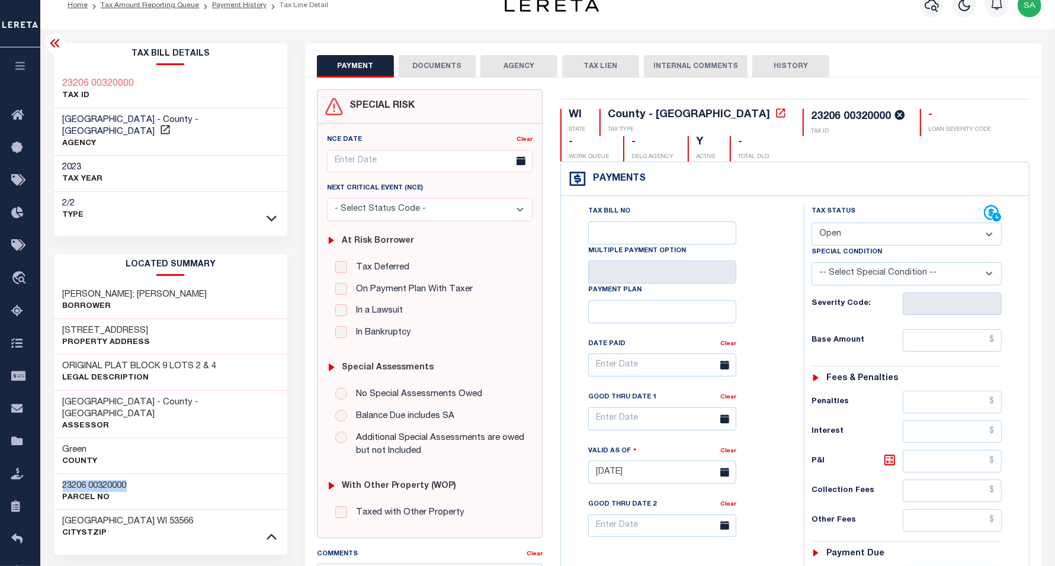
scroll to position [0, 0]
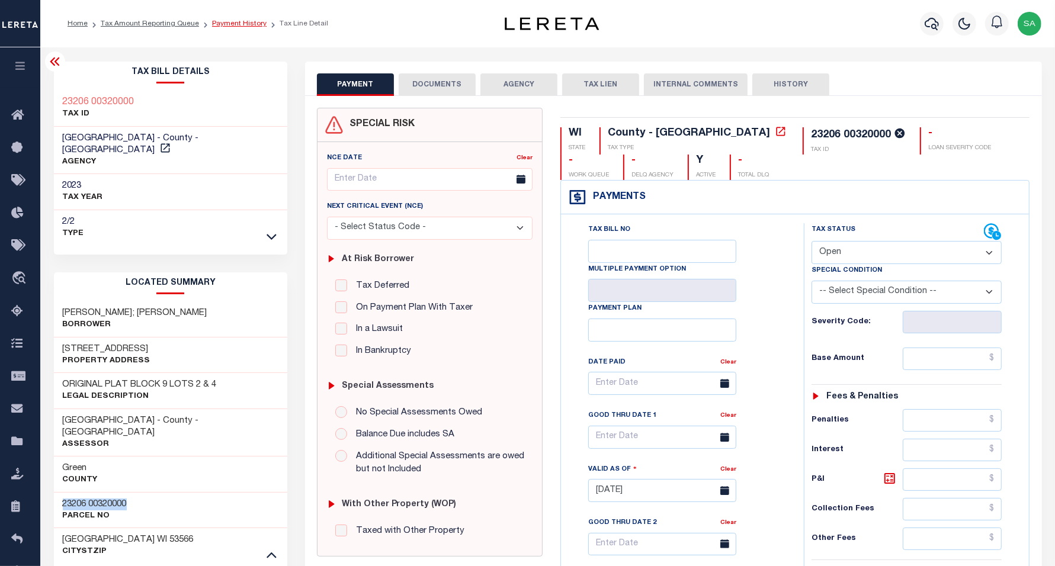
click at [224, 23] on link "Payment History" at bounding box center [239, 23] width 55 height 7
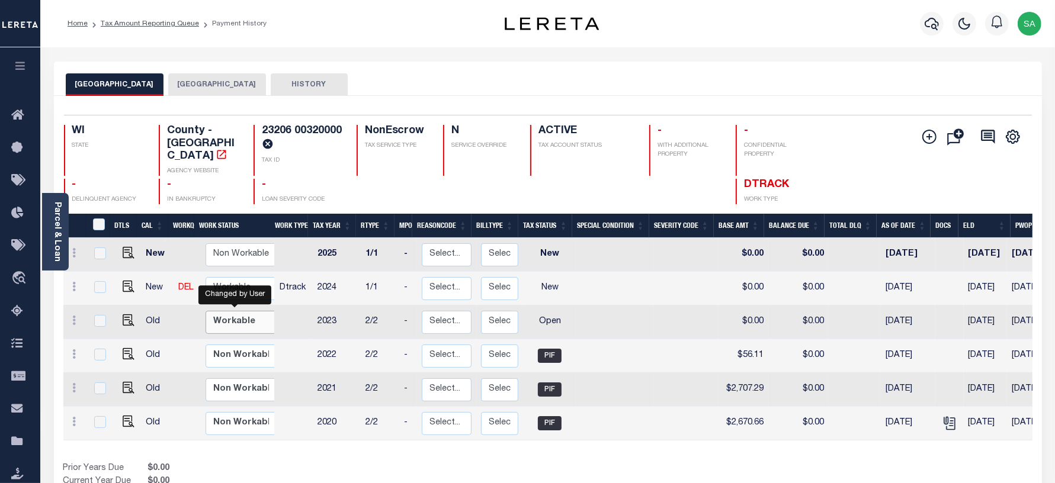
click at [249, 311] on select "Non Workable Workable" at bounding box center [241, 322] width 71 height 23
checkbox input "true"
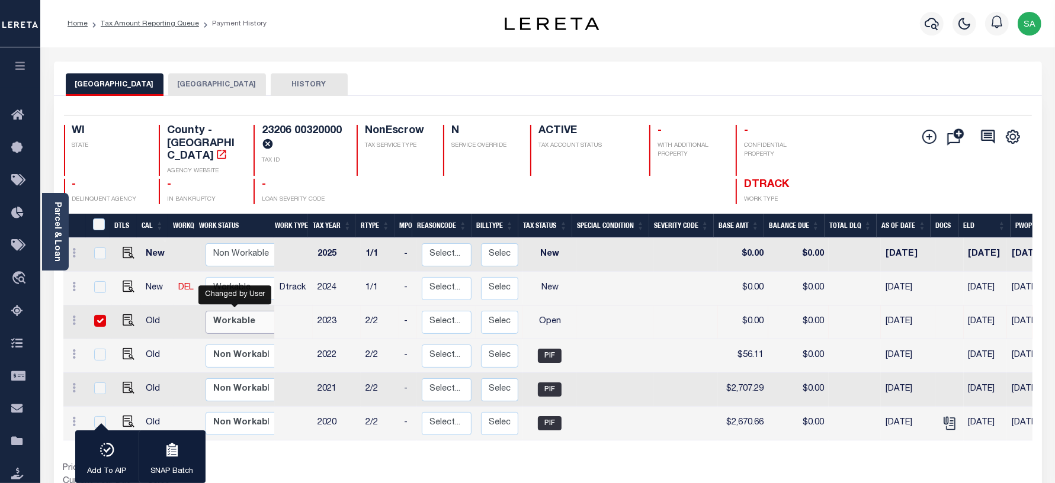
click at [249, 312] on select "Non Workable Workable" at bounding box center [241, 322] width 71 height 23
checkbox input "false"
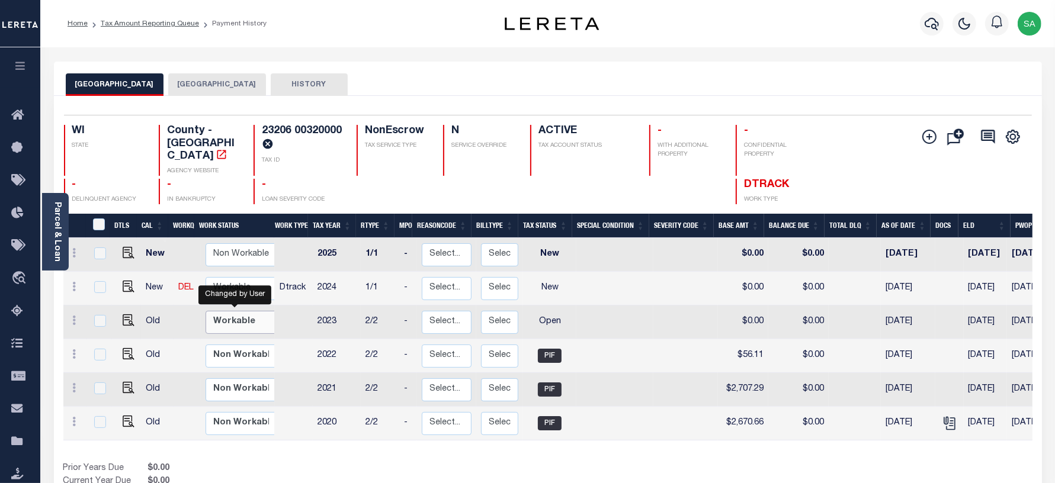
click at [242, 311] on select "Non Workable Workable" at bounding box center [241, 322] width 71 height 23
checkbox input "true"
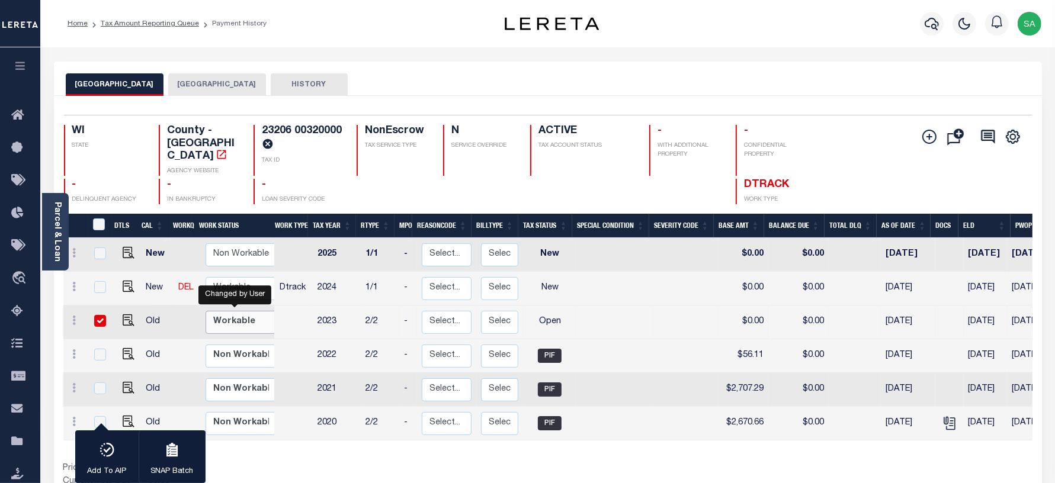
select select "true"
click at [206, 311] on select "Non Workable Workable" at bounding box center [241, 322] width 71 height 23
checkbox input "false"
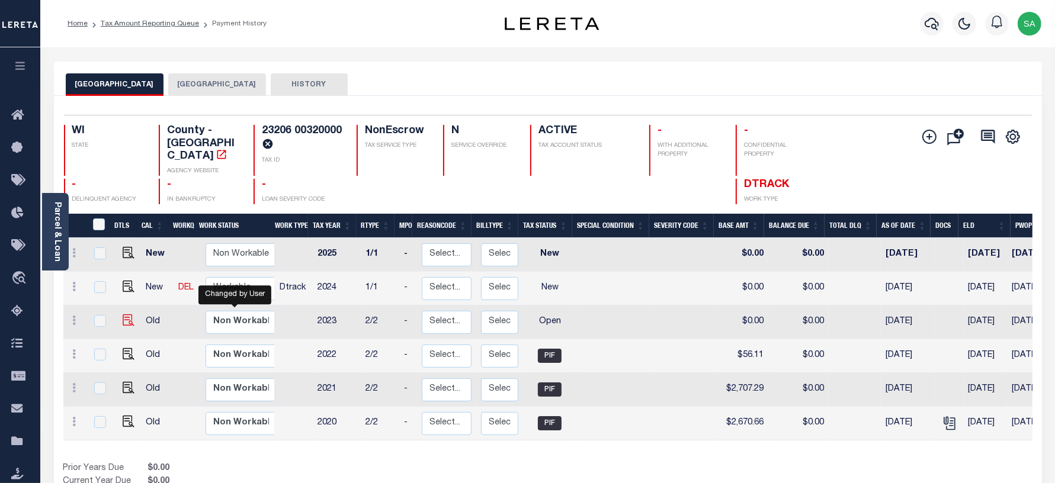
click at [123, 315] on img at bounding box center [129, 321] width 12 height 12
checkbox input "true"
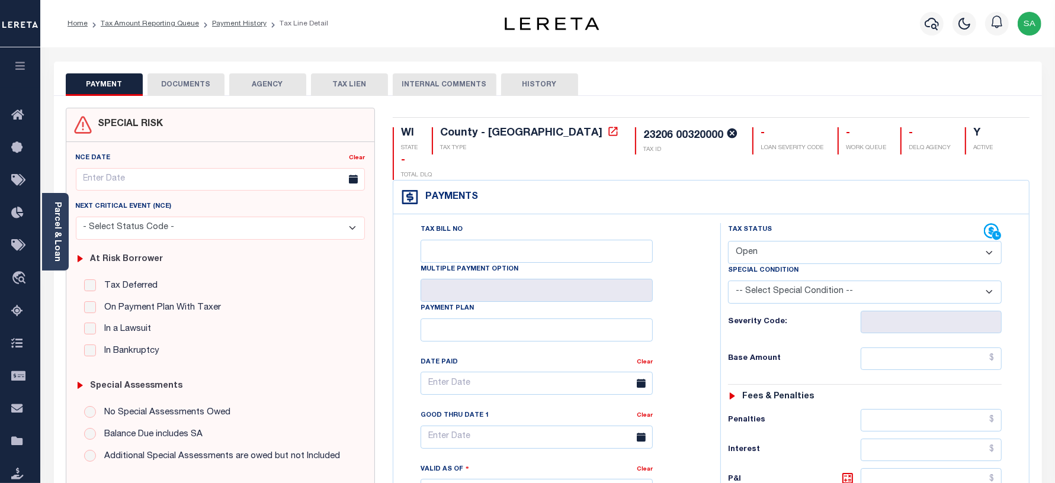
click at [786, 241] on select "- Select Status Code - Open Due/Unpaid Paid Incomplete No Tax Due Internal Refu…" at bounding box center [865, 252] width 274 height 23
click at [760, 241] on select "- Select Status Code - Open Due/Unpaid Paid Incomplete No Tax Due Internal Refu…" at bounding box center [865, 252] width 274 height 23
select select "PYD"
click at [728, 241] on select "- Select Status Code - Open Due/Unpaid Paid Incomplete No Tax Due Internal Refu…" at bounding box center [865, 252] width 274 height 23
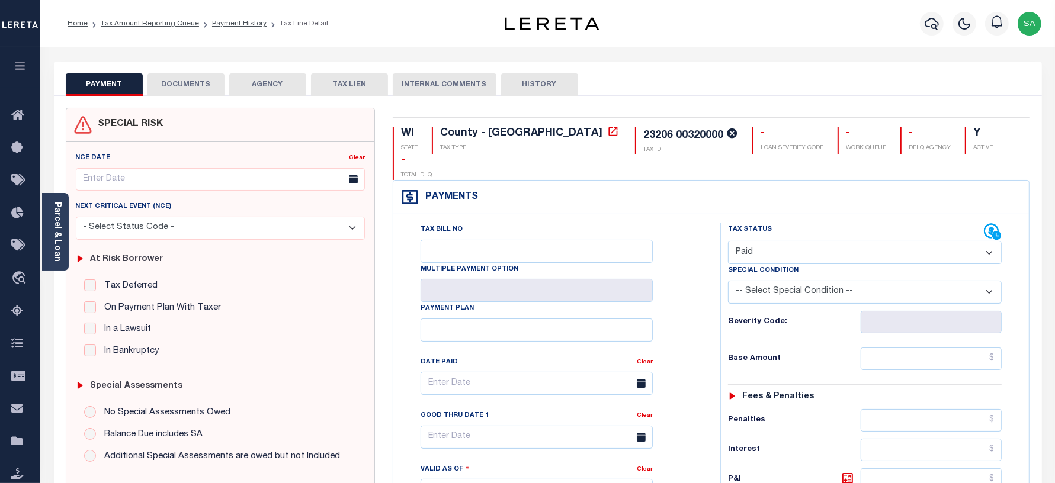
type input "[DATE]"
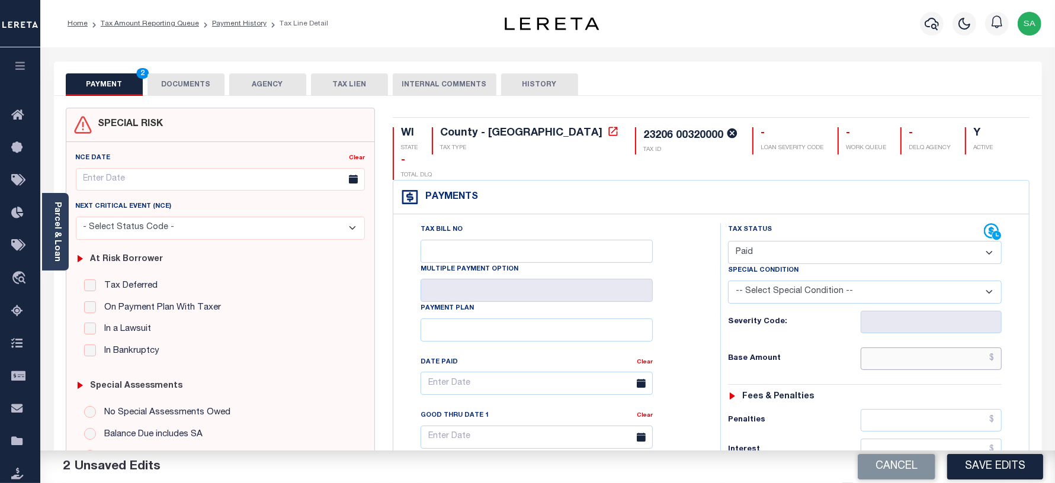
click at [896, 348] on input "text" at bounding box center [931, 359] width 141 height 23
type input "$0.00"
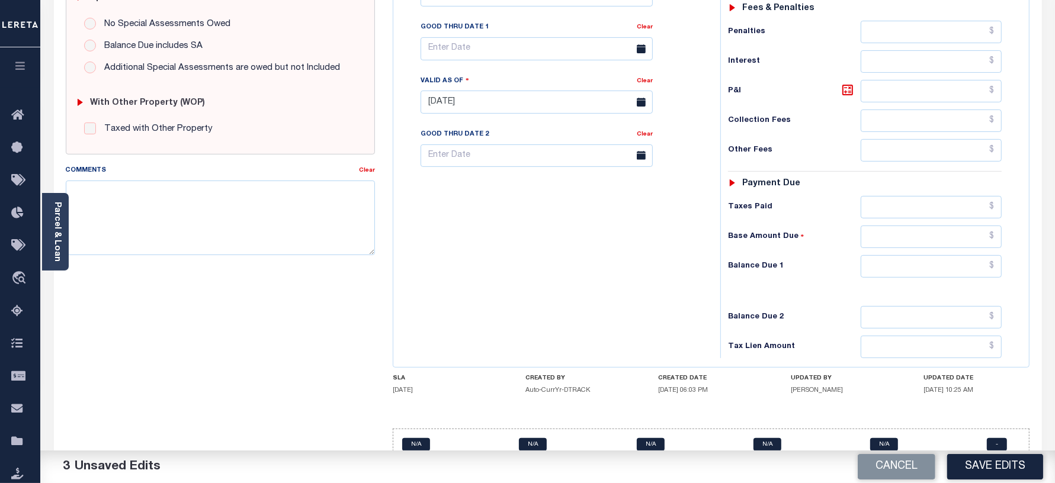
scroll to position [393, 0]
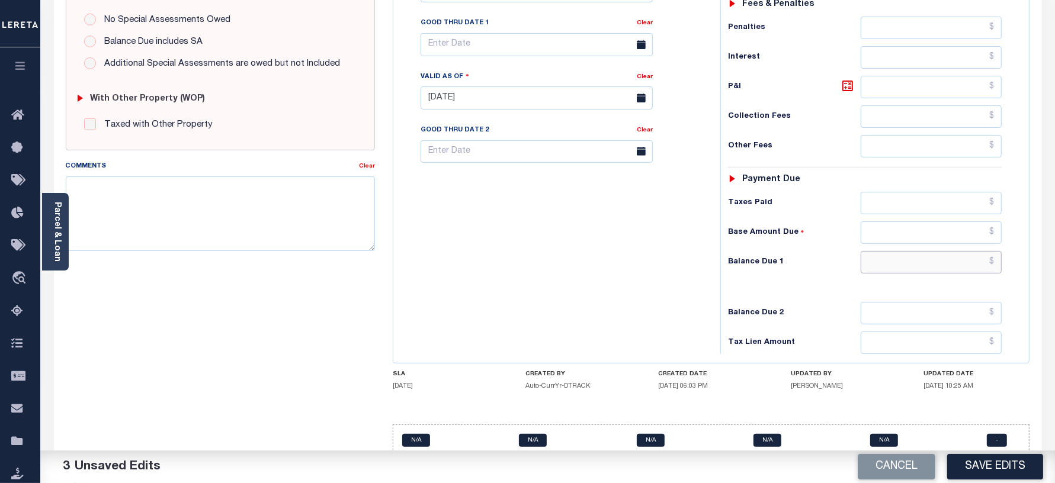
click at [883, 251] on input "text" at bounding box center [931, 262] width 141 height 23
type input "$0.00"
click at [526, 250] on div "Tax Bill No Multiple Payment Option Payment Plan Clear" at bounding box center [553, 92] width 315 height 523
click at [202, 220] on textarea "Comments" at bounding box center [221, 214] width 310 height 75
type textarea "0"
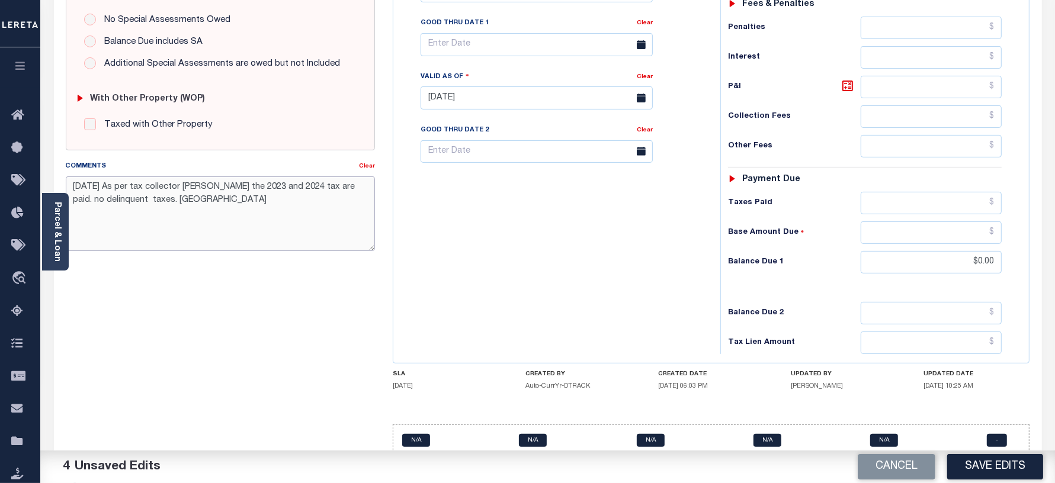
type textarea "09/03/2025 As per tax collector Amy the 2023 and 2024 tax are paid. no delinque…"
click at [253, 210] on textarea "09/03/2025 As per tax collector Amy the 2023 and 2024 tax are paid. no delinque…" at bounding box center [221, 214] width 310 height 75
drag, startPoint x: 188, startPoint y: 204, endPoint x: 66, endPoint y: 187, distance: 122.8
click at [66, 187] on textarea "09/03/2025 As per tax collector Amy the 2023 and 2024 tax are paid. no delinque…" at bounding box center [221, 214] width 310 height 75
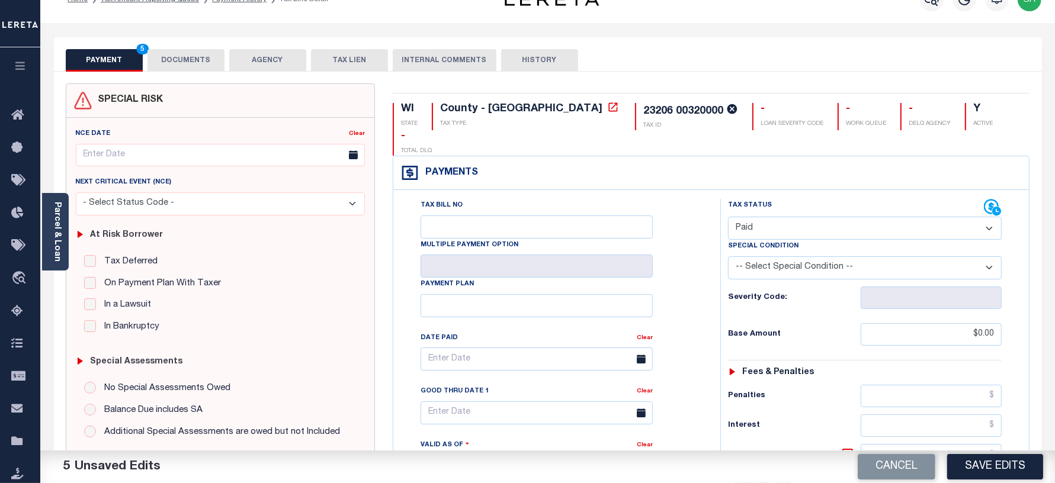
scroll to position [0, 0]
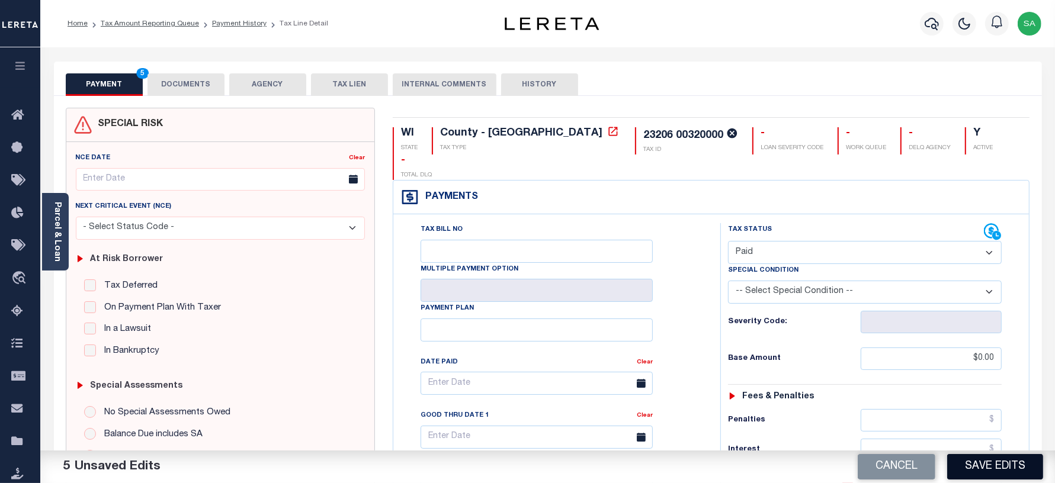
click at [1000, 466] on button "Save Edits" at bounding box center [995, 466] width 96 height 25
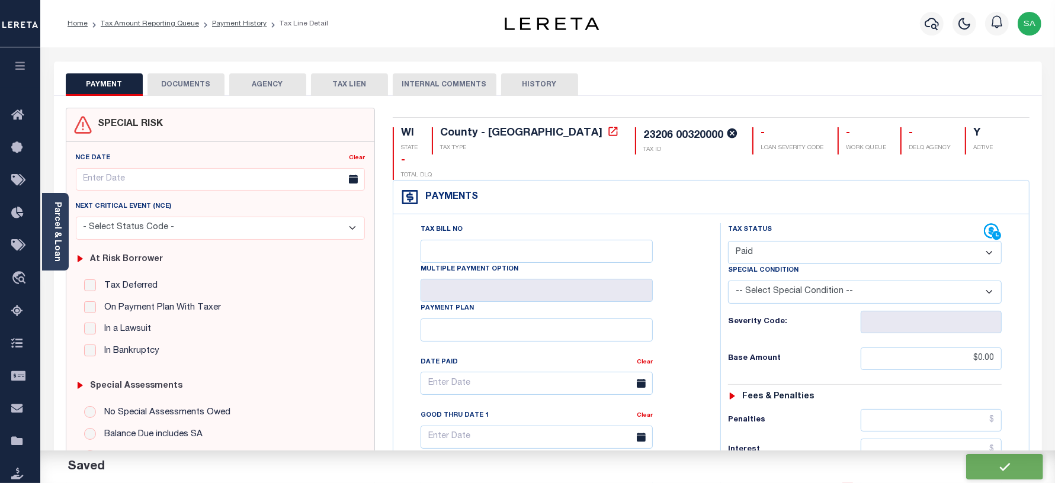
checkbox input "false"
type input "$0"
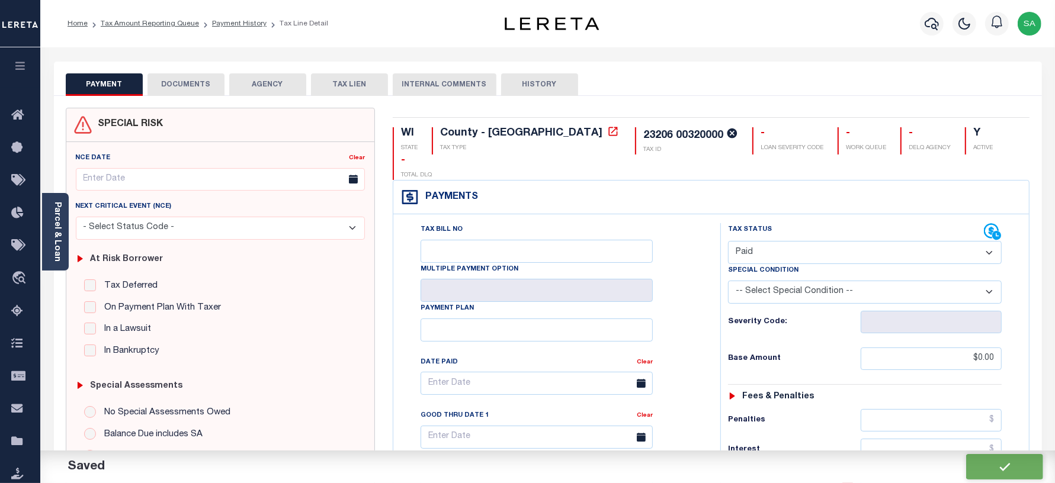
type input "$0"
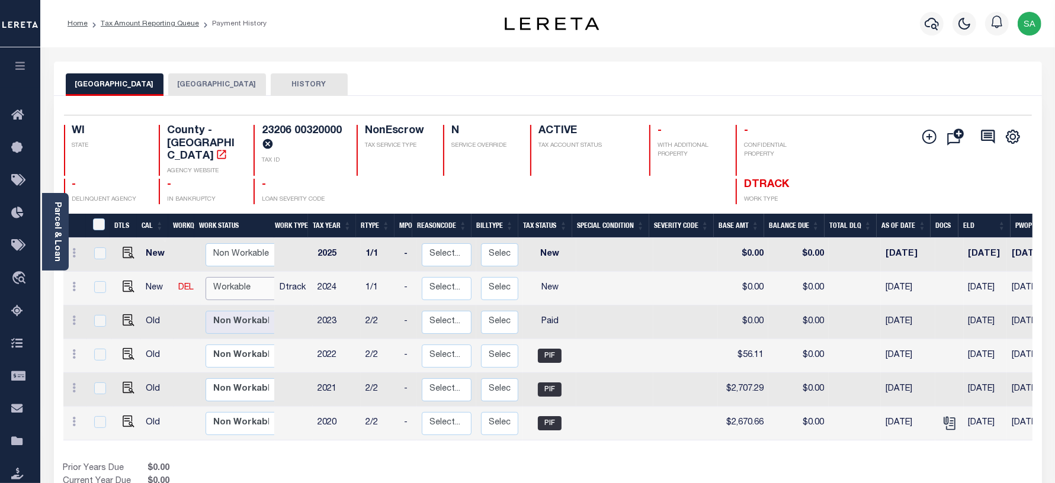
click at [235, 277] on select "Non Workable Workable" at bounding box center [241, 288] width 71 height 23
checkbox input "true"
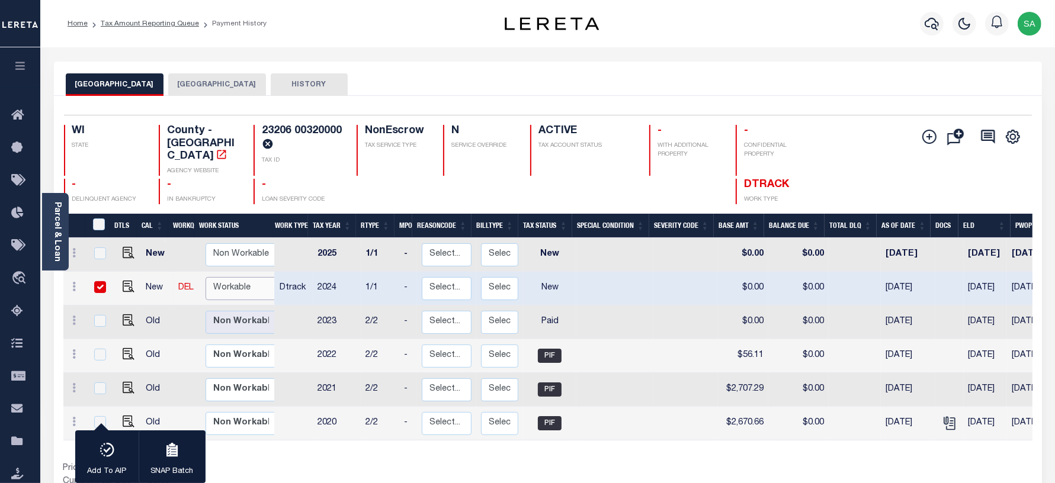
select select "true"
click at [206, 277] on select "Non Workable Workable" at bounding box center [241, 288] width 71 height 23
checkbox input "false"
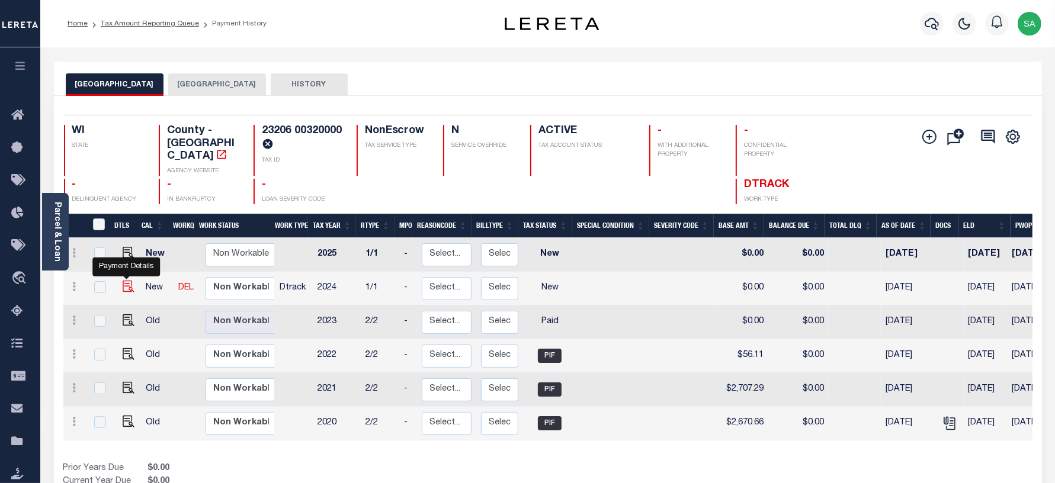
click at [123, 281] on img "" at bounding box center [129, 287] width 12 height 12
checkbox input "true"
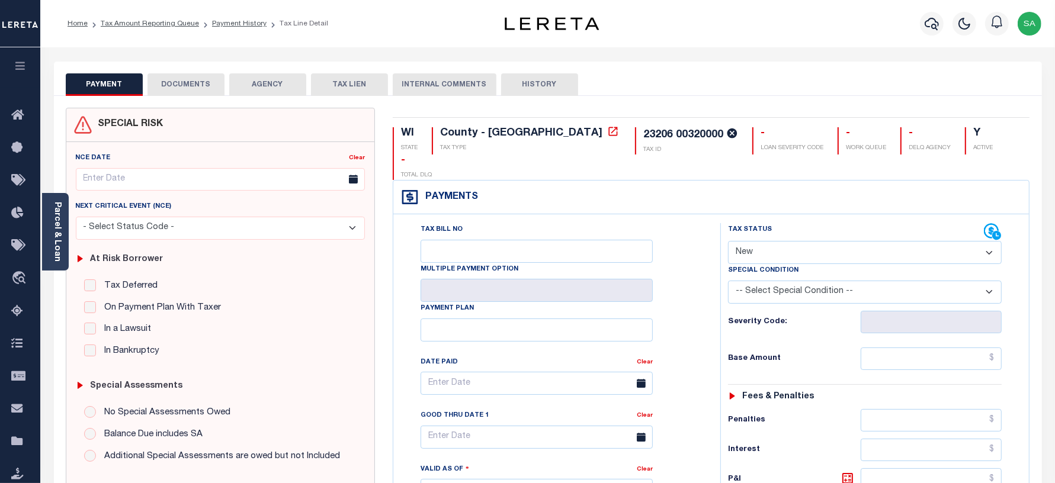
click at [790, 241] on select "- Select Status Code - Open Due/Unpaid Paid Incomplete No Tax Due Internal Refu…" at bounding box center [865, 252] width 274 height 23
select select "PYD"
click at [728, 241] on select "- Select Status Code - Open Due/Unpaid Paid Incomplete No Tax Due Internal Refu…" at bounding box center [865, 252] width 274 height 23
type input "[DATE]"
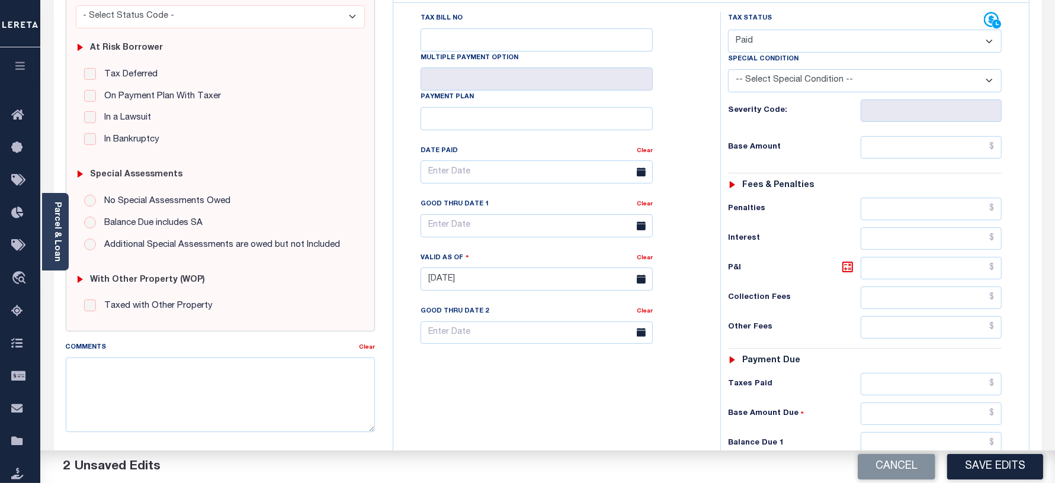
scroll to position [222, 0]
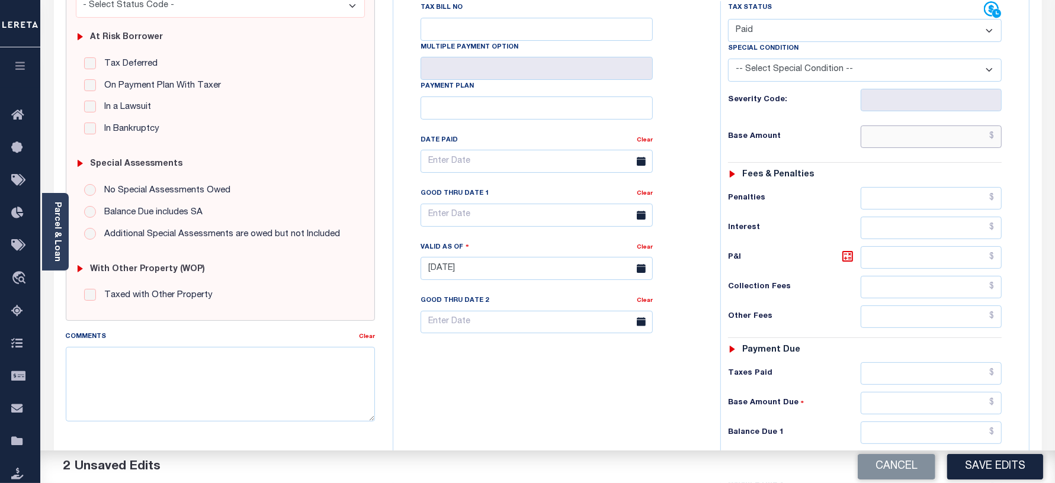
click at [886, 126] on input "text" at bounding box center [931, 137] width 141 height 23
type input "$0.00"
click at [889, 422] on input "text" at bounding box center [931, 433] width 141 height 23
type input "$0.00"
click at [270, 375] on textarea "Comments" at bounding box center [221, 384] width 310 height 75
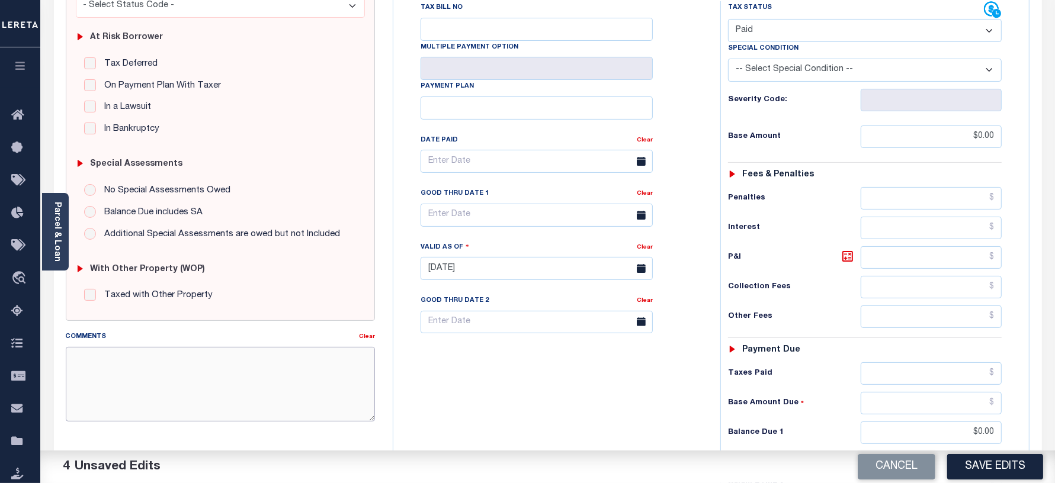
paste textarea "[DATE] As per tax collector [PERSON_NAME] the 2023 and 2024 tax are paid. no de…"
type textarea "[DATE] As per tax collector [PERSON_NAME] the 2023 and 2024 tax are paid. no de…"
click at [455, 380] on div "Tax Bill No Multiple Payment Option Payment Plan Clear" at bounding box center [553, 262] width 315 height 523
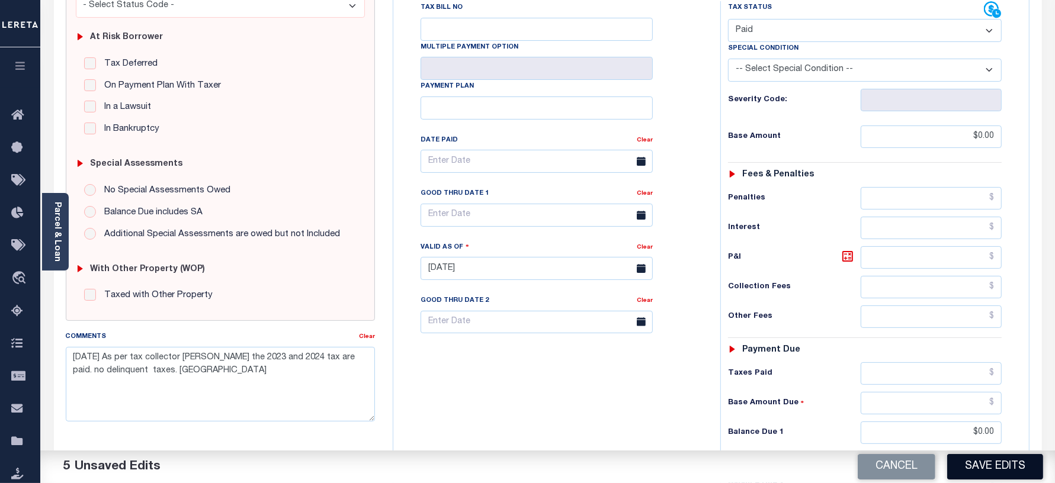
click at [990, 466] on button "Save Edits" at bounding box center [995, 466] width 96 height 25
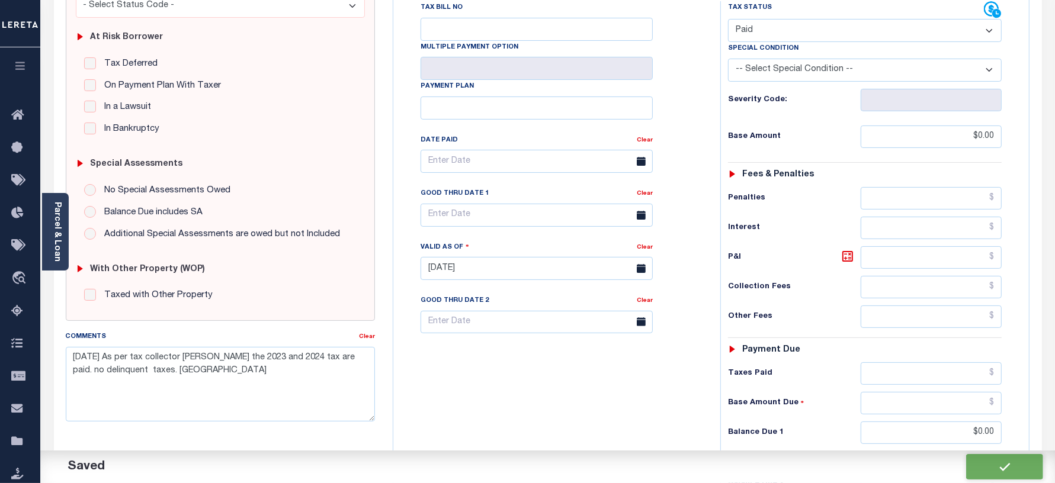
checkbox input "false"
type input "$0"
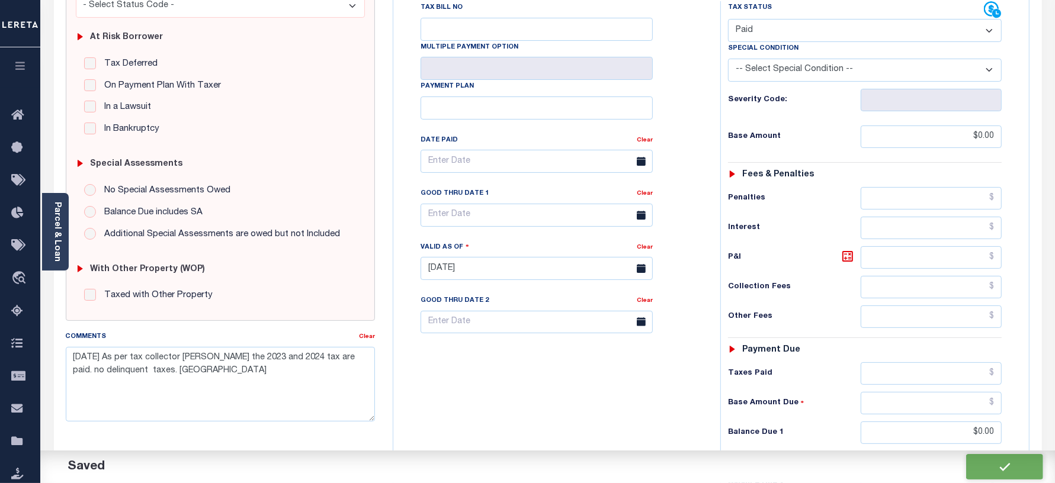
type input "$0"
